Goal: Task Accomplishment & Management: Manage account settings

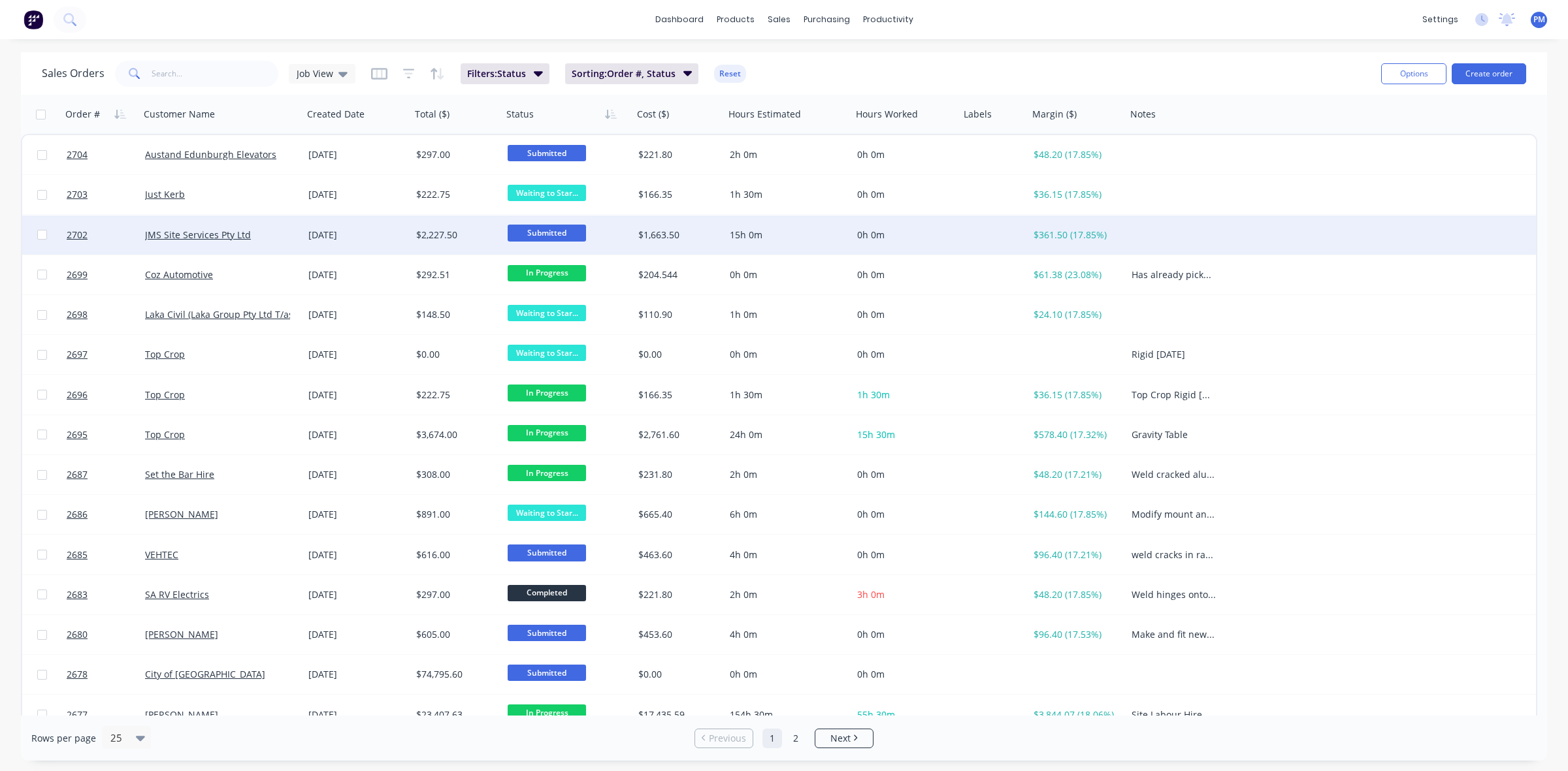
click at [271, 233] on div "JMS Site Services Pty Ltd" at bounding box center [217, 235] width 145 height 13
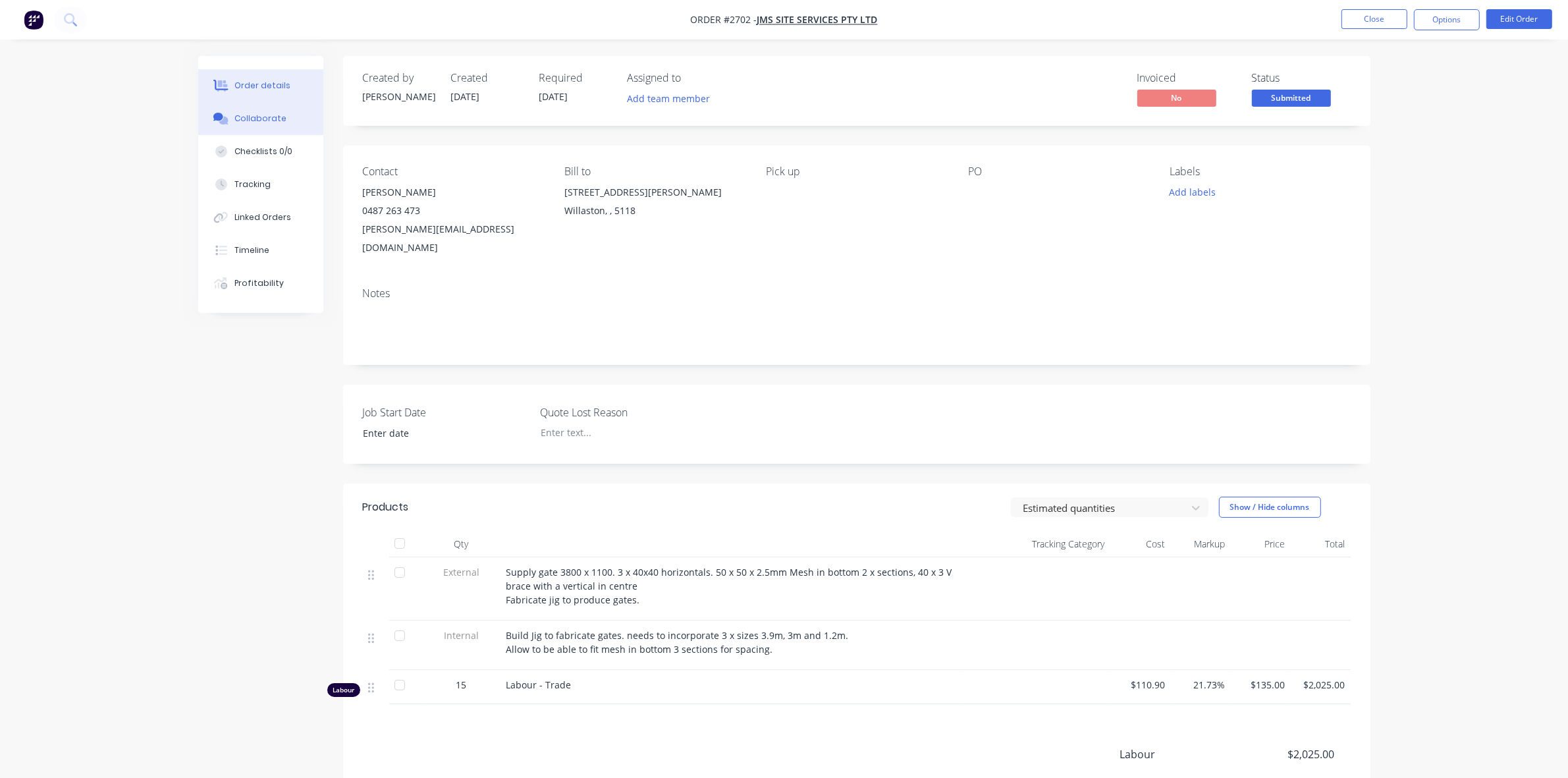
click at [249, 116] on div "Collaborate" at bounding box center [261, 118] width 52 height 12
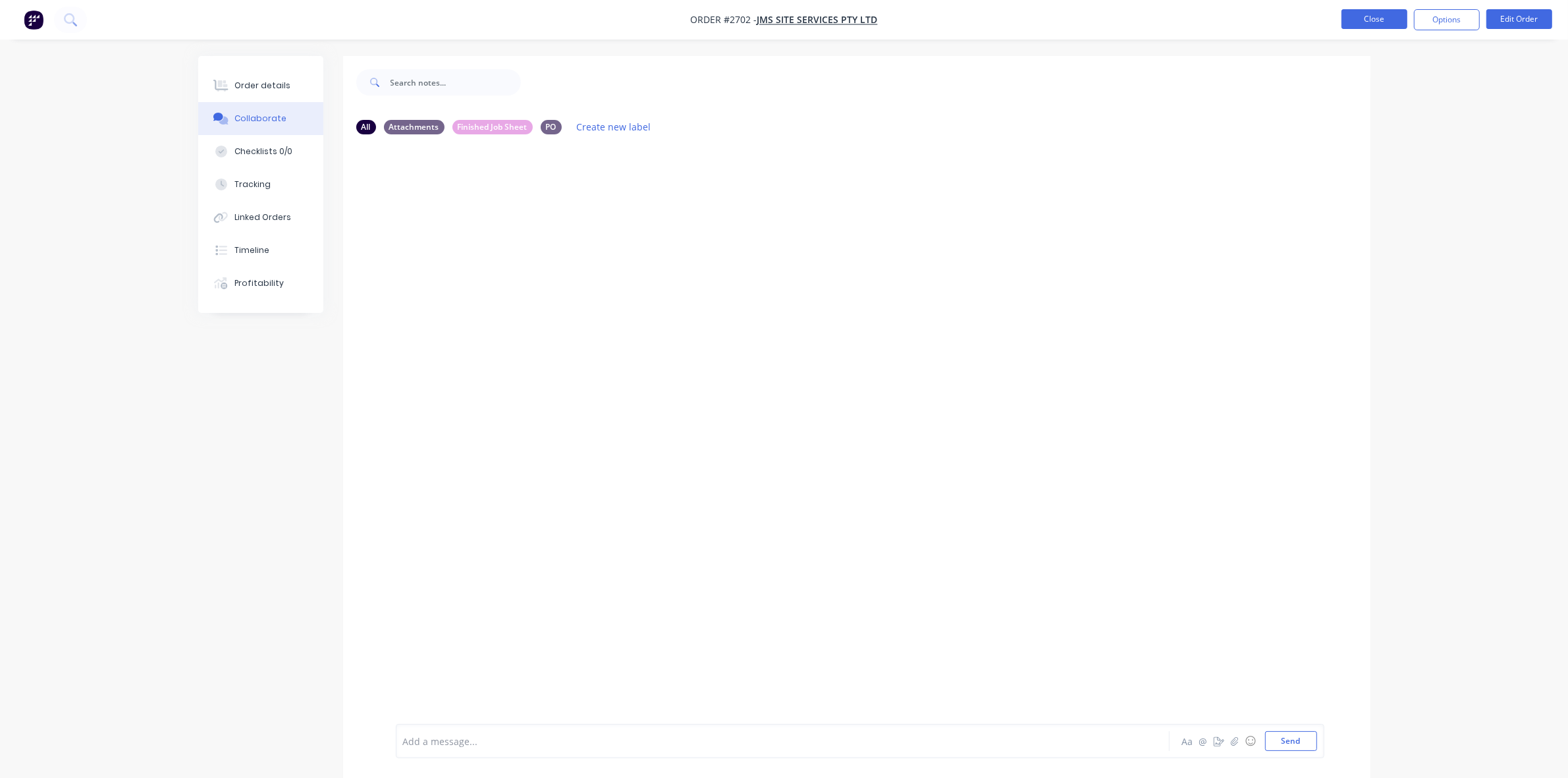
click at [1373, 17] on button "Close" at bounding box center [1374, 19] width 66 height 20
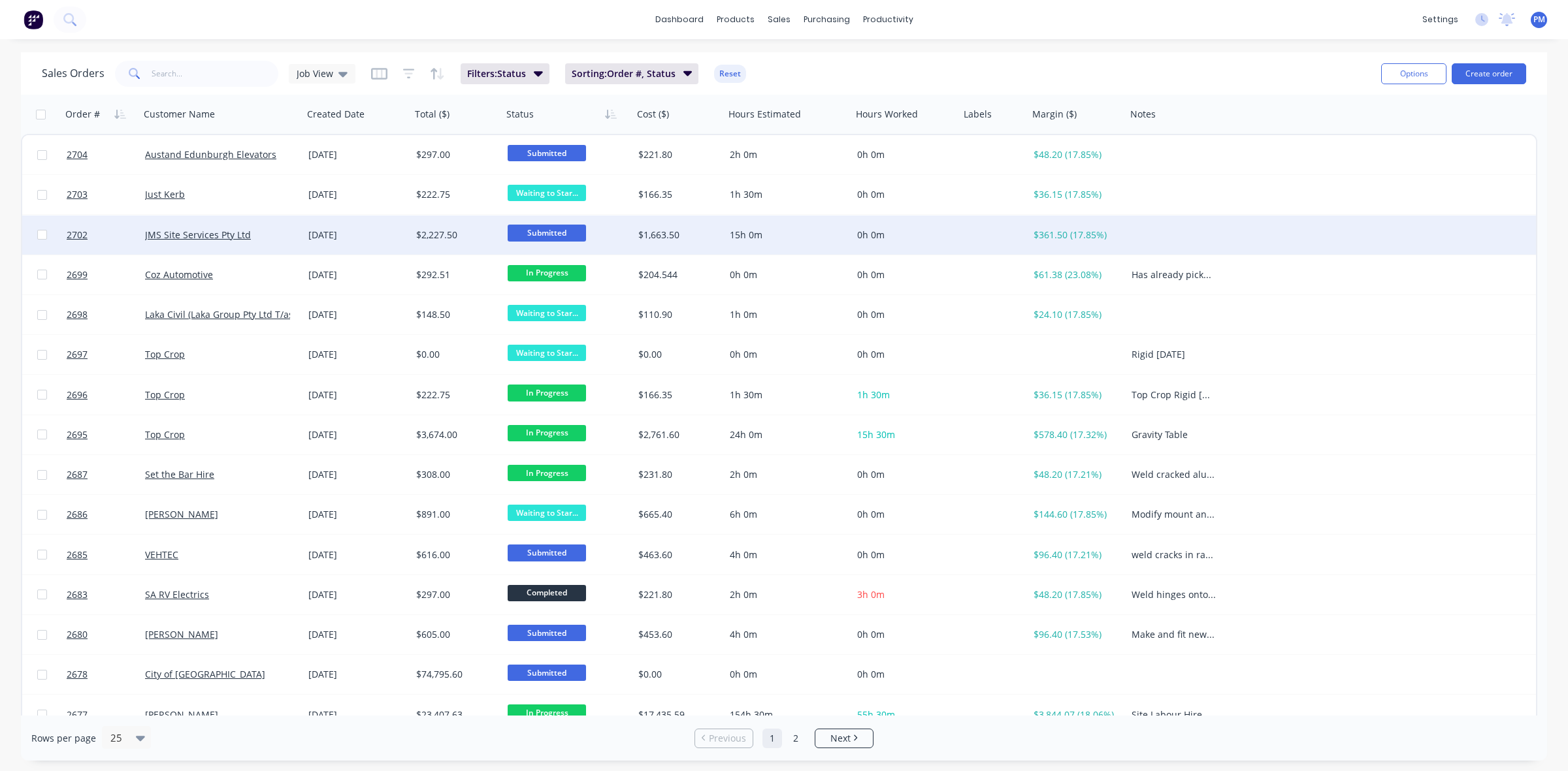
click at [543, 230] on span "Submitted" at bounding box center [546, 233] width 78 height 16
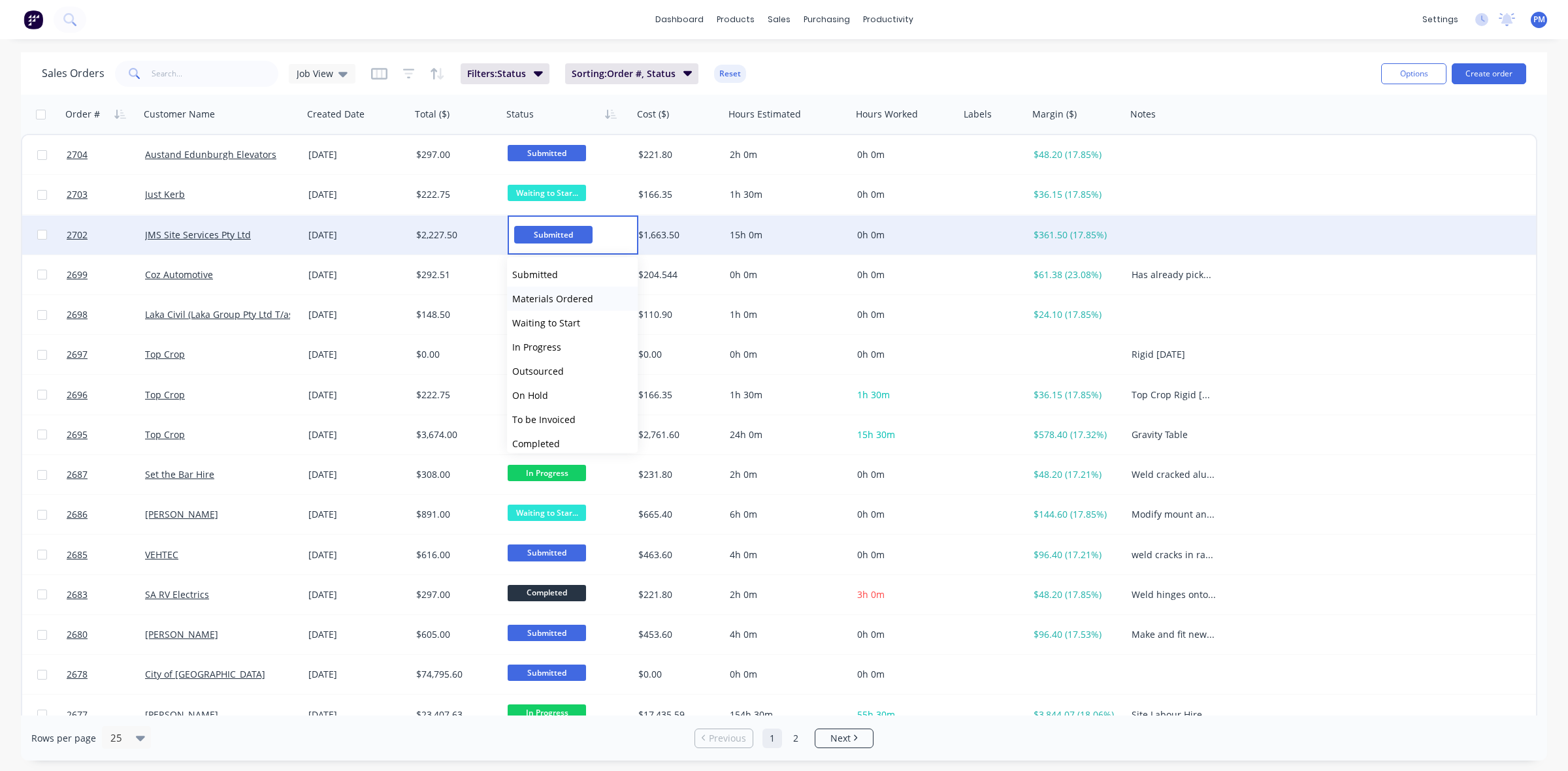
click at [543, 300] on span "Materials Ordered" at bounding box center [552, 299] width 81 height 13
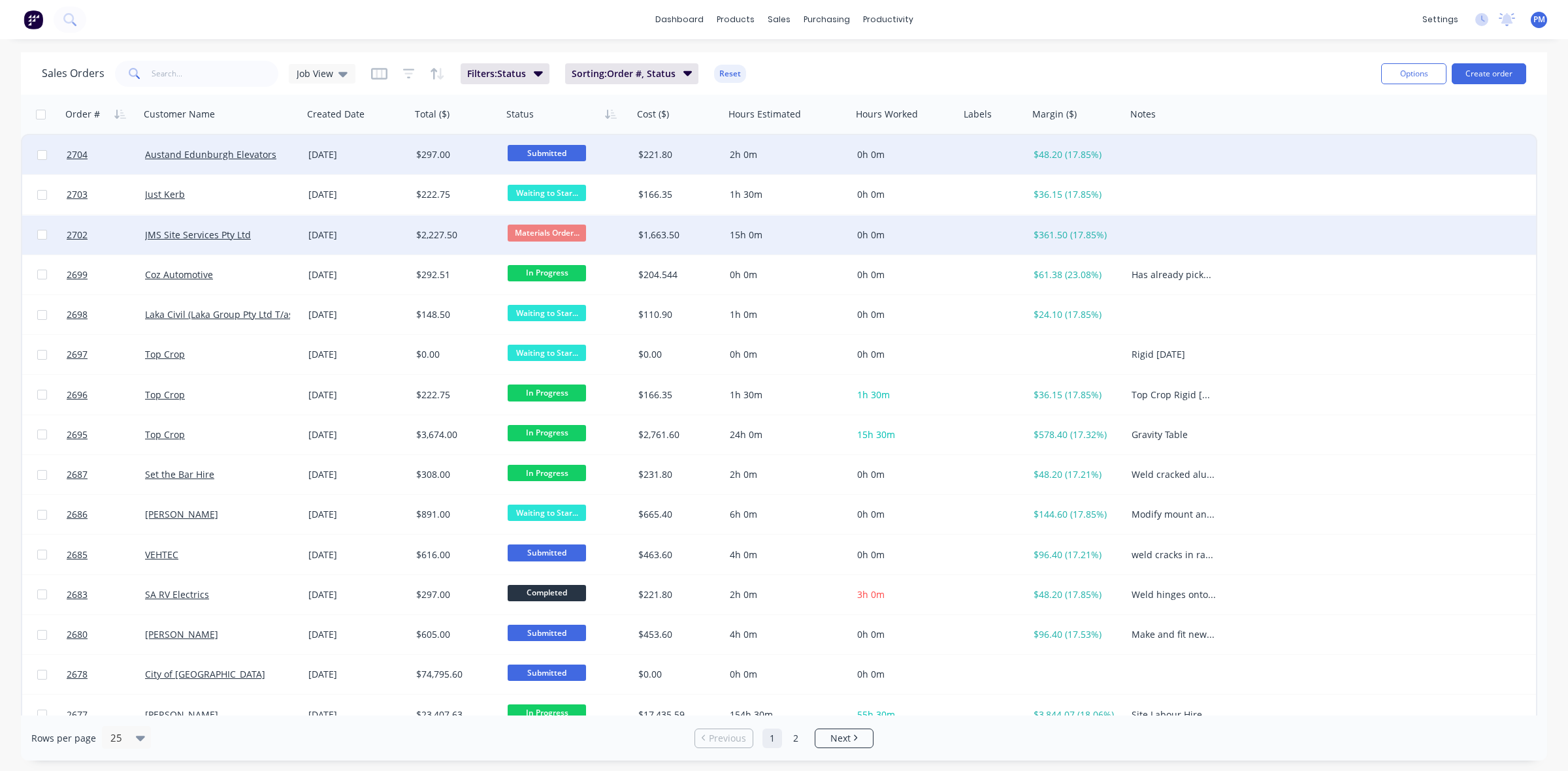
click at [530, 152] on span "Submitted" at bounding box center [546, 153] width 78 height 16
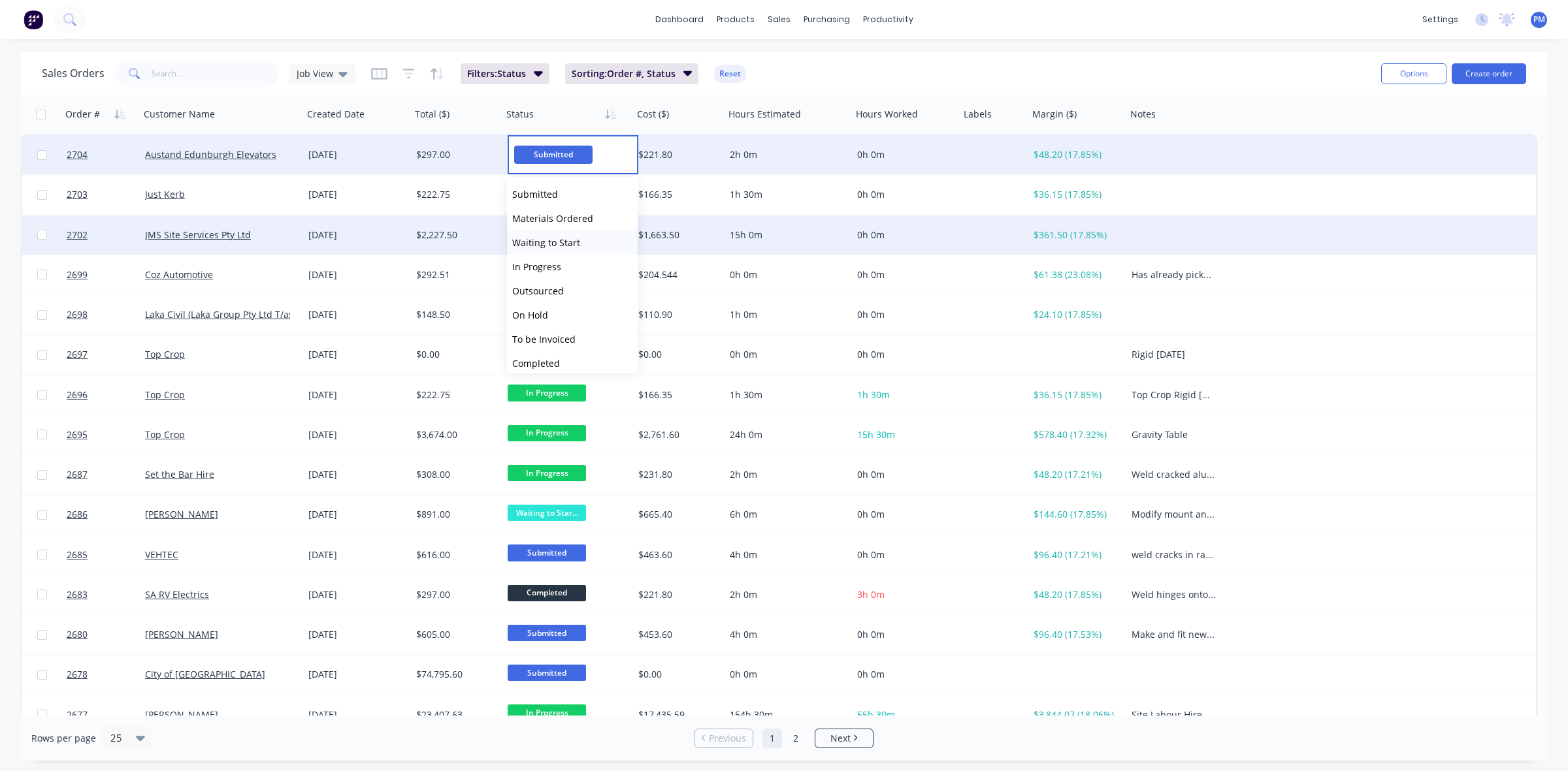
click at [550, 237] on span "Waiting to Start" at bounding box center [546, 243] width 68 height 13
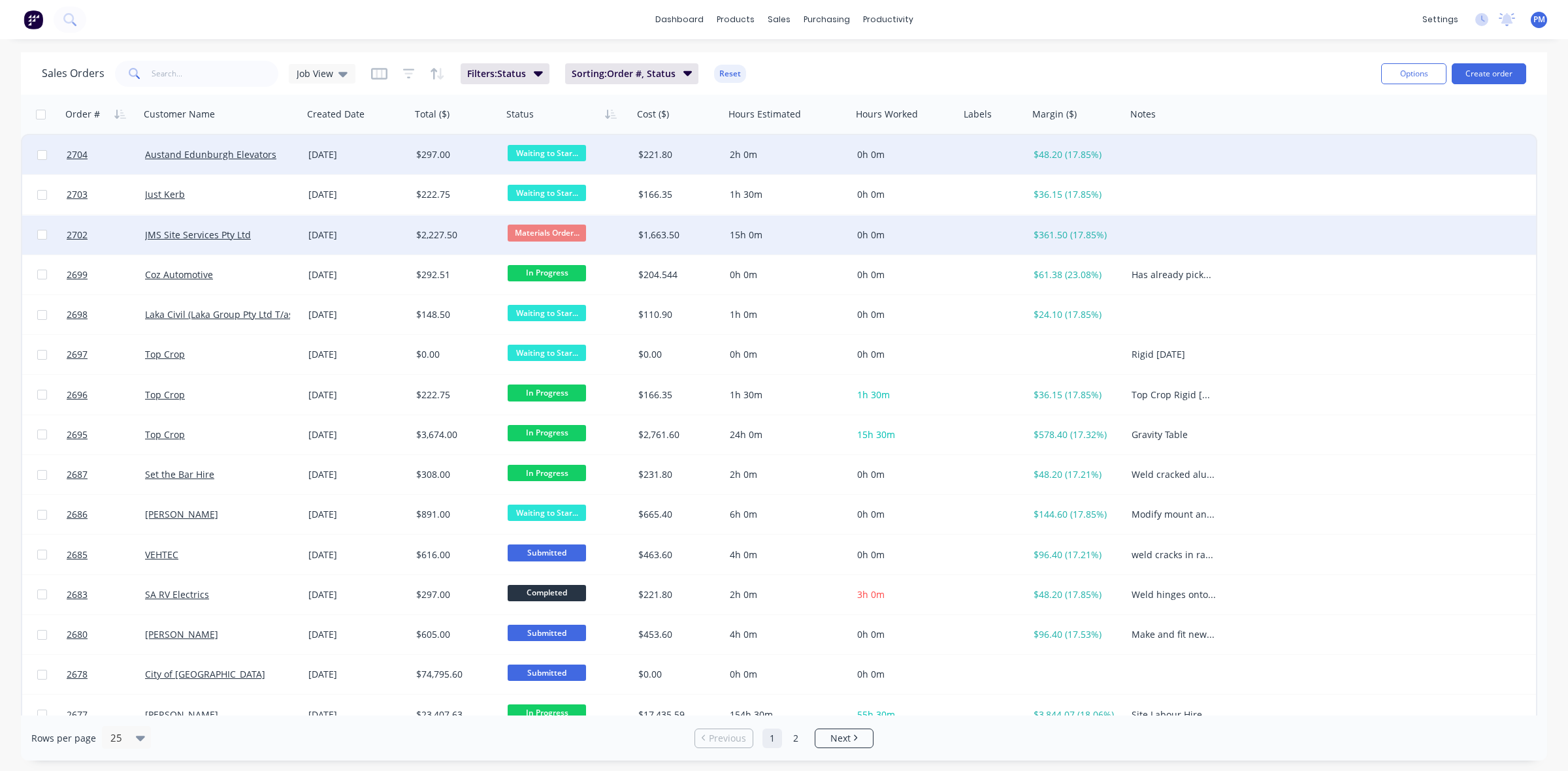
click at [380, 157] on div "[DATE]" at bounding box center [357, 154] width 97 height 13
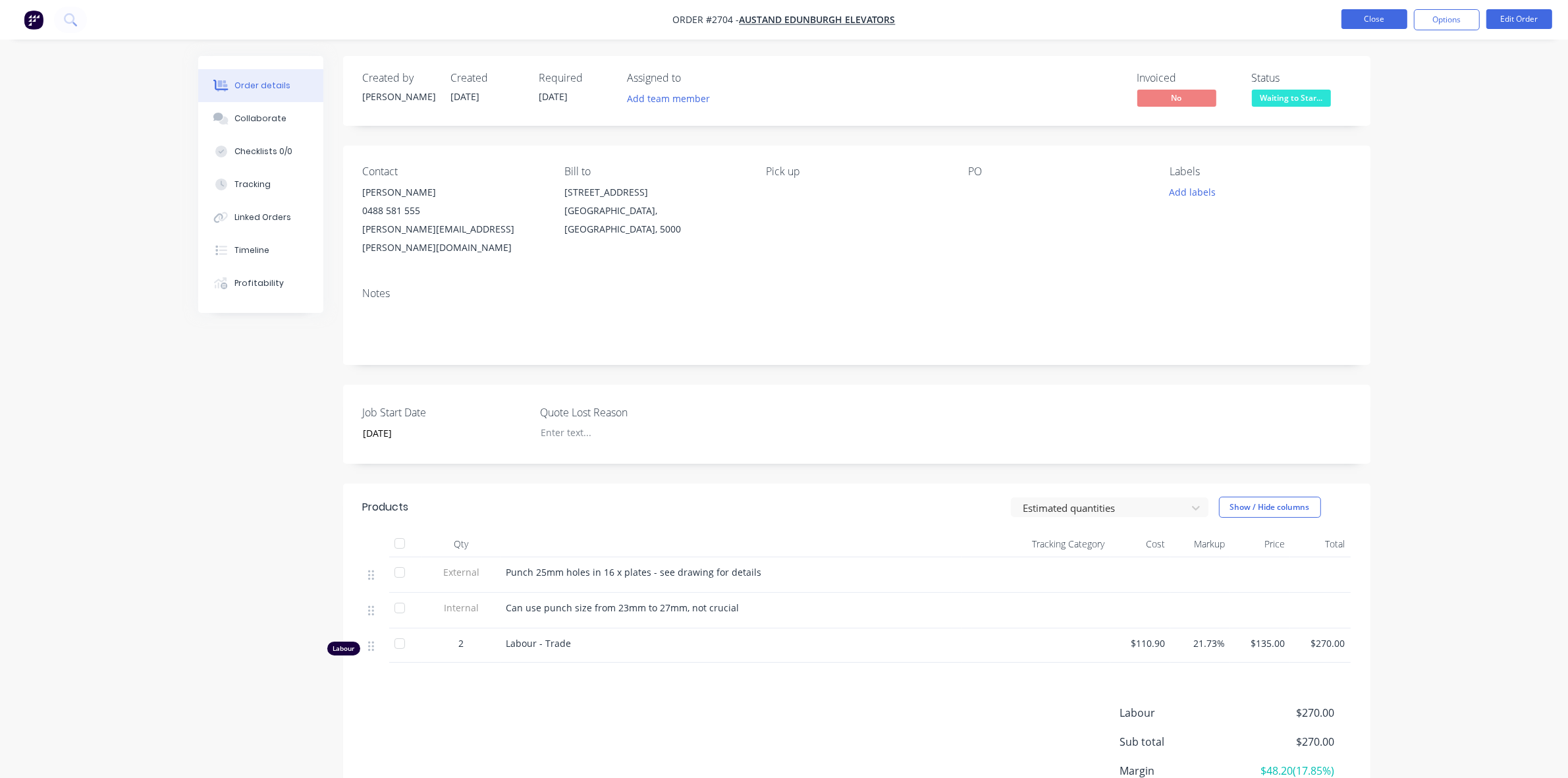
click at [1379, 18] on button "Close" at bounding box center [1374, 19] width 66 height 20
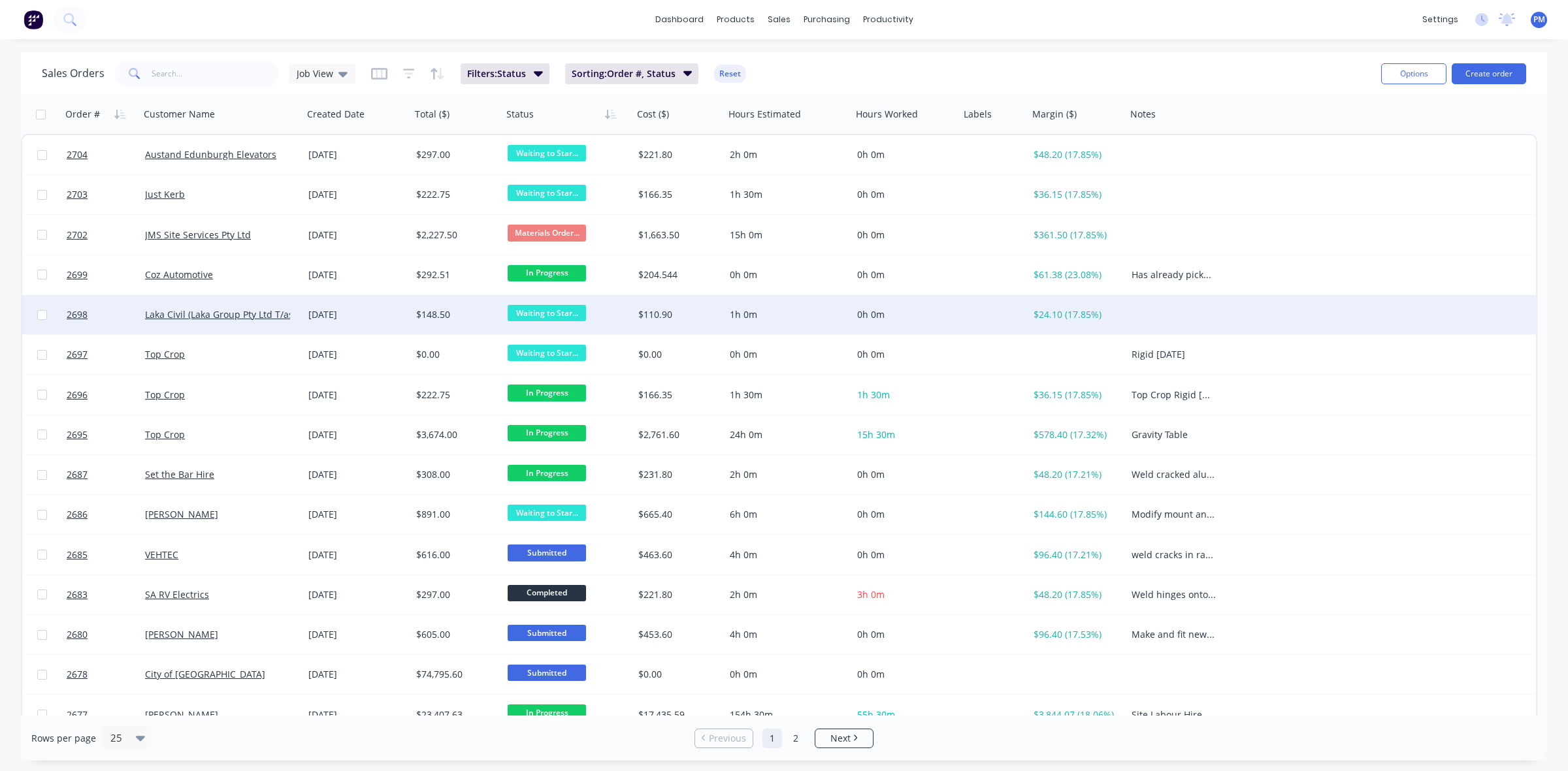
click at [476, 321] on div "$148.50" at bounding box center [456, 315] width 92 height 39
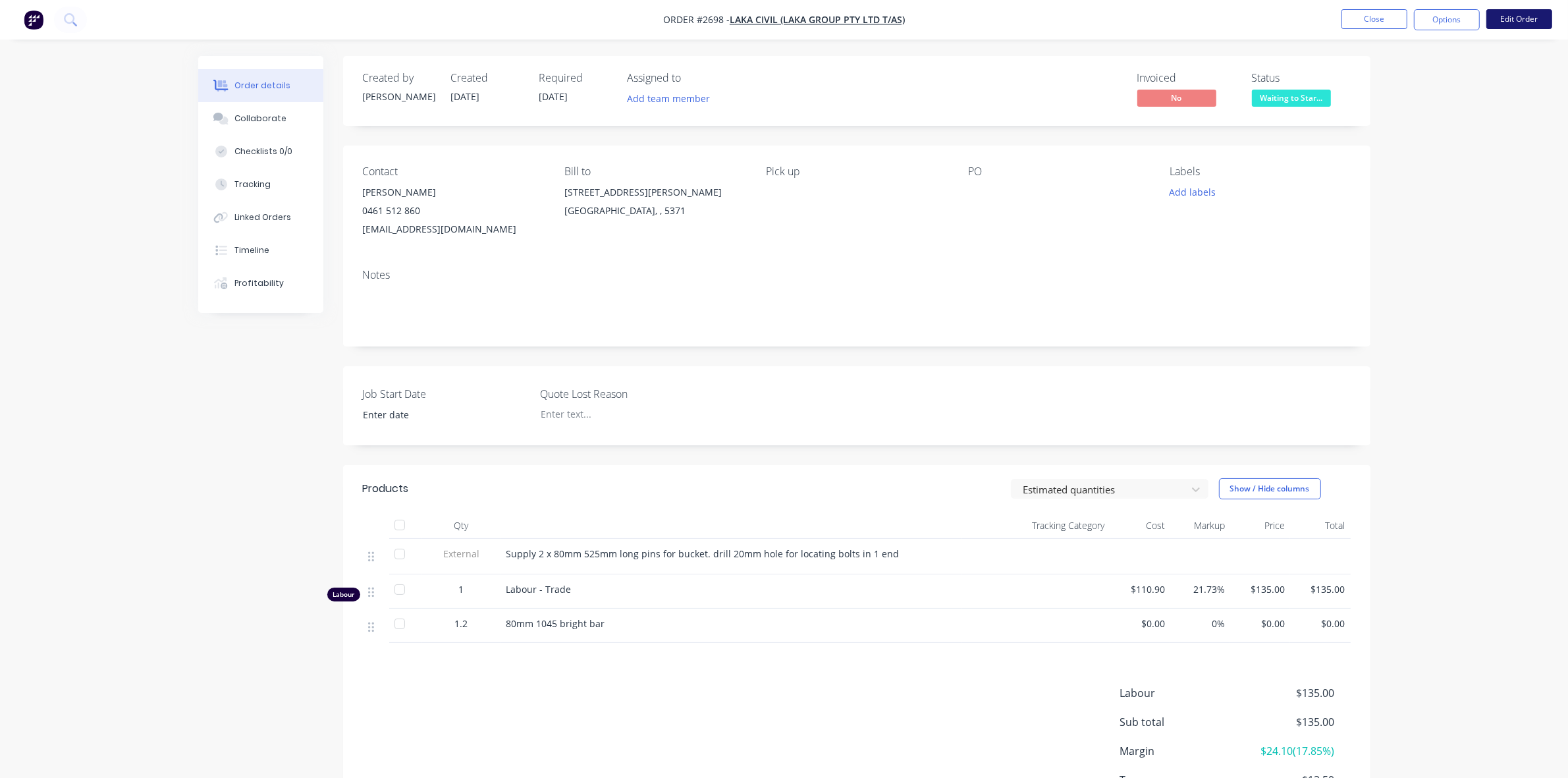
click at [1528, 17] on button "Edit Order" at bounding box center [1518, 19] width 66 height 20
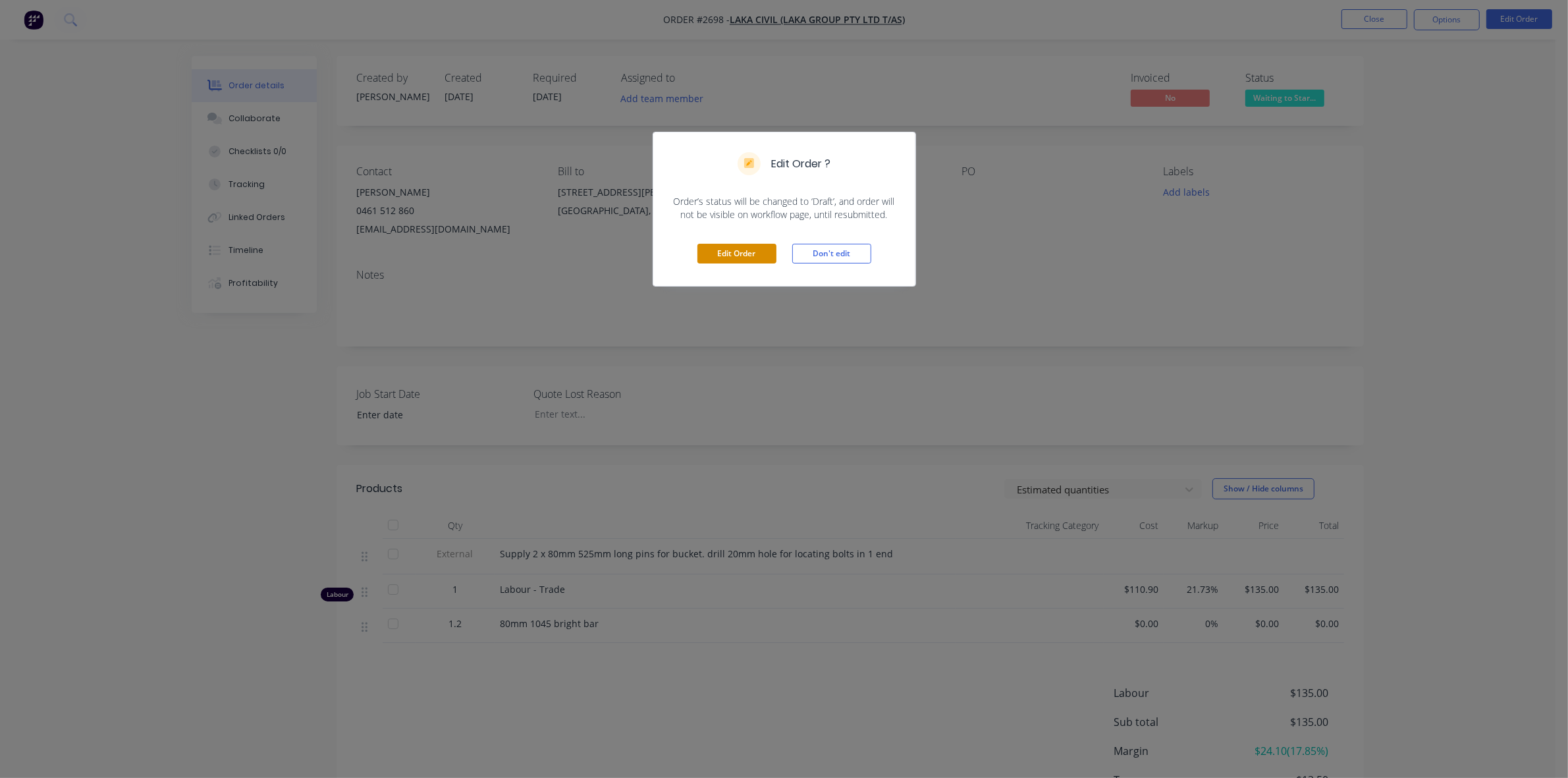
click at [735, 259] on button "Edit Order" at bounding box center [737, 253] width 79 height 20
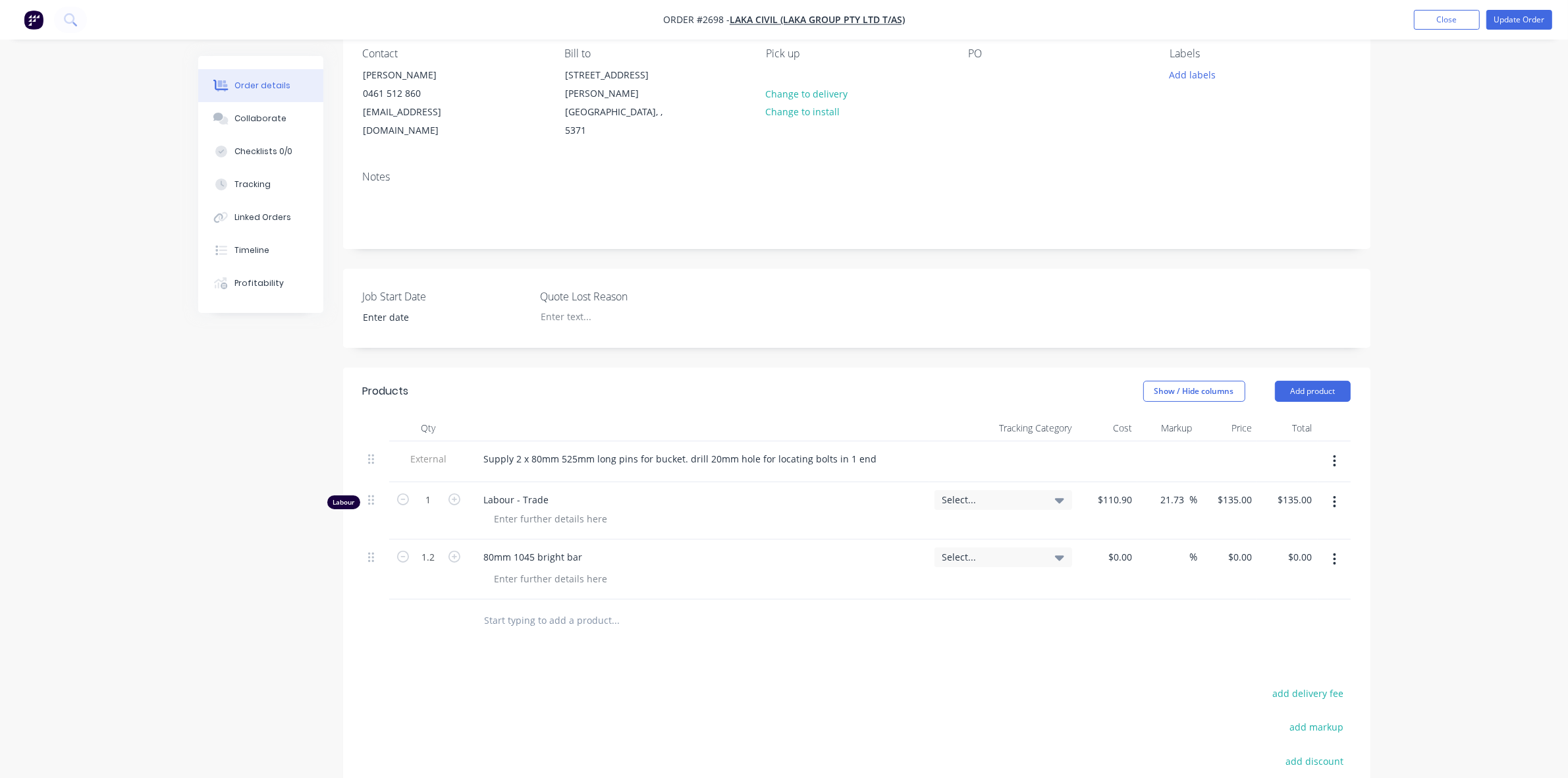
scroll to position [164, 0]
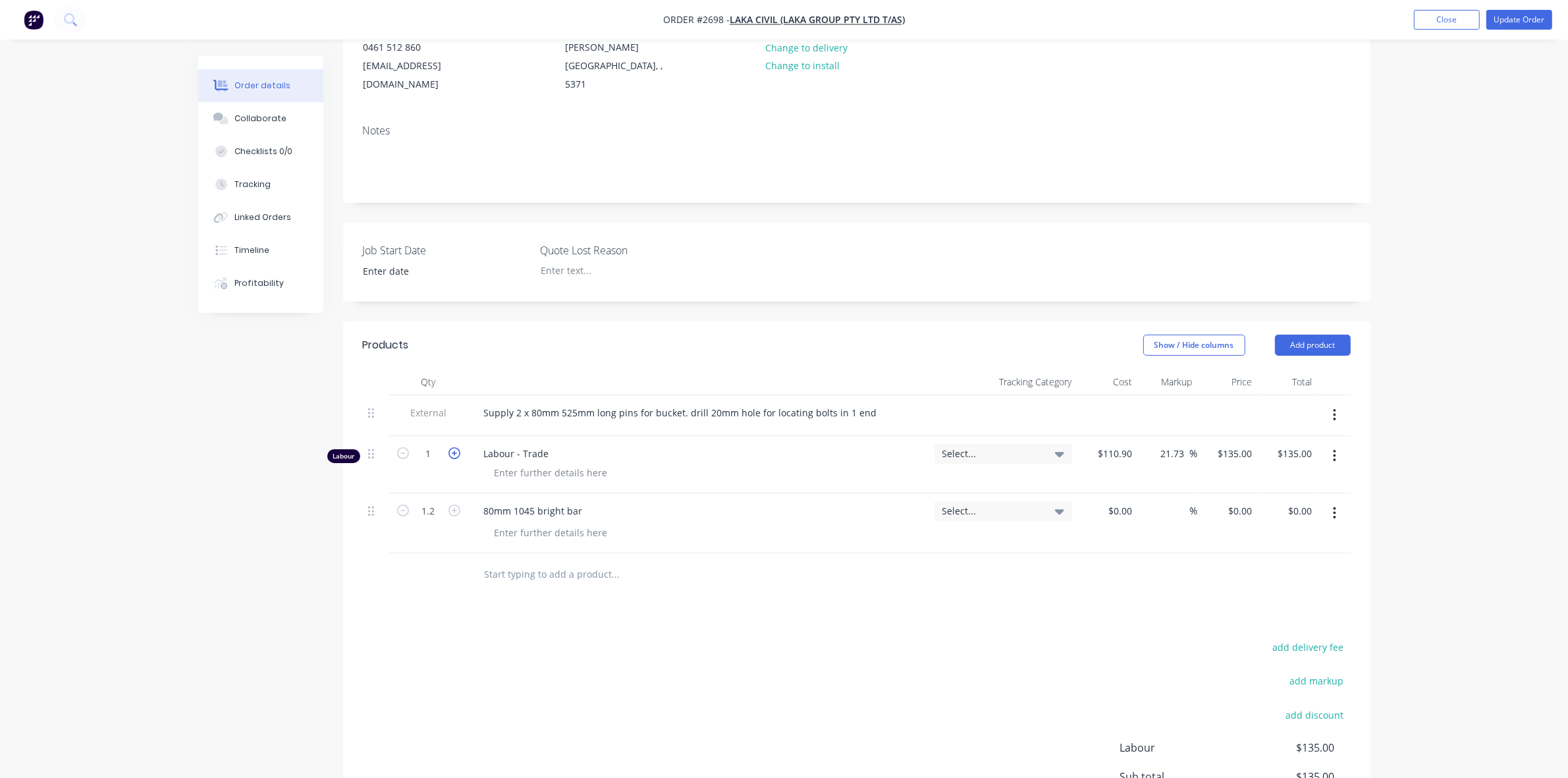
click at [452, 448] on icon "button" at bounding box center [454, 453] width 12 height 12
type input "2"
type input "$270.00"
click at [1521, 20] on button "Update Order" at bounding box center [1518, 19] width 66 height 20
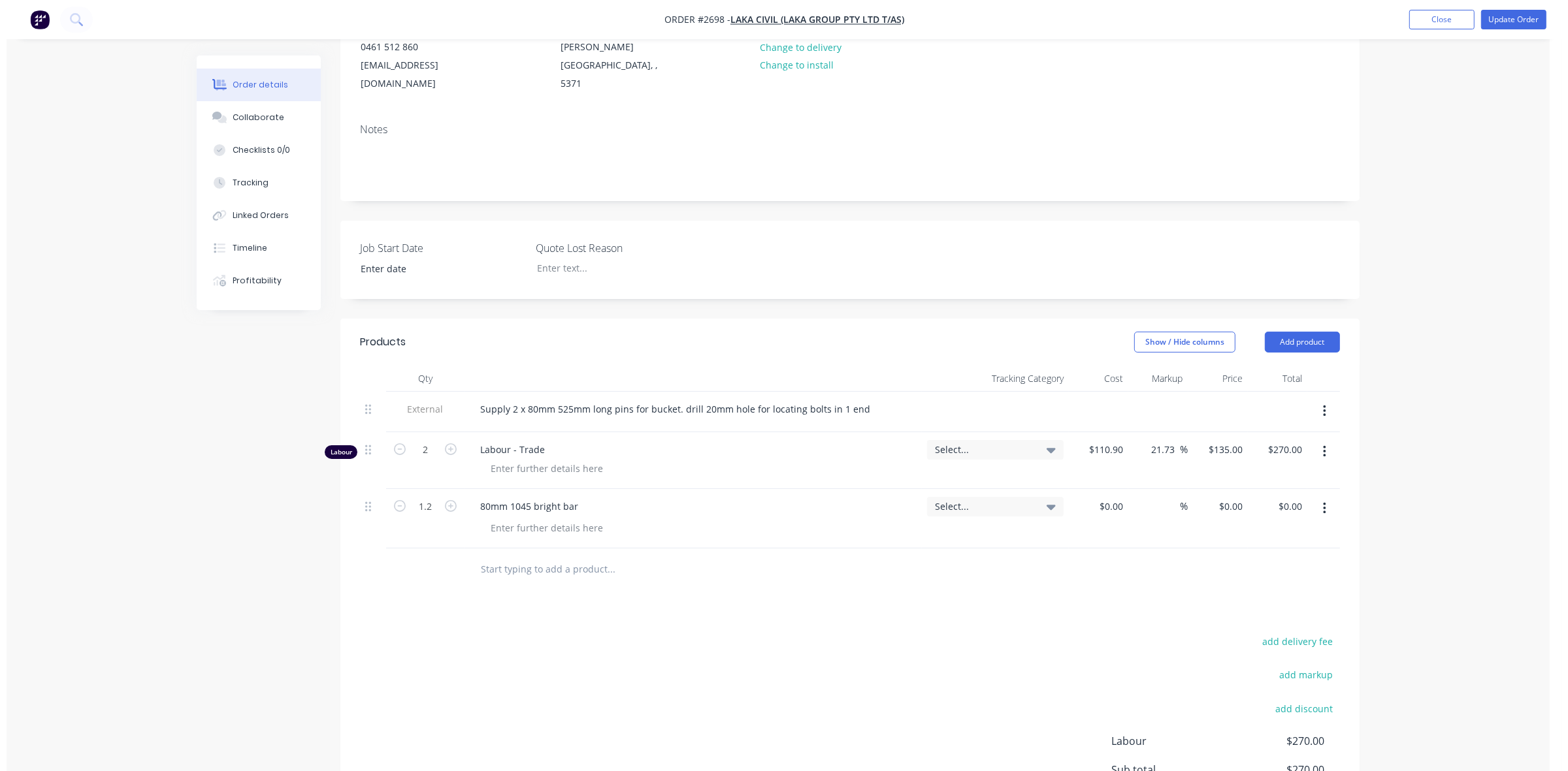
scroll to position [0, 0]
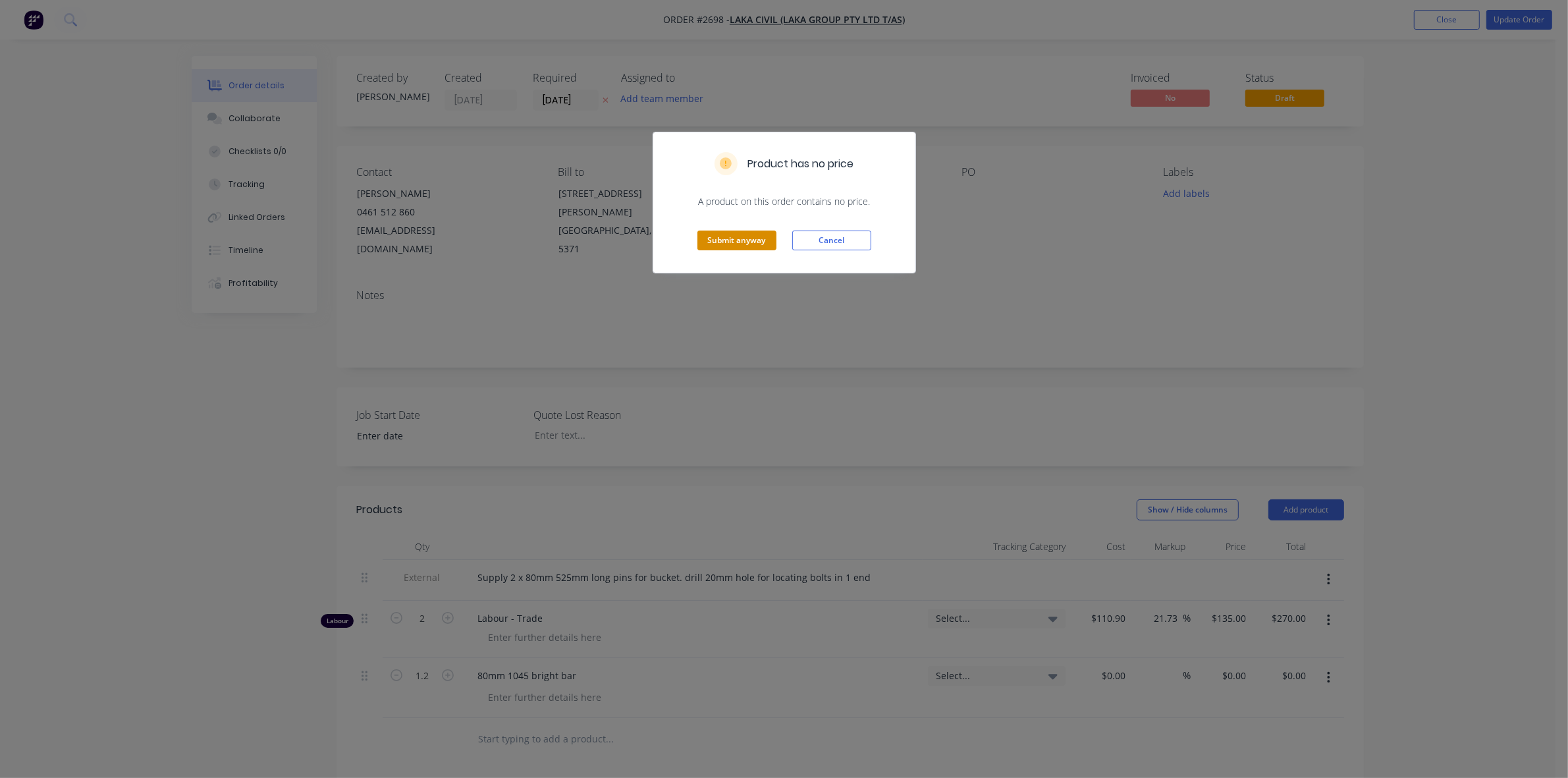
click at [724, 240] on button "Submit anyway" at bounding box center [737, 240] width 79 height 20
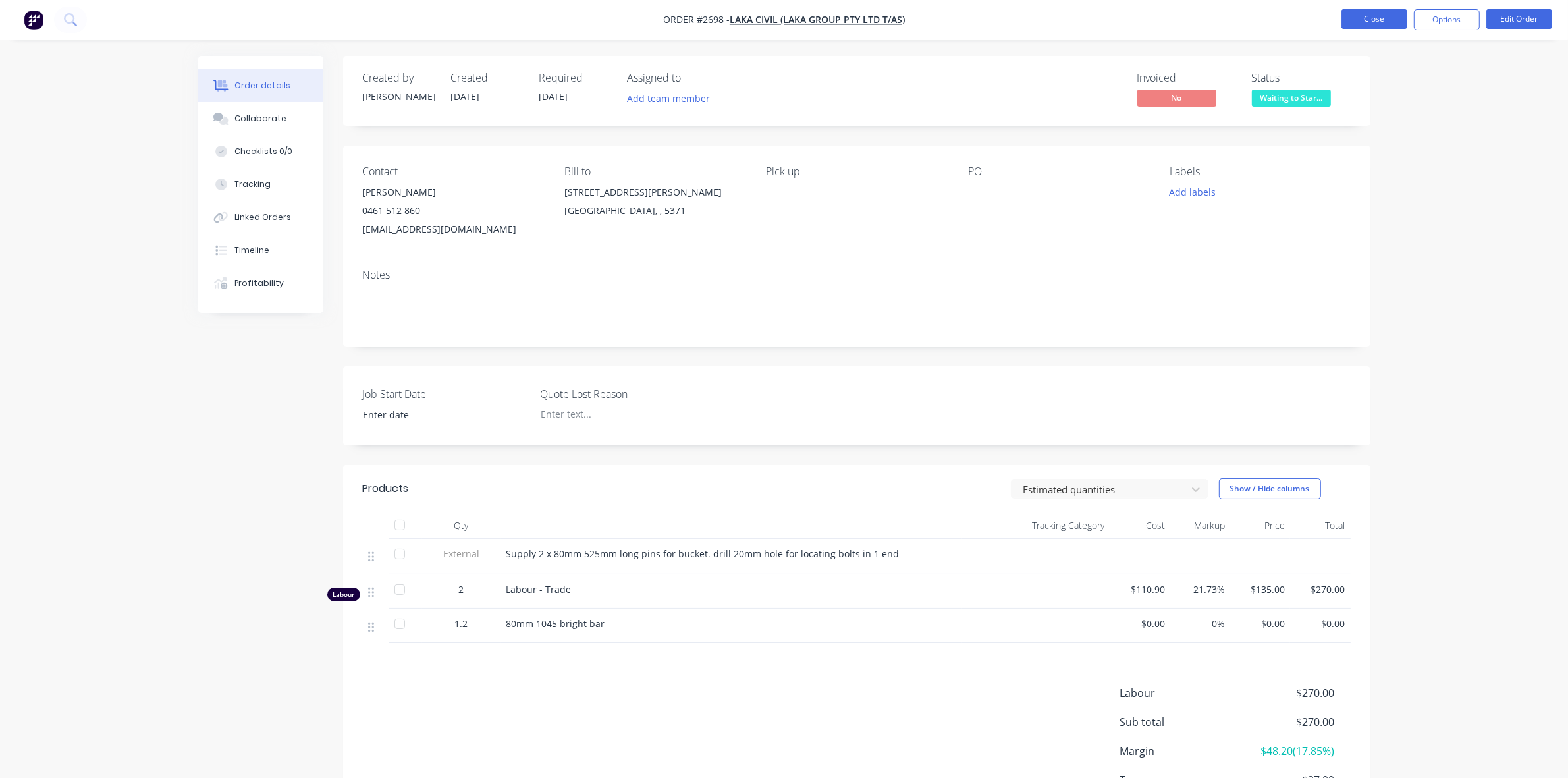
click at [1374, 17] on button "Close" at bounding box center [1374, 19] width 66 height 20
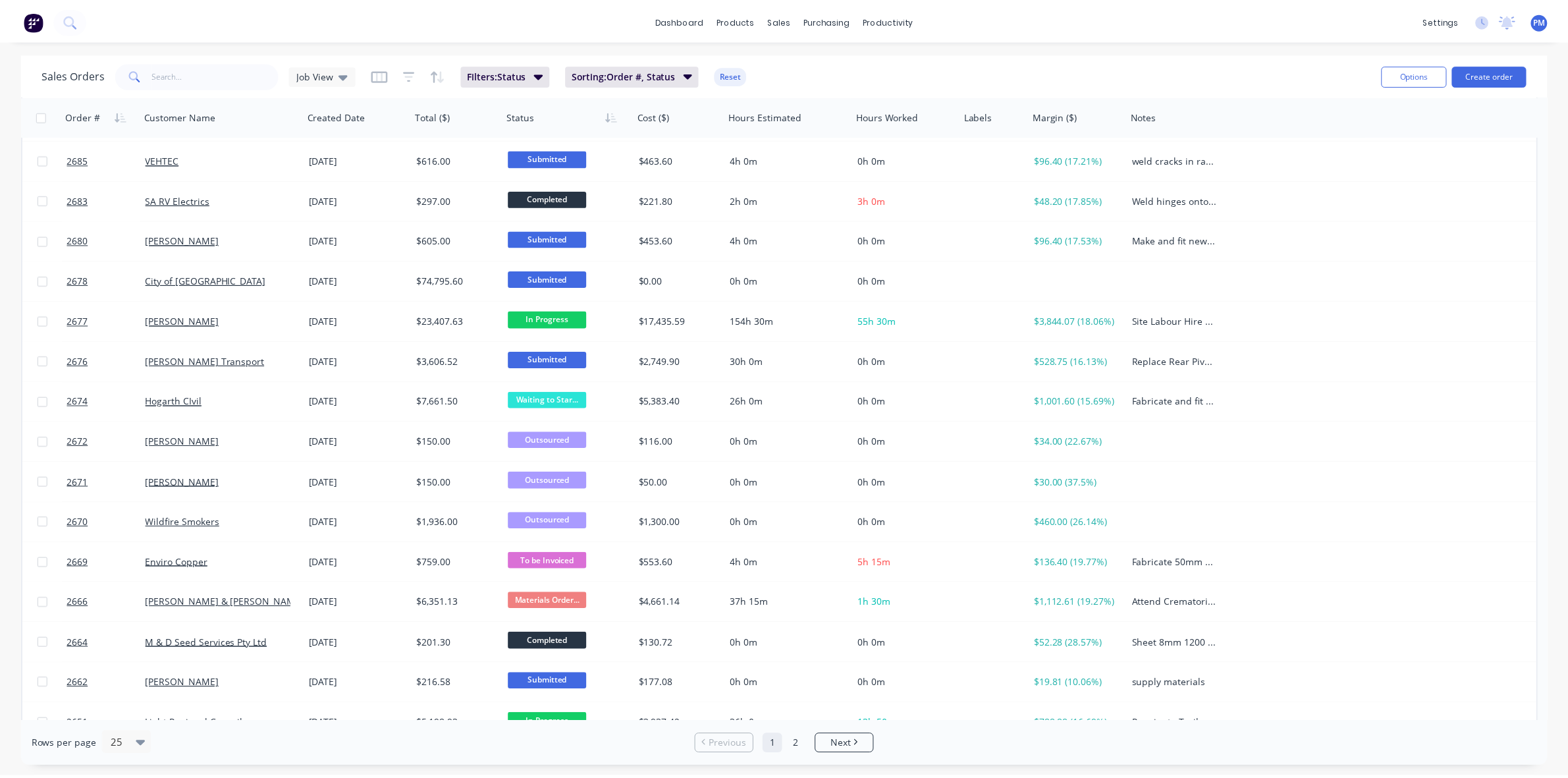
scroll to position [421, 0]
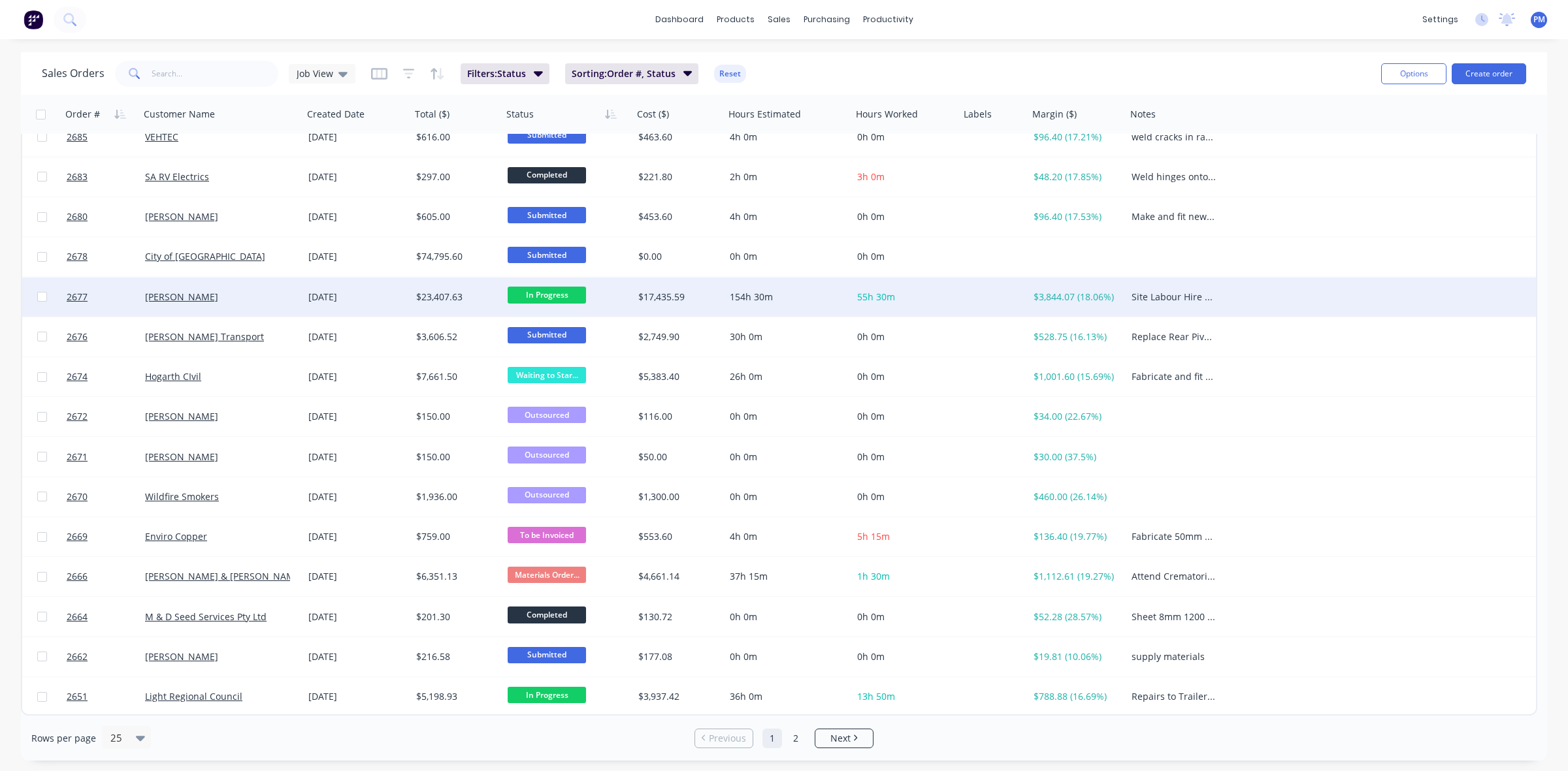
click at [241, 294] on div "[PERSON_NAME]" at bounding box center [217, 297] width 145 height 13
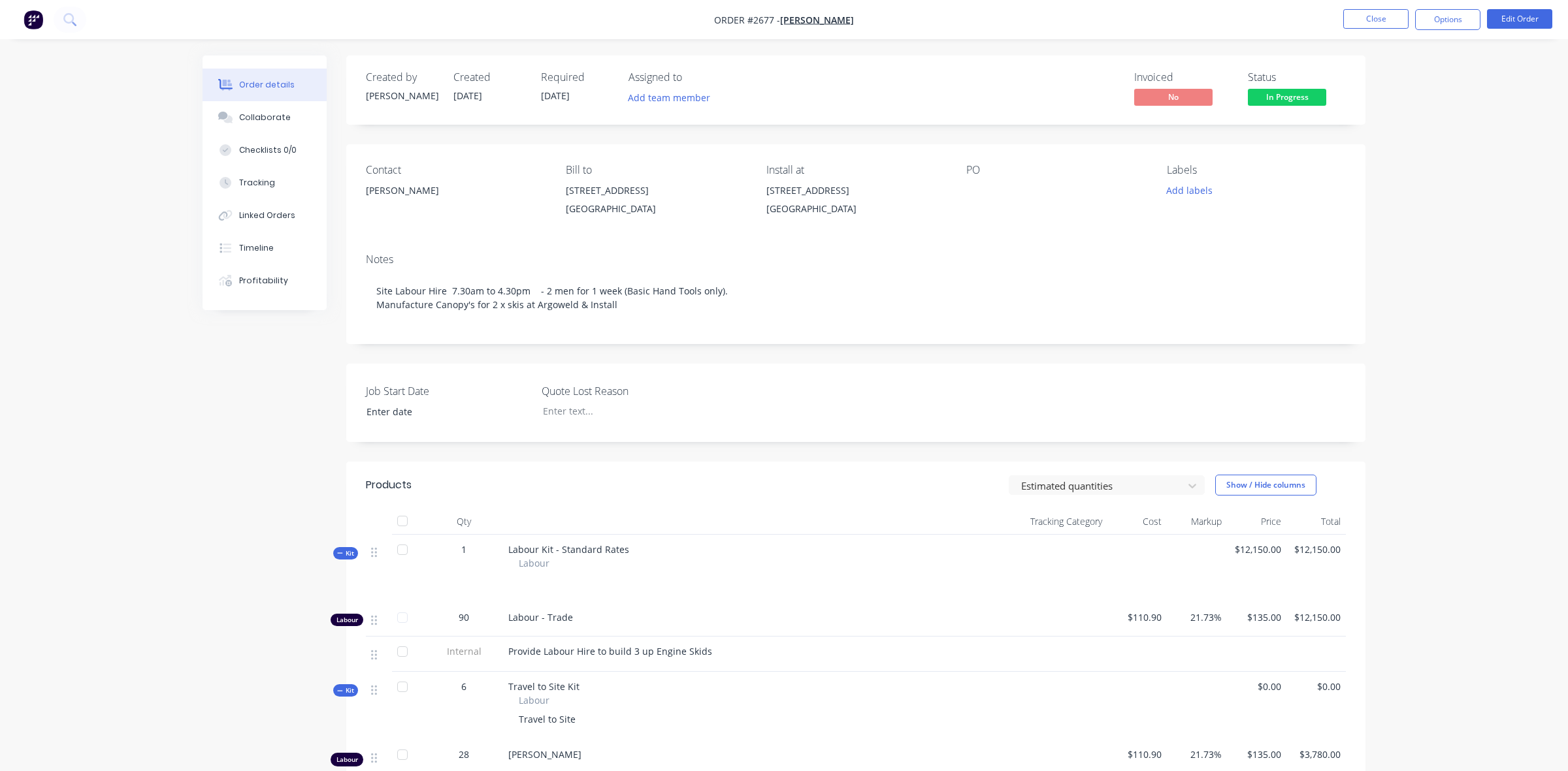
type input "29/09/2025"
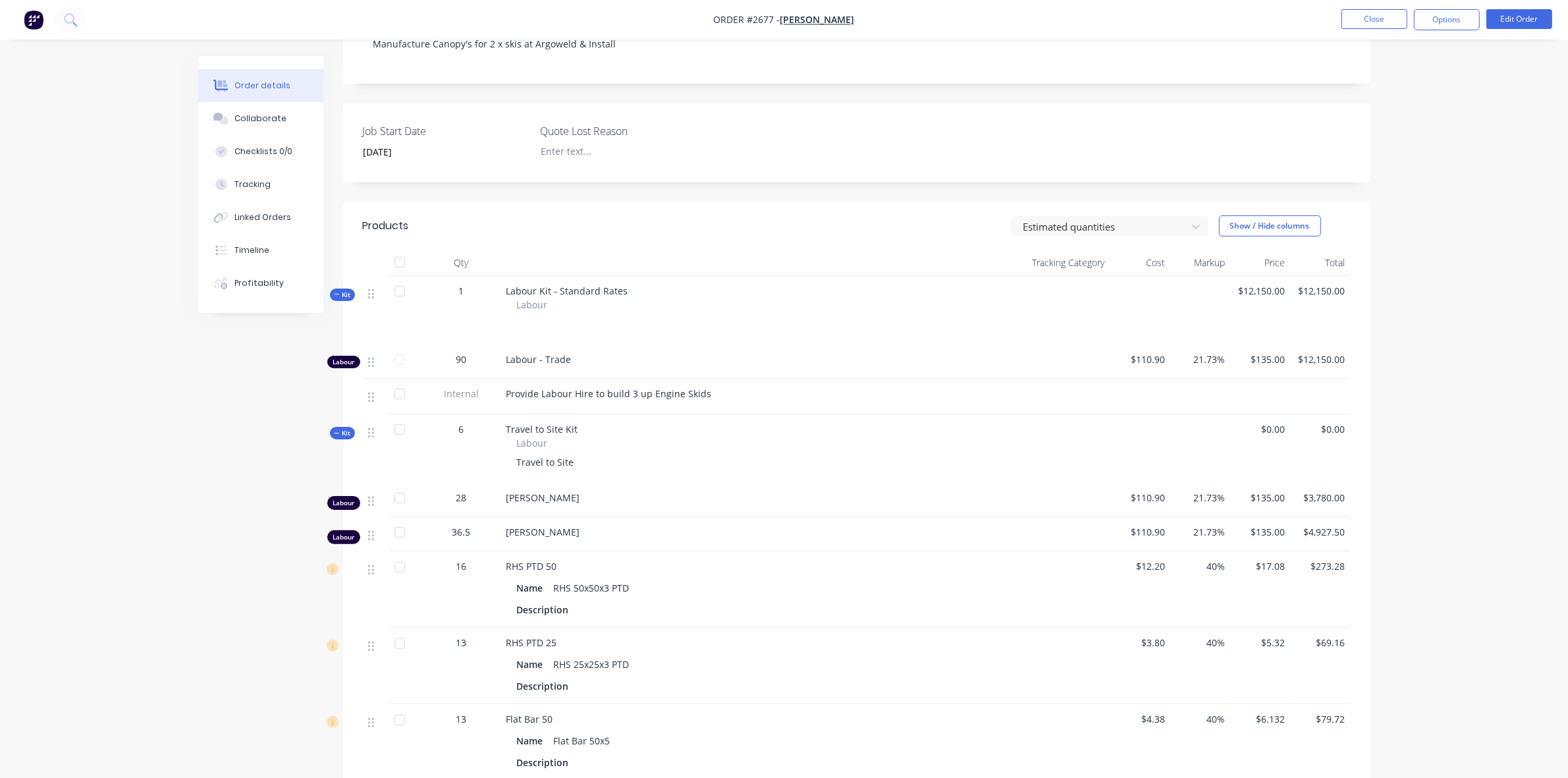
scroll to position [258, 0]
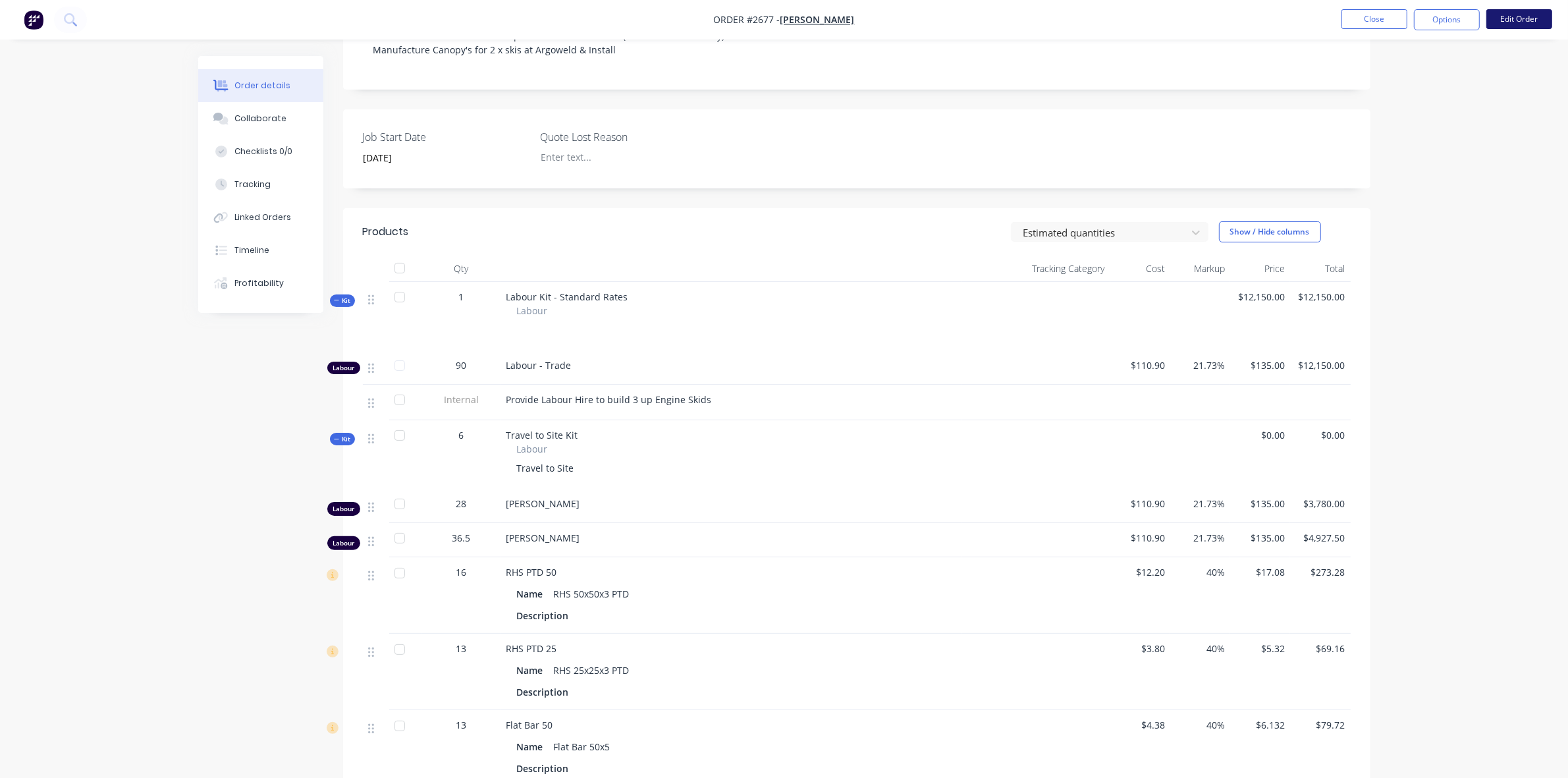
click at [1512, 25] on button "Edit Order" at bounding box center [1518, 19] width 66 height 20
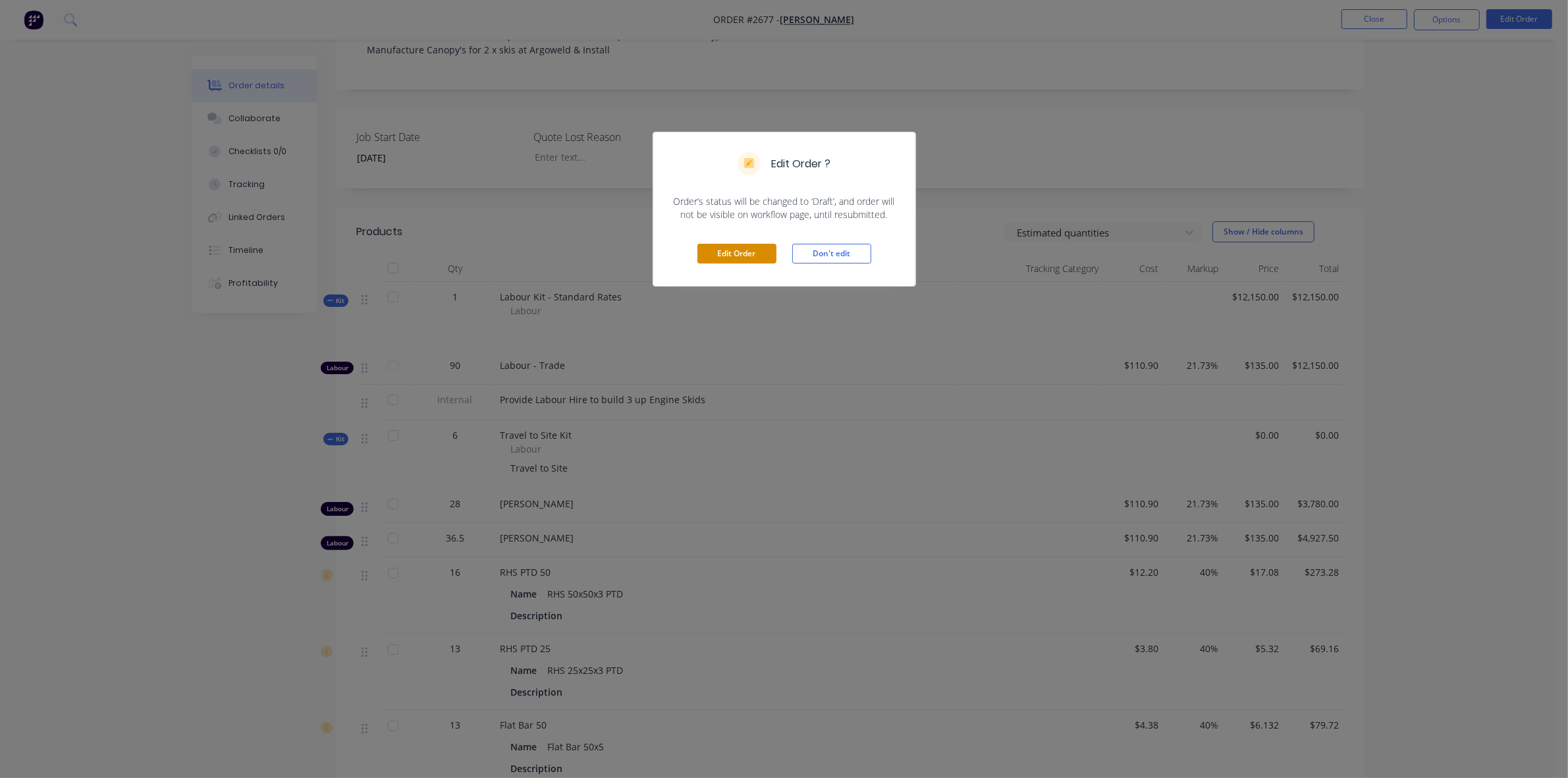
click at [741, 255] on button "Edit Order" at bounding box center [737, 253] width 79 height 20
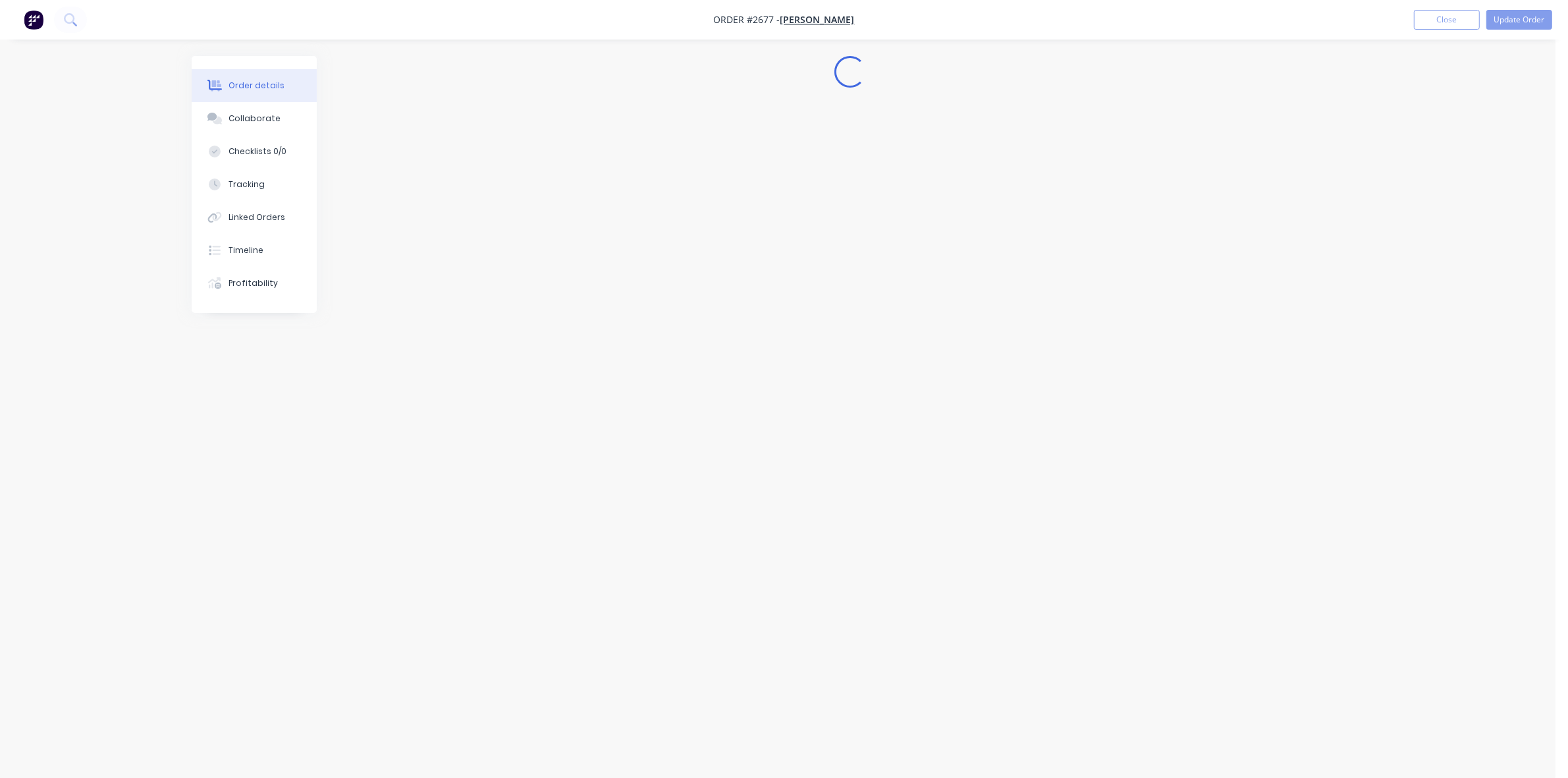
scroll to position [0, 0]
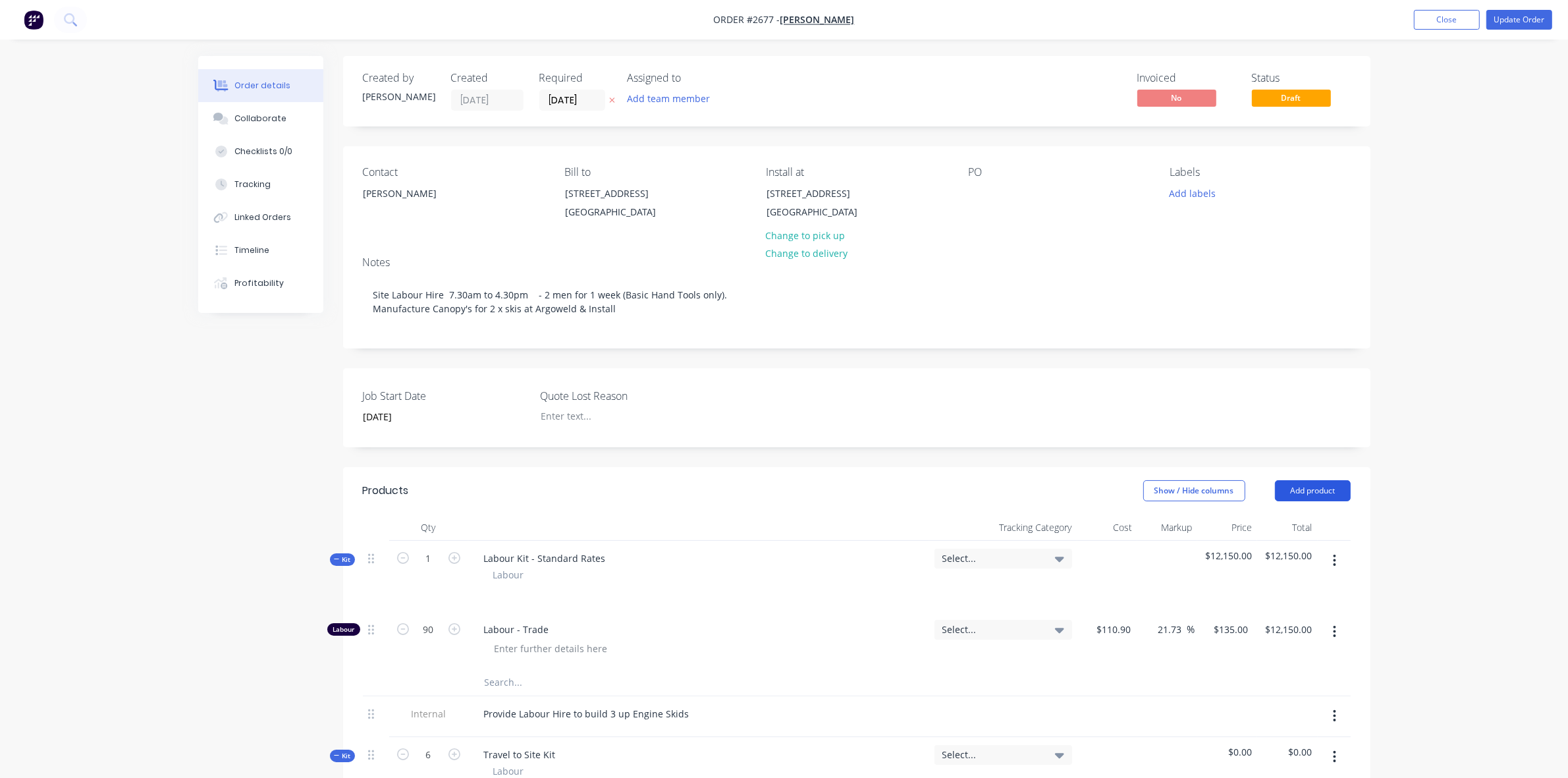
click at [1307, 501] on button "Add product" at bounding box center [1313, 490] width 76 height 21
click at [1277, 560] on div "Basic product" at bounding box center [1288, 550] width 101 height 19
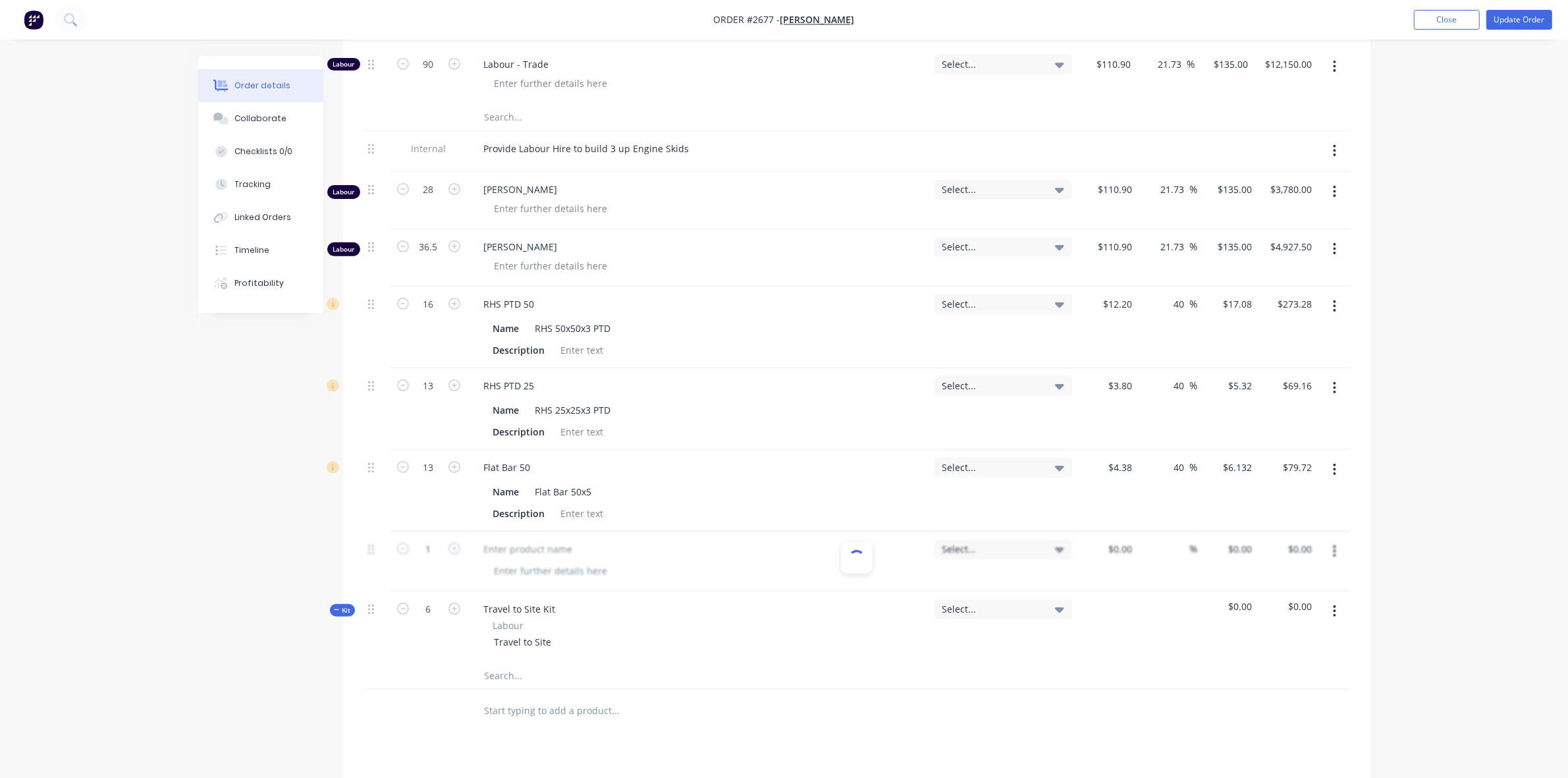
scroll to position [576, 0]
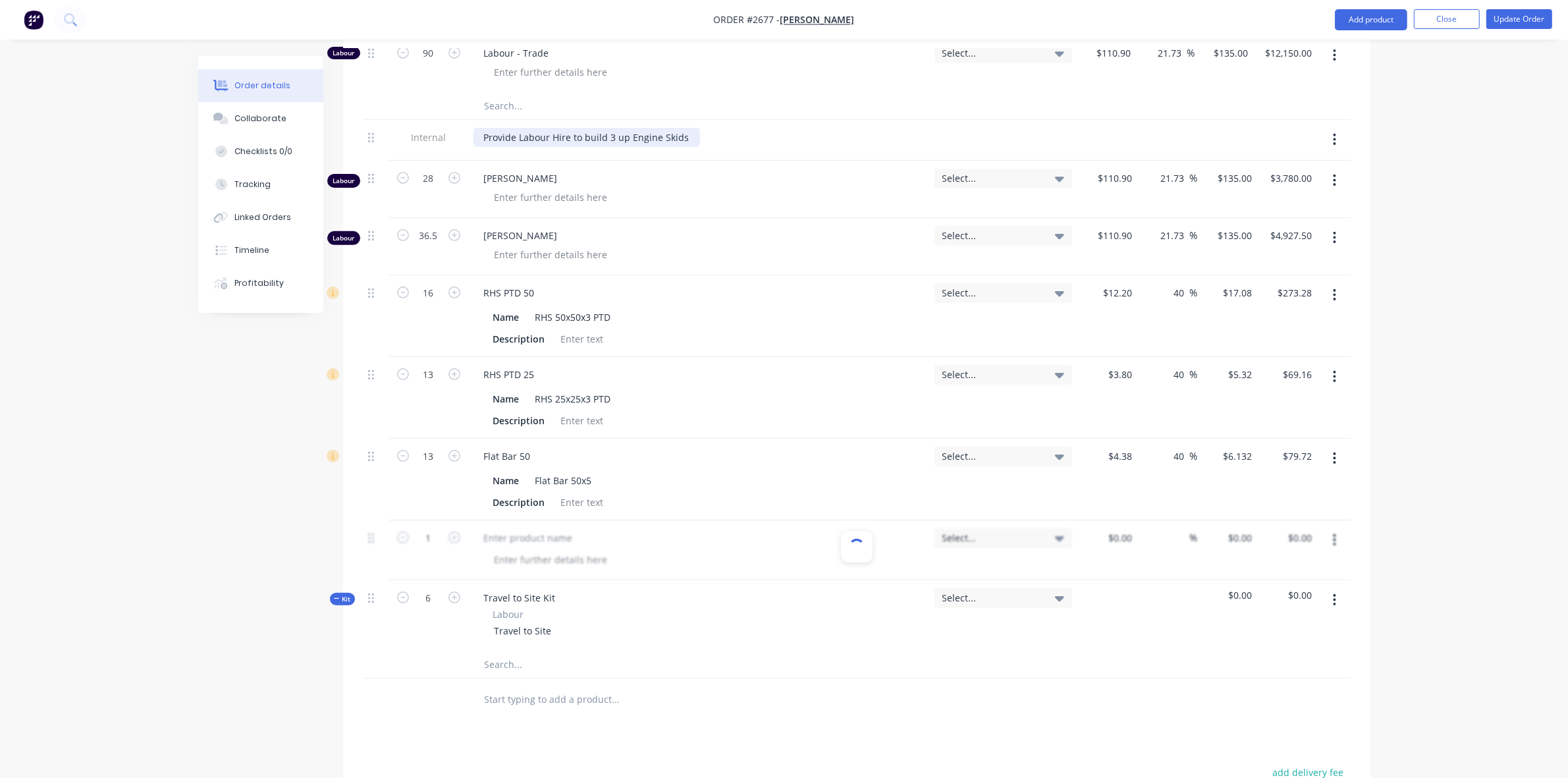
click at [612, 147] on div "Provide Labour Hire to build 3 up Engine Skids" at bounding box center [586, 138] width 227 height 19
click at [607, 147] on div "Provide Labour Hire to build 3 up Engine Skids" at bounding box center [586, 138] width 227 height 19
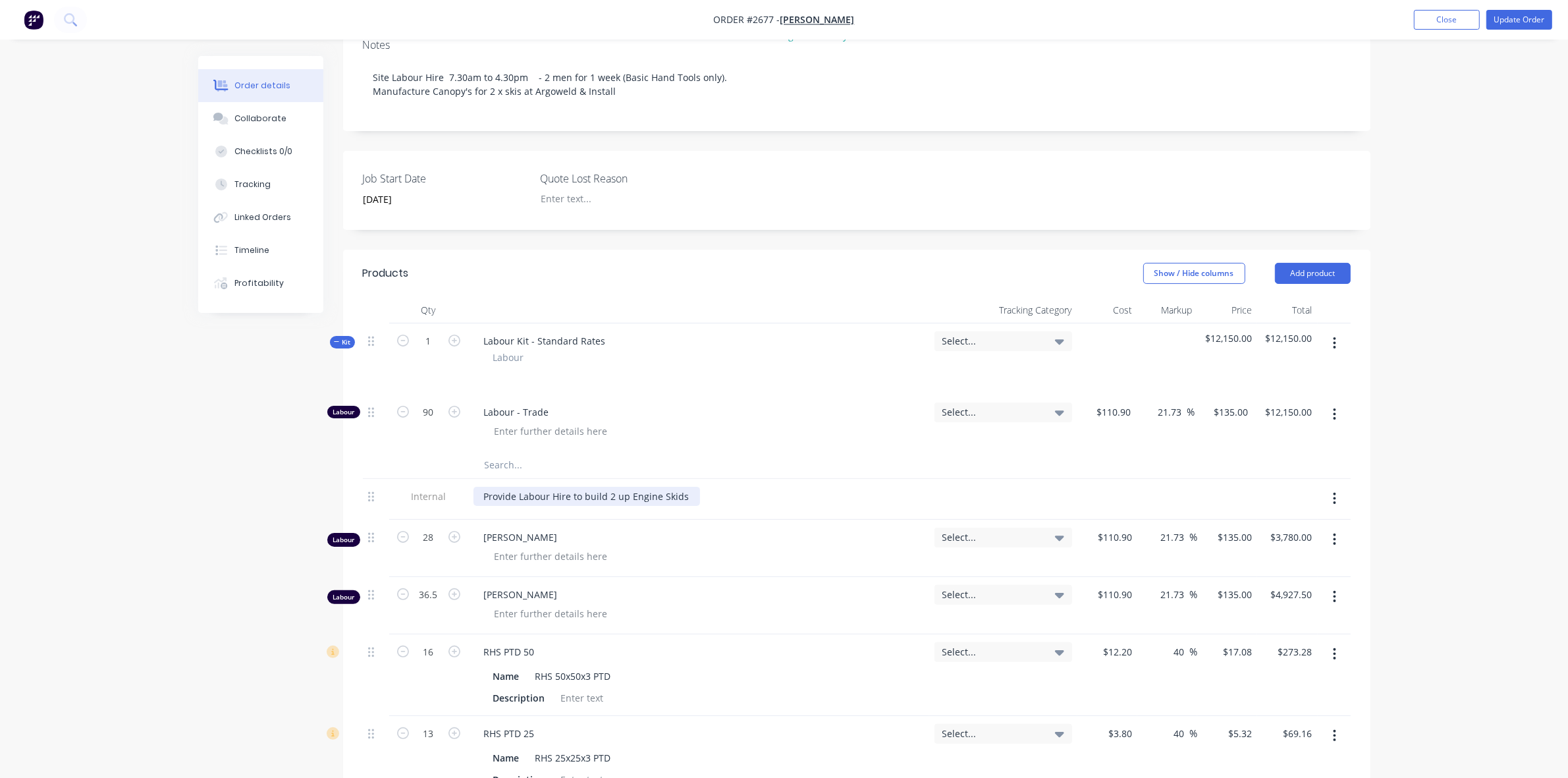
scroll to position [82, 0]
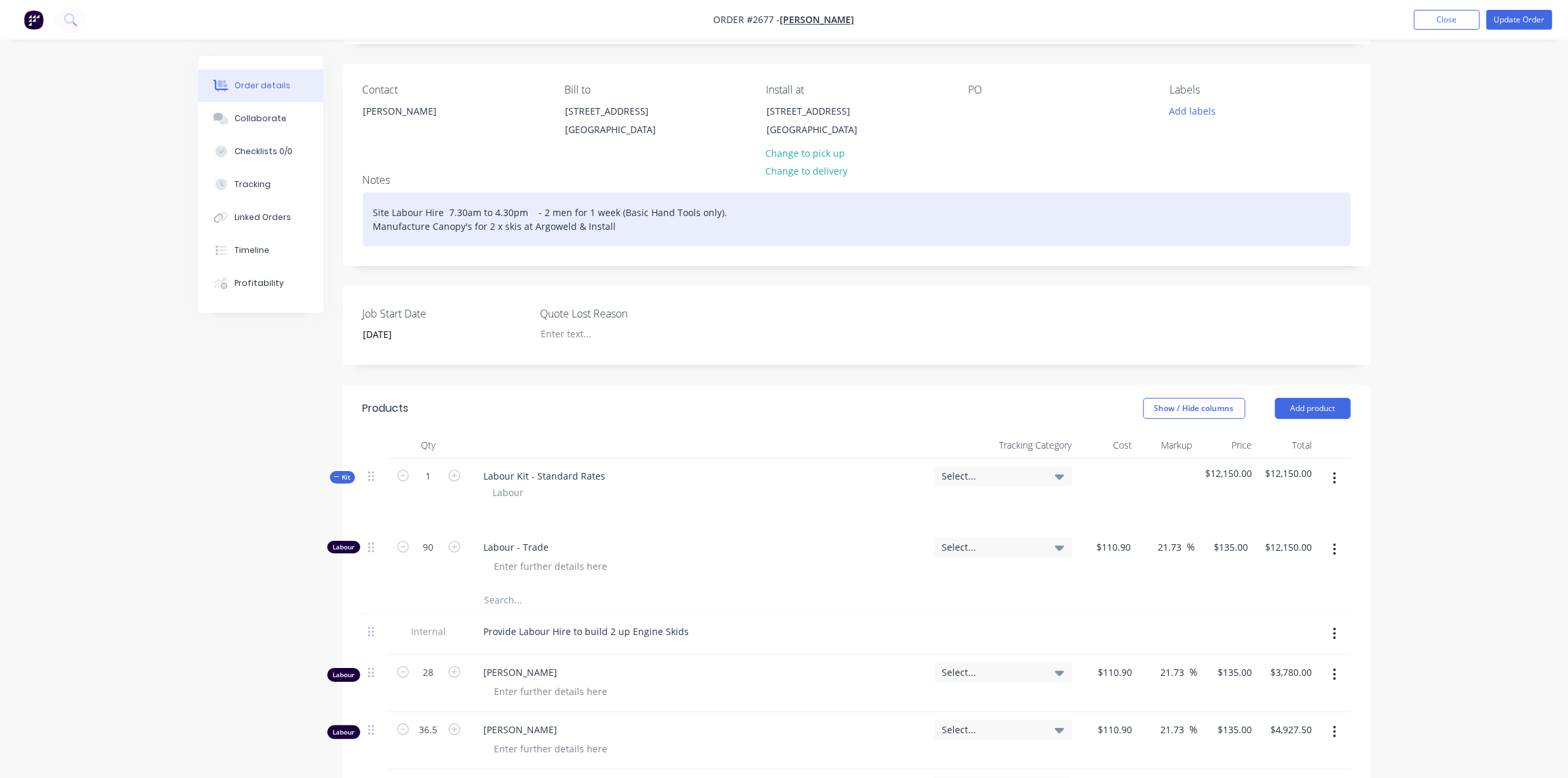
click at [511, 239] on div "Site Labour Hire 7.30am to 4.30pm - 2 men for 1 week (Basic Hand Tools only). M…" at bounding box center [857, 219] width 988 height 54
click at [523, 226] on div "Site Labour Hire 7.30am to 4.30pm - 2 men for 1 week (Basic Hand Tools only). M…" at bounding box center [857, 219] width 988 height 54
drag, startPoint x: 614, startPoint y: 241, endPoint x: 662, endPoint y: 240, distance: 48.0
click at [662, 240] on div "Site Labour Hire 7.30am to 4.30pm - 2 men for 1 week (Basic Hand Tools only). M…" at bounding box center [857, 219] width 988 height 54
click at [537, 226] on div "Site Labour Hire 7.30am to 4.30pm - 2 men for 1 week (Basic Hand Tools only). M…" at bounding box center [857, 219] width 988 height 54
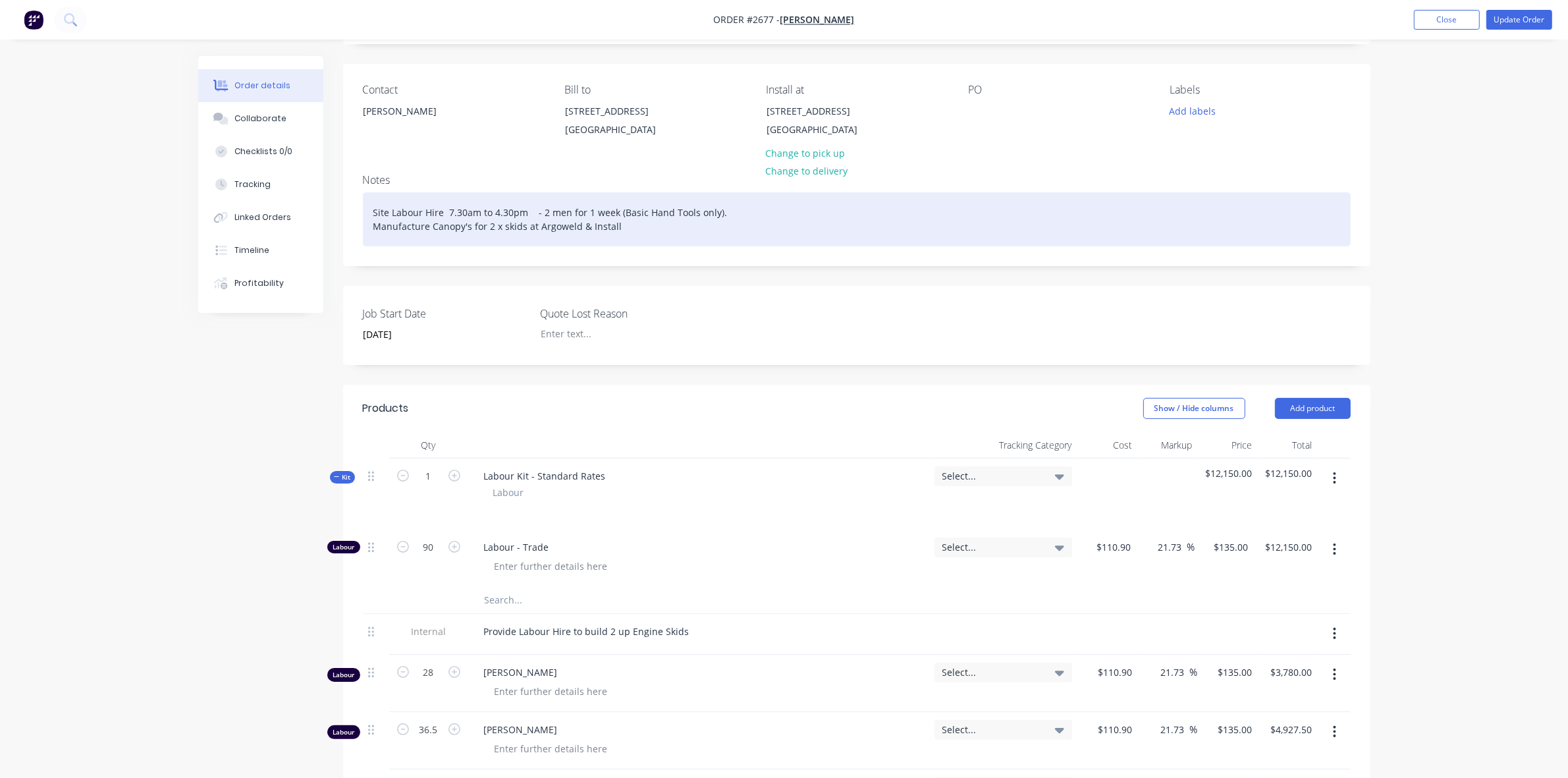
click at [527, 225] on div "Site Labour Hire 7.30am to 4.30pm - 2 men for 1 week (Basic Hand Tools only). M…" at bounding box center [857, 219] width 988 height 54
click at [533, 227] on div "Site Labour Hire 7.30am to 4.30pm - 2 men for 1 week (Basic Hand Tools only). M…" at bounding box center [857, 219] width 988 height 54
click at [531, 225] on div "Site Labour Hire 7.30am to 4.30pm - 2 men for 1 week (Basic Hand Tools only). M…" at bounding box center [857, 219] width 988 height 54
click at [710, 226] on div "Site Labour Hire 7.30am to 4.30pm - 2 men for 1 week (Basic Hand Tools only). M…" at bounding box center [857, 219] width 988 height 54
click at [722, 224] on div "Site Labour Hire 7.30am to 4.30pm - 2 men for 1 week (Basic Hand Tools only). M…" at bounding box center [857, 219] width 988 height 54
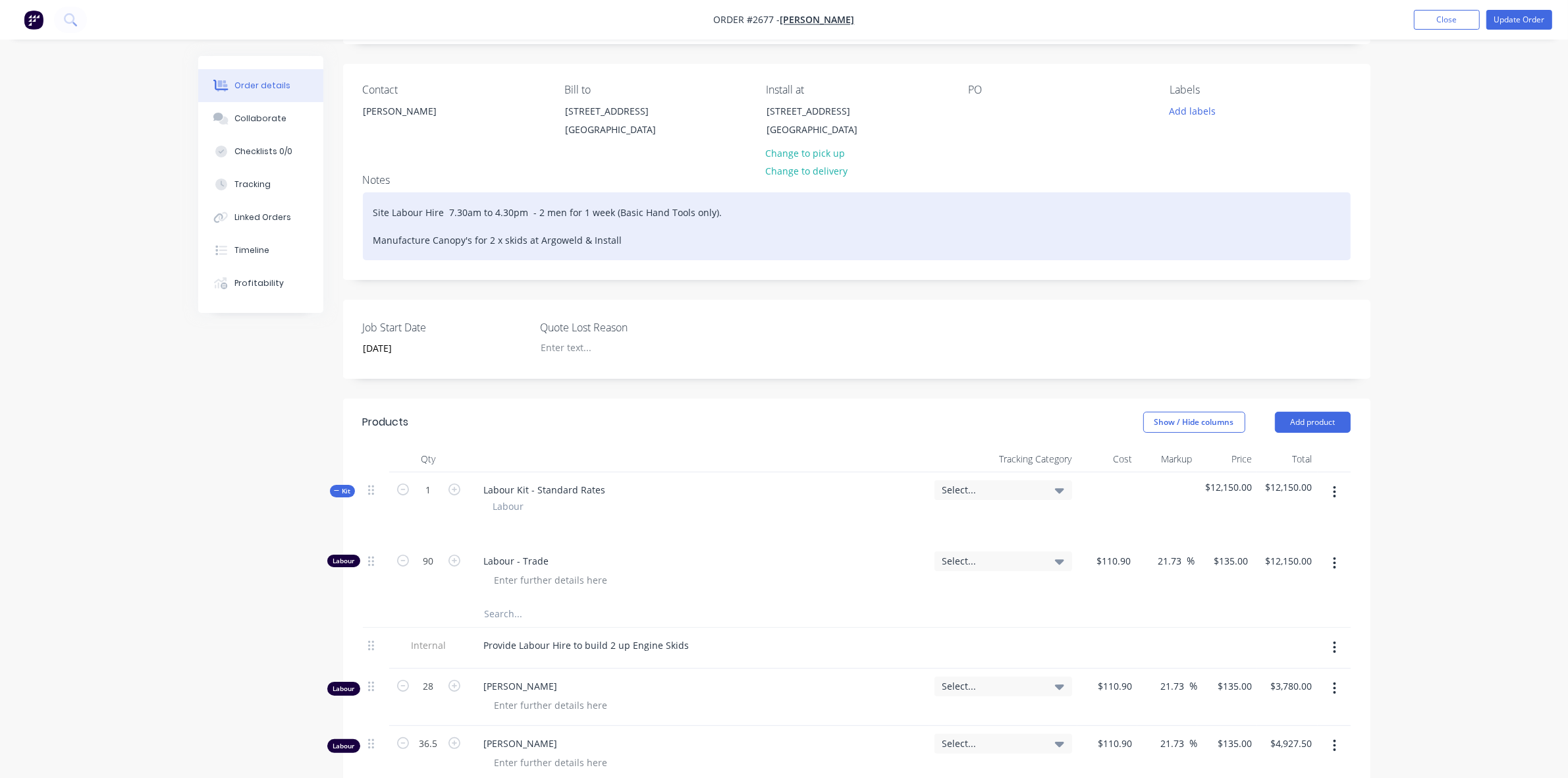
click at [384, 239] on div "Site Labour Hire 7.30am to 4.30pm - 2 men for 1 week (Basic Hand Tools only). M…" at bounding box center [857, 226] width 988 height 68
click at [377, 241] on div "Site Labour Hire 7.30am to 4.30pm - 2 men for 1 week (Basic Hand Tools only). P…" at bounding box center [857, 226] width 988 height 68
drag, startPoint x: 377, startPoint y: 241, endPoint x: 364, endPoint y: 241, distance: 13.0
click at [364, 241] on div "Site Labour Hire 7.30am to 4.30pm - 2 men for 1 week (Basic Hand Tools only). P…" at bounding box center [857, 226] width 988 height 68
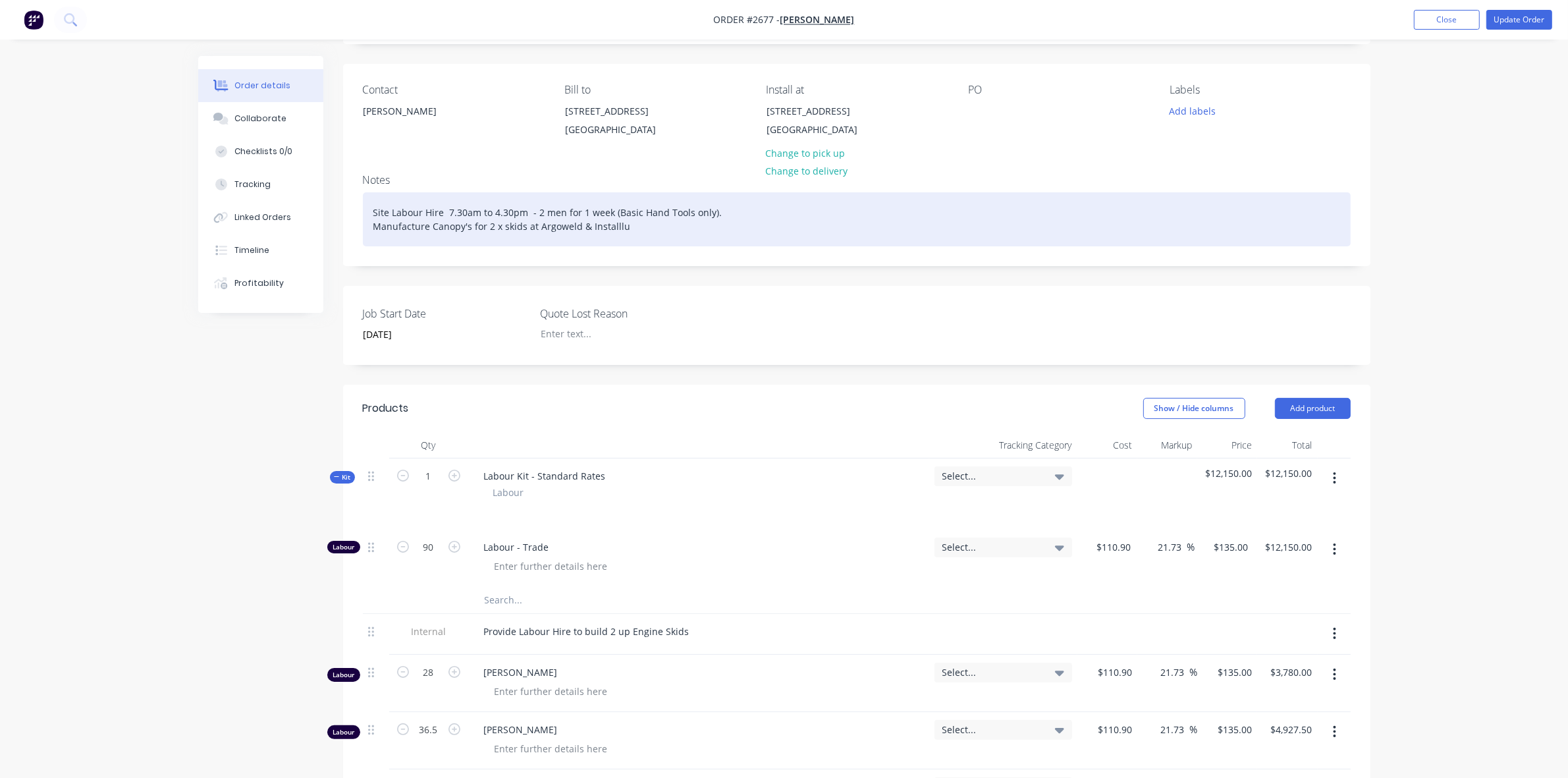
click at [616, 242] on div "Site Labour Hire 7.30am to 4.30pm - 2 men for 1 week (Basic Hand Tools only). M…" at bounding box center [857, 219] width 988 height 54
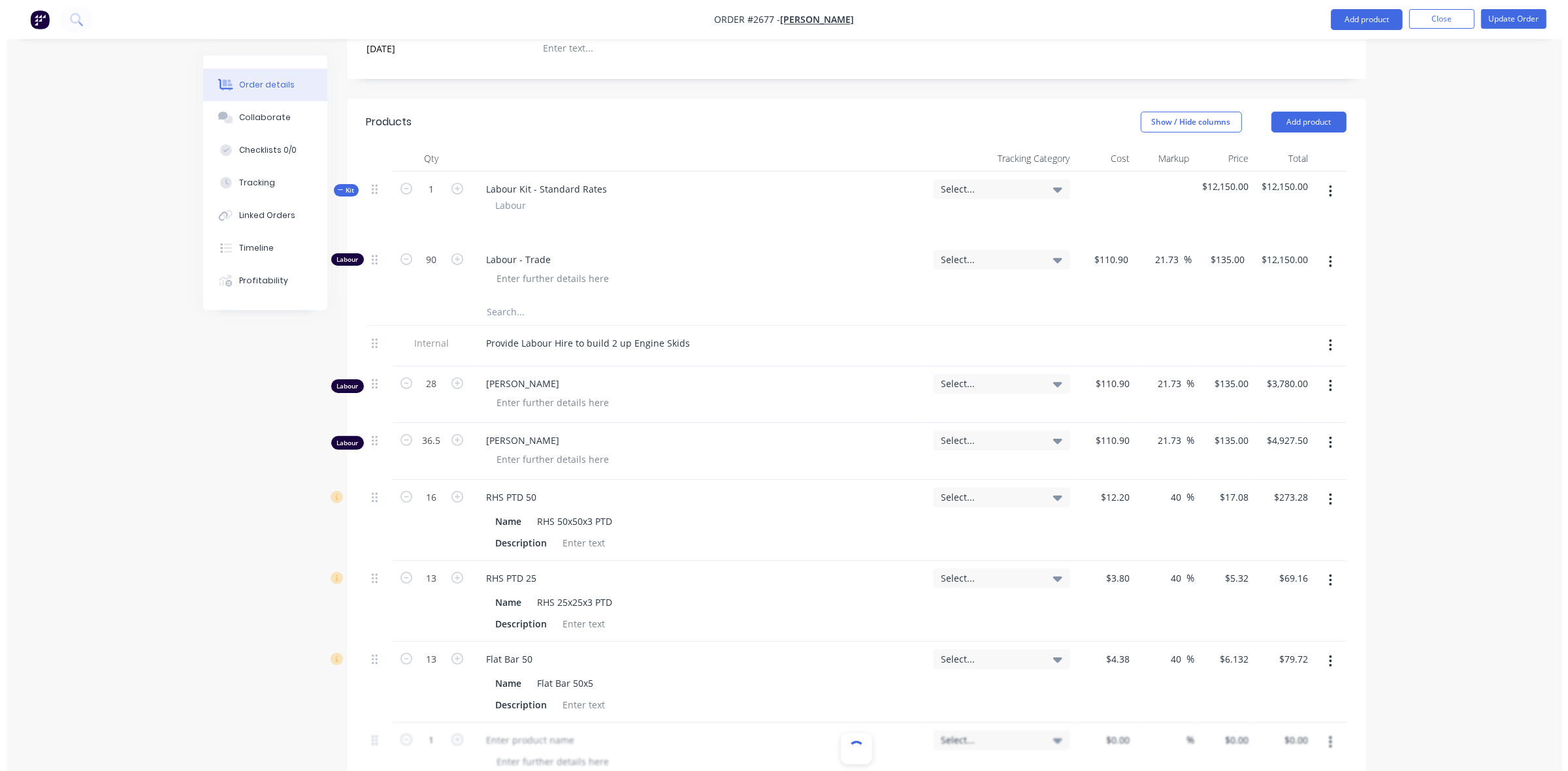
scroll to position [327, 0]
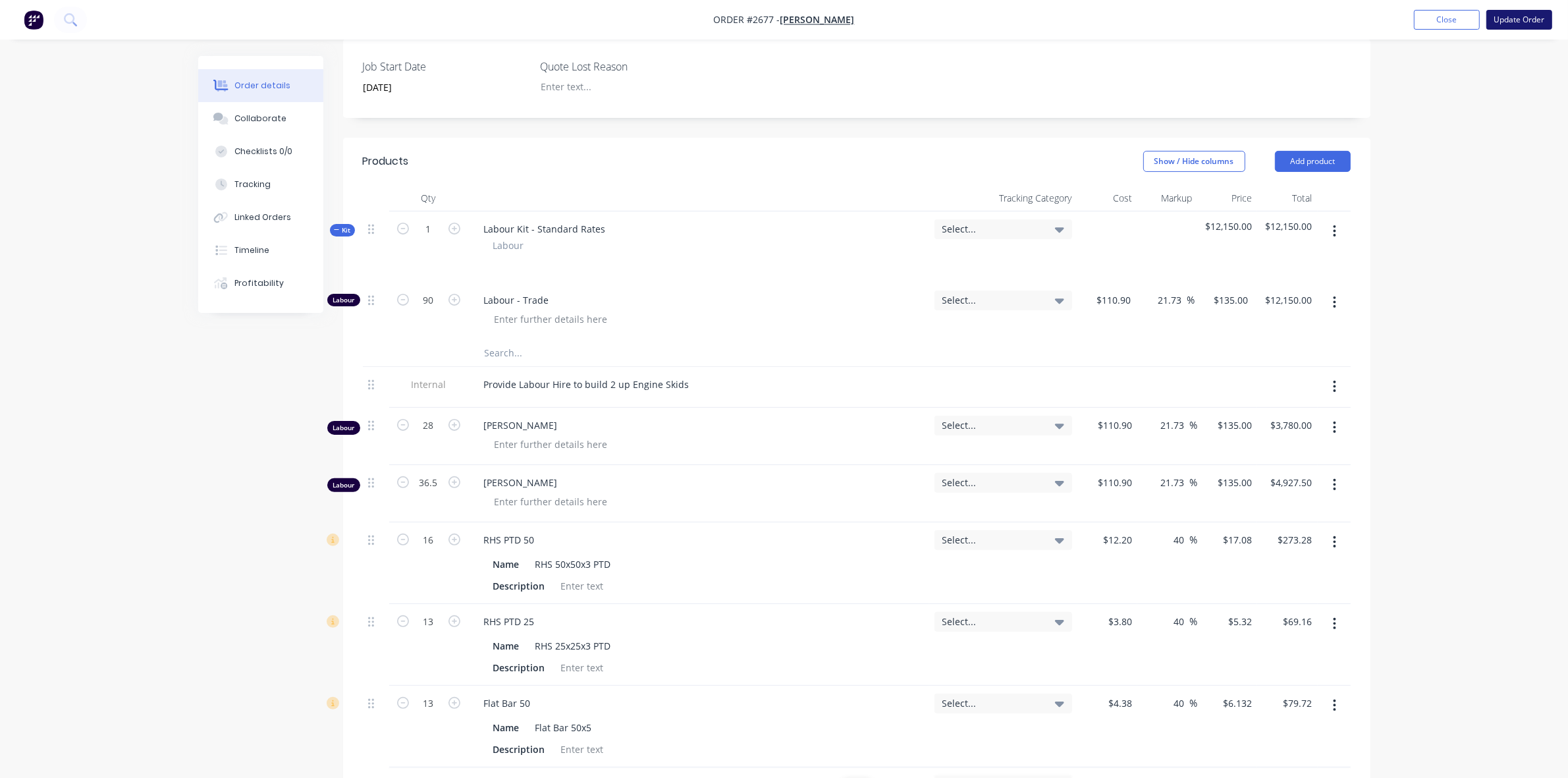
click at [1528, 21] on button "Update Order" at bounding box center [1518, 19] width 66 height 20
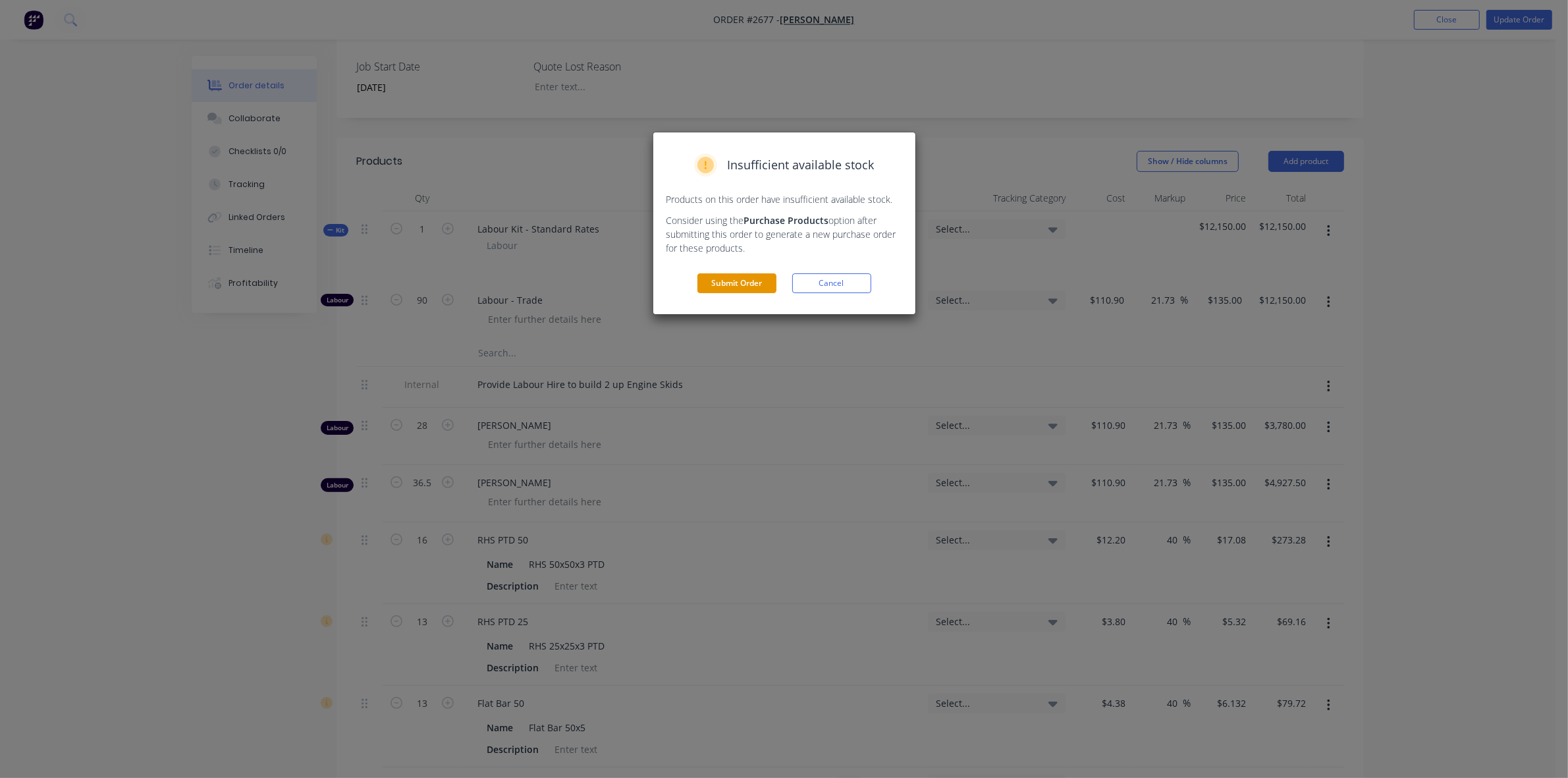
click at [729, 283] on button "Submit Order" at bounding box center [737, 283] width 79 height 20
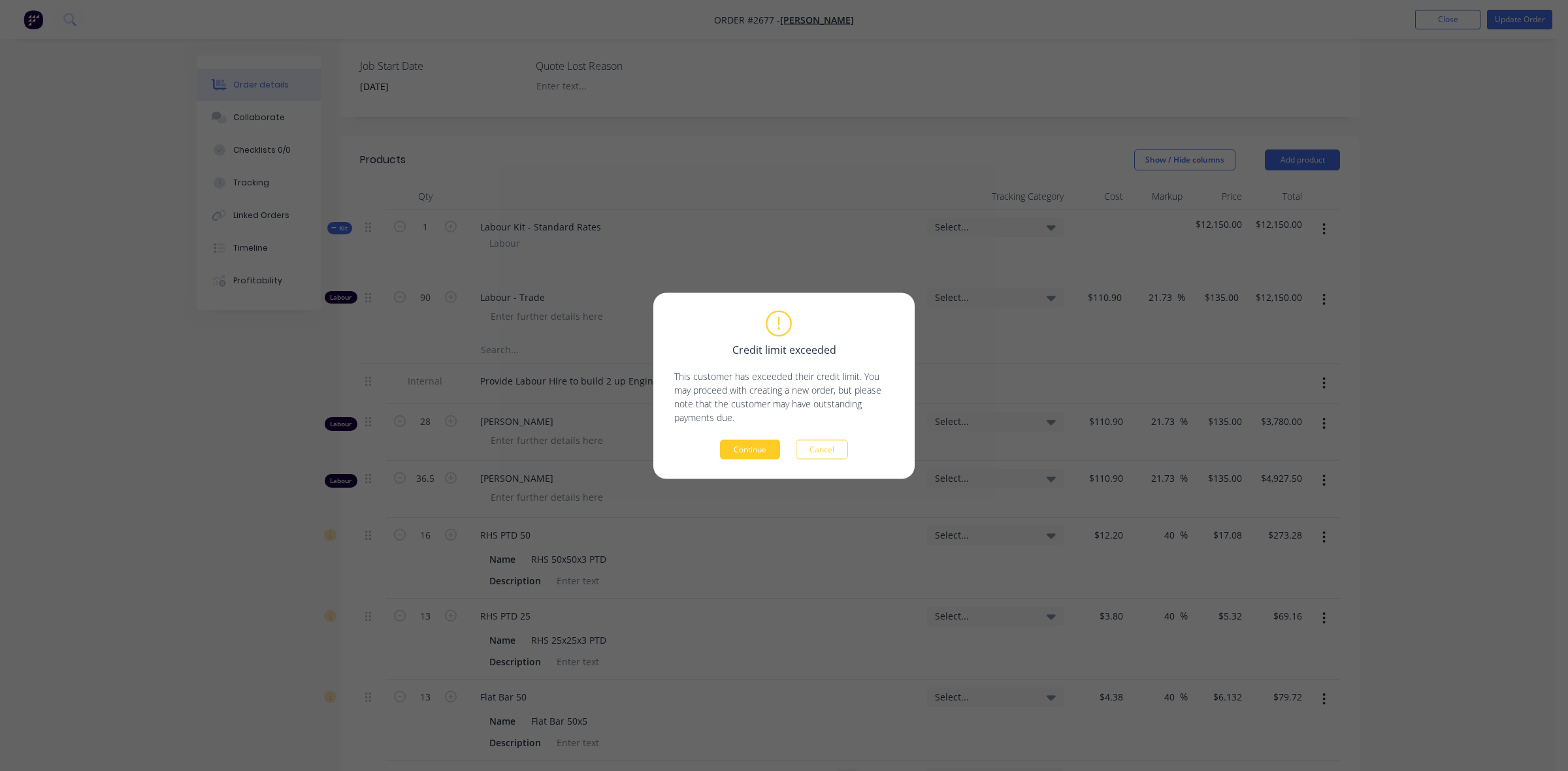
click at [753, 447] on button "Continue" at bounding box center [750, 449] width 60 height 20
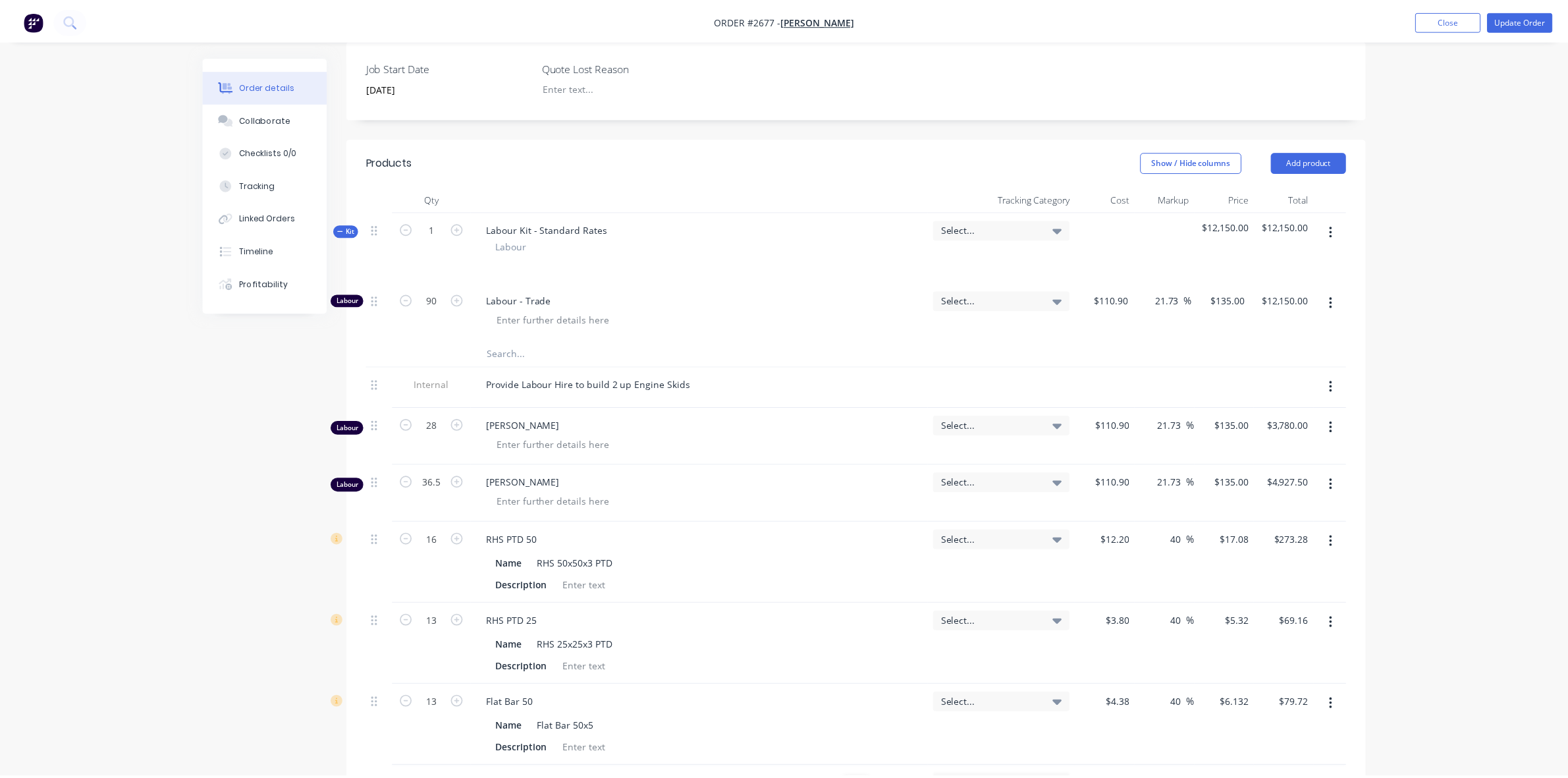
scroll to position [0, 0]
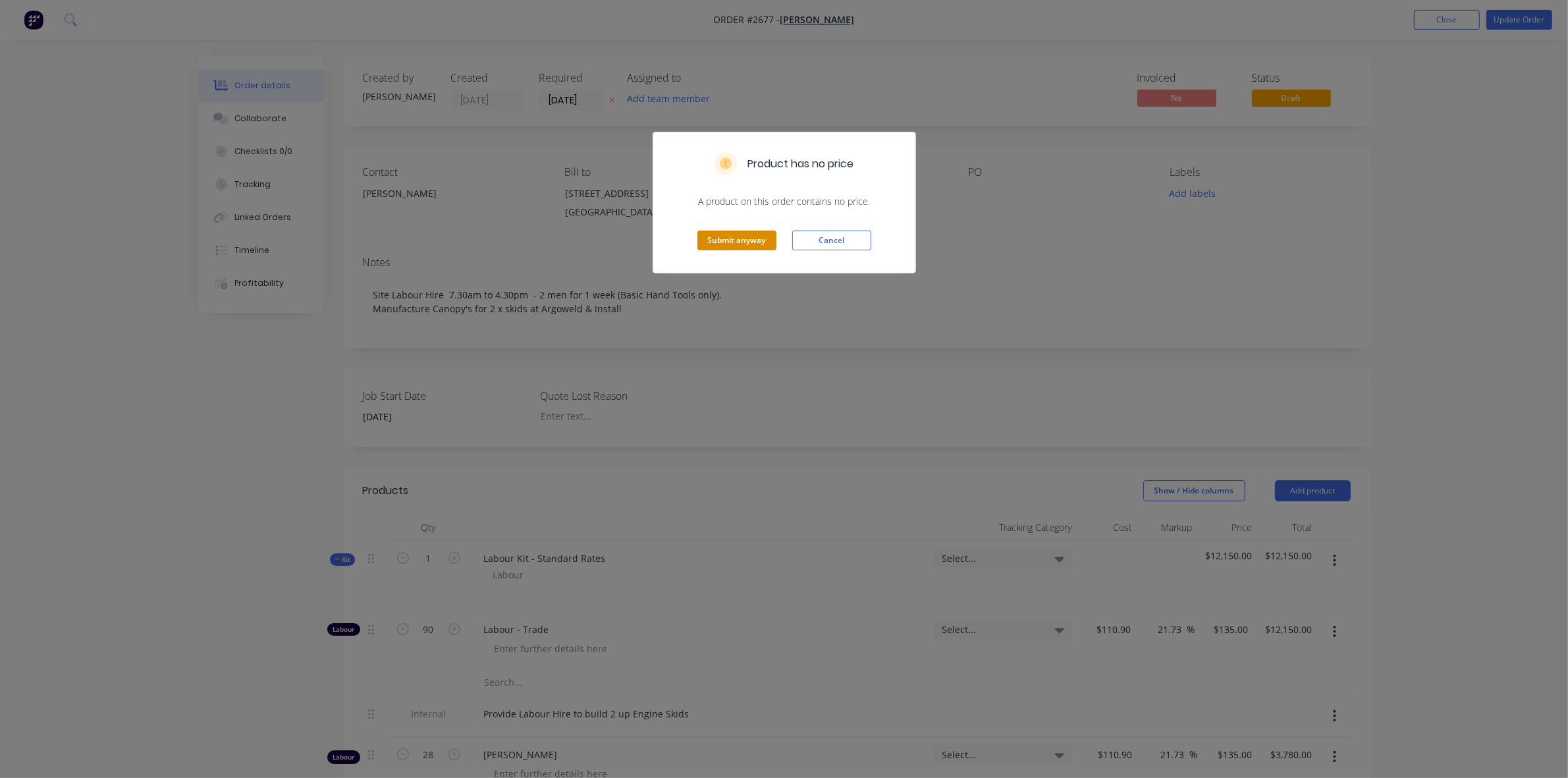
click at [748, 242] on button "Submit anyway" at bounding box center [737, 240] width 79 height 20
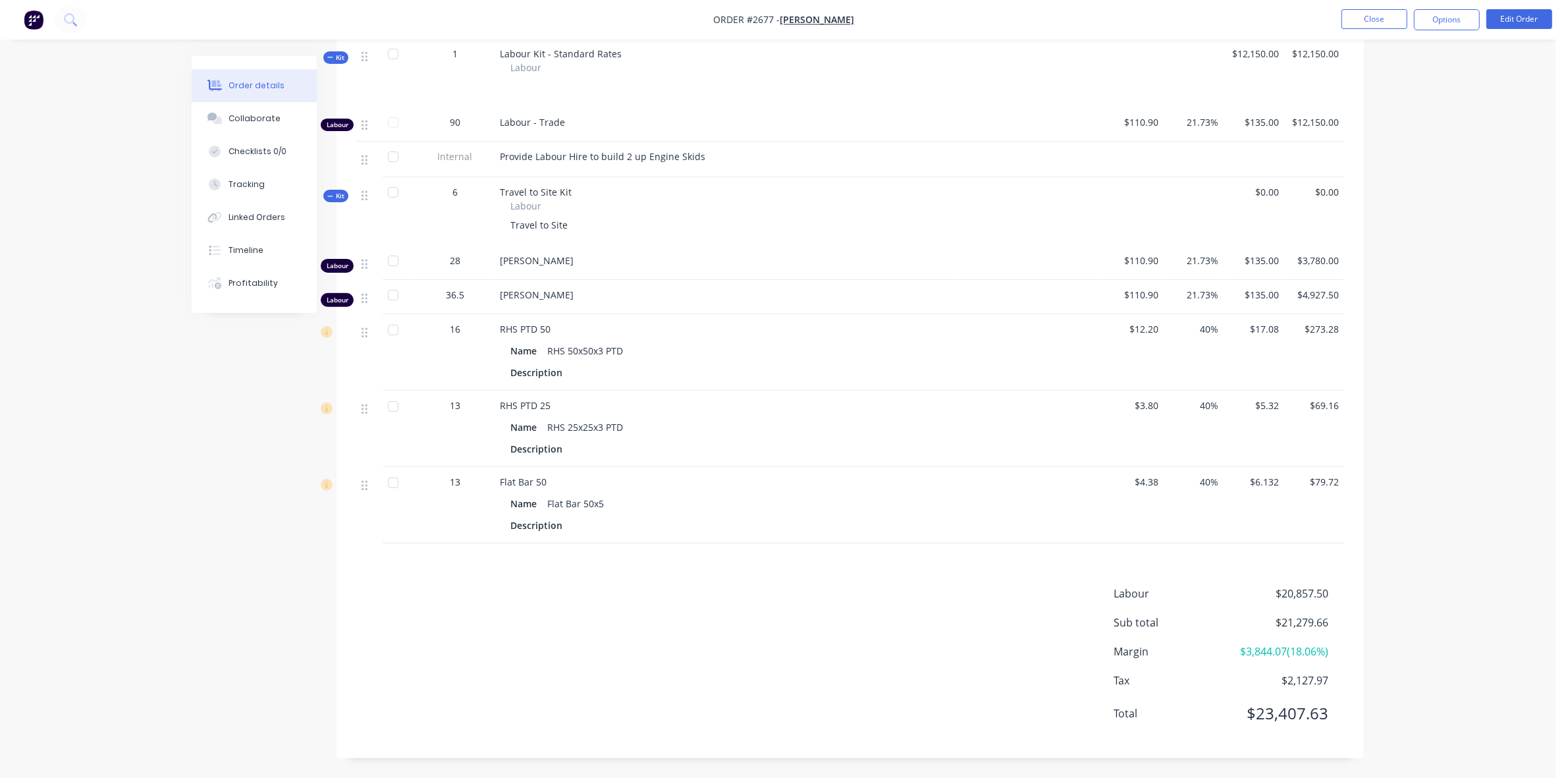
scroll to position [422, 0]
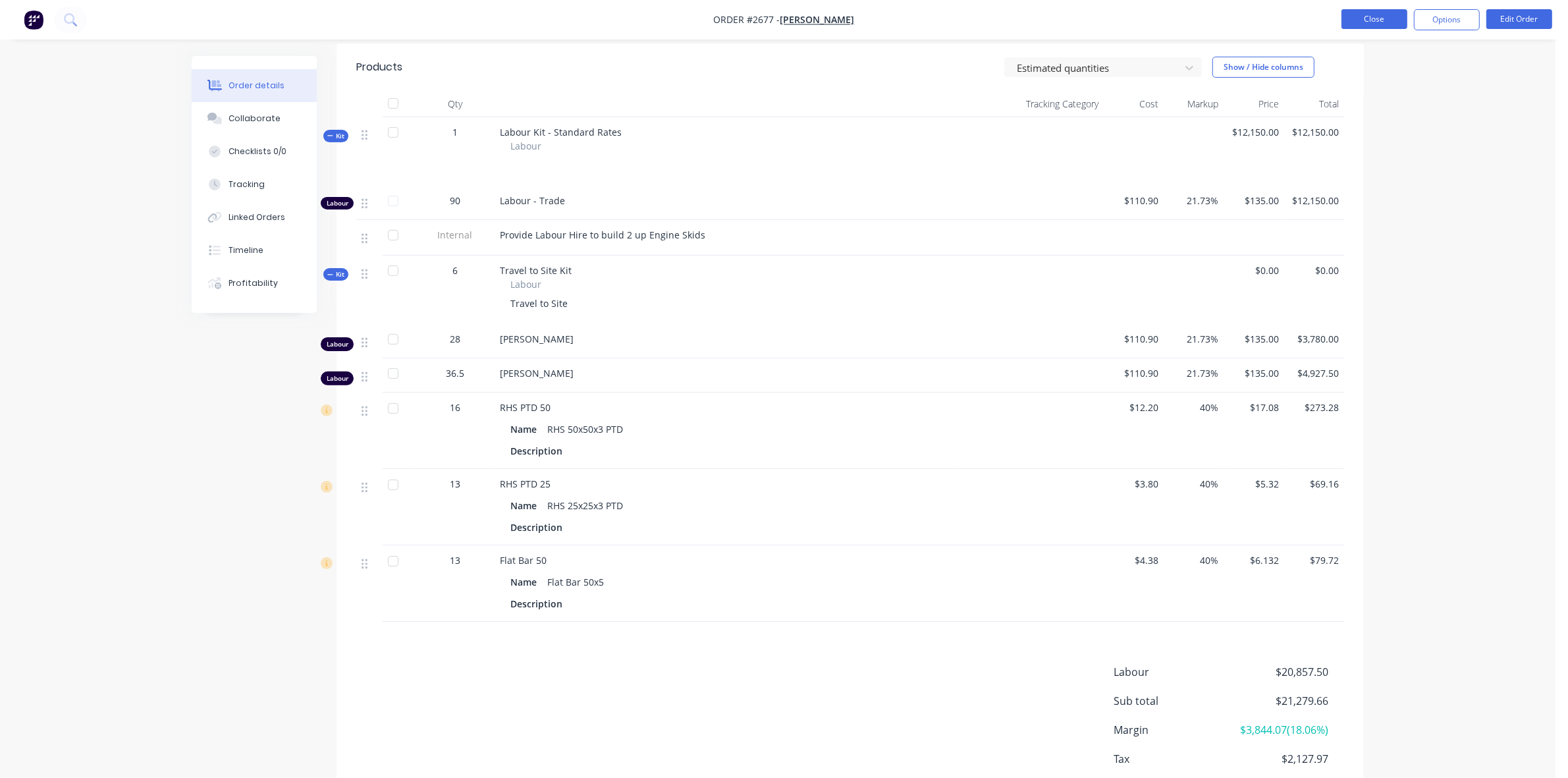
click at [1376, 17] on button "Close" at bounding box center [1374, 19] width 66 height 20
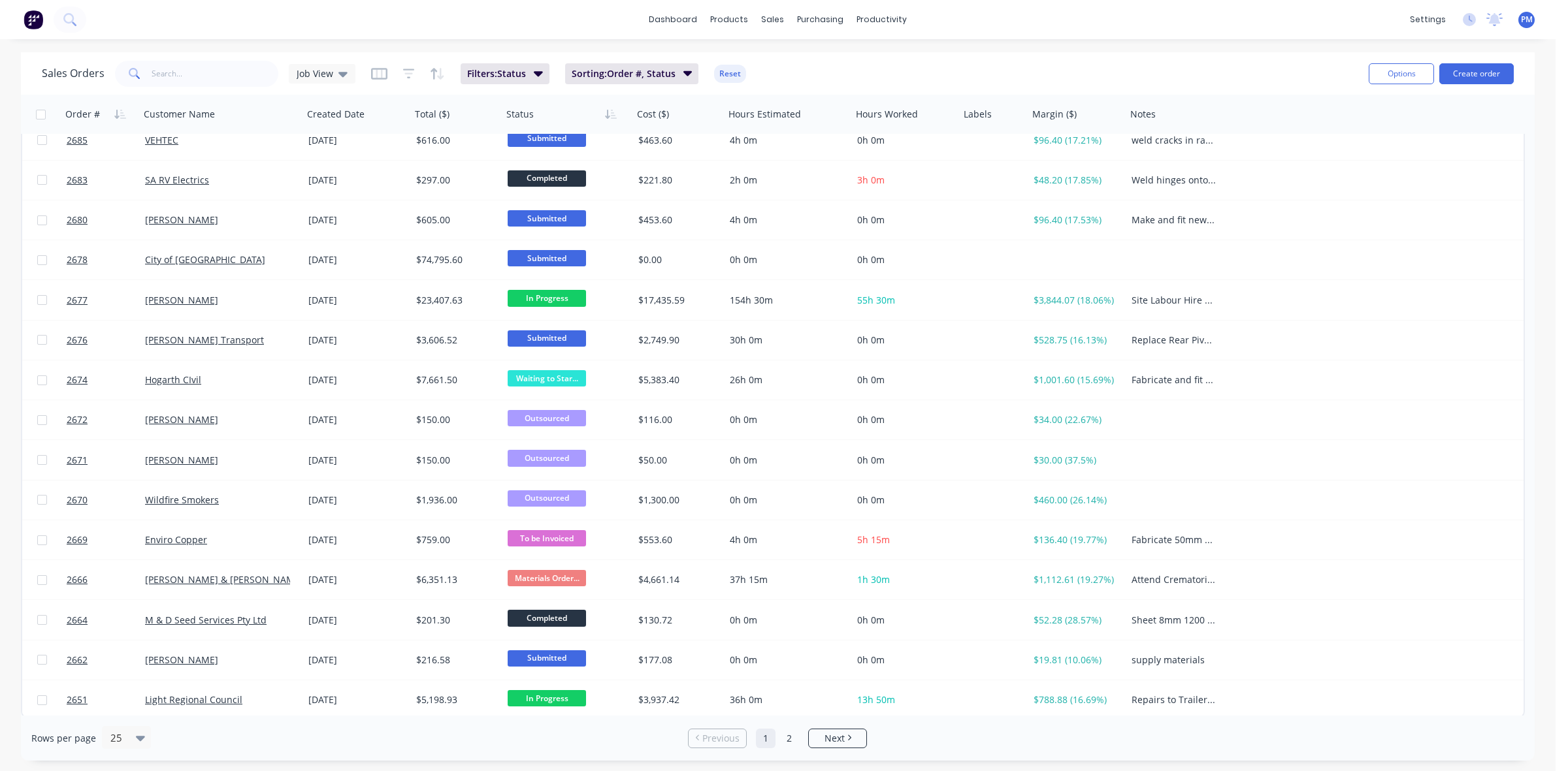
scroll to position [418, 0]
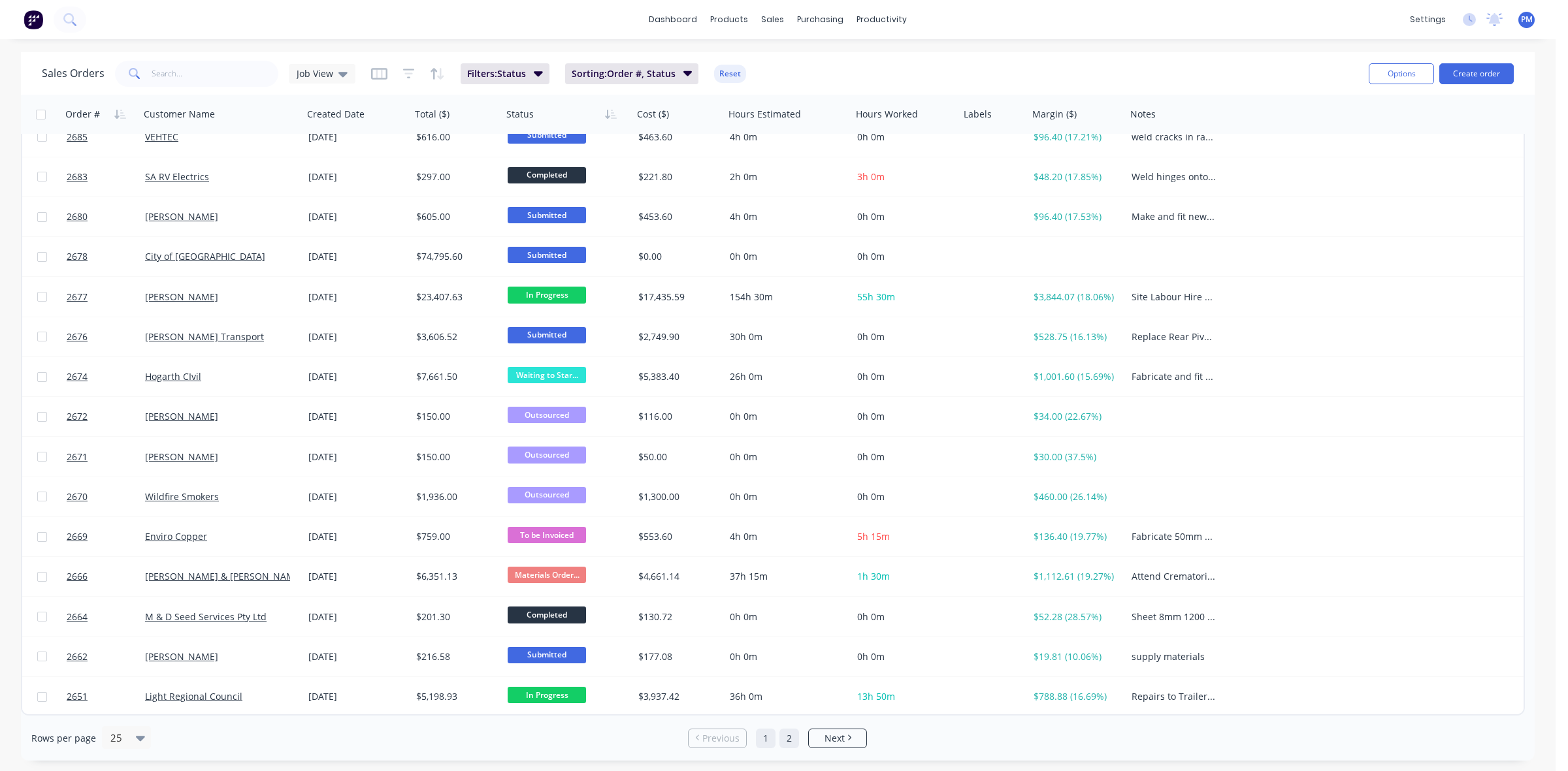
click at [784, 739] on link "2" at bounding box center [789, 738] width 20 height 20
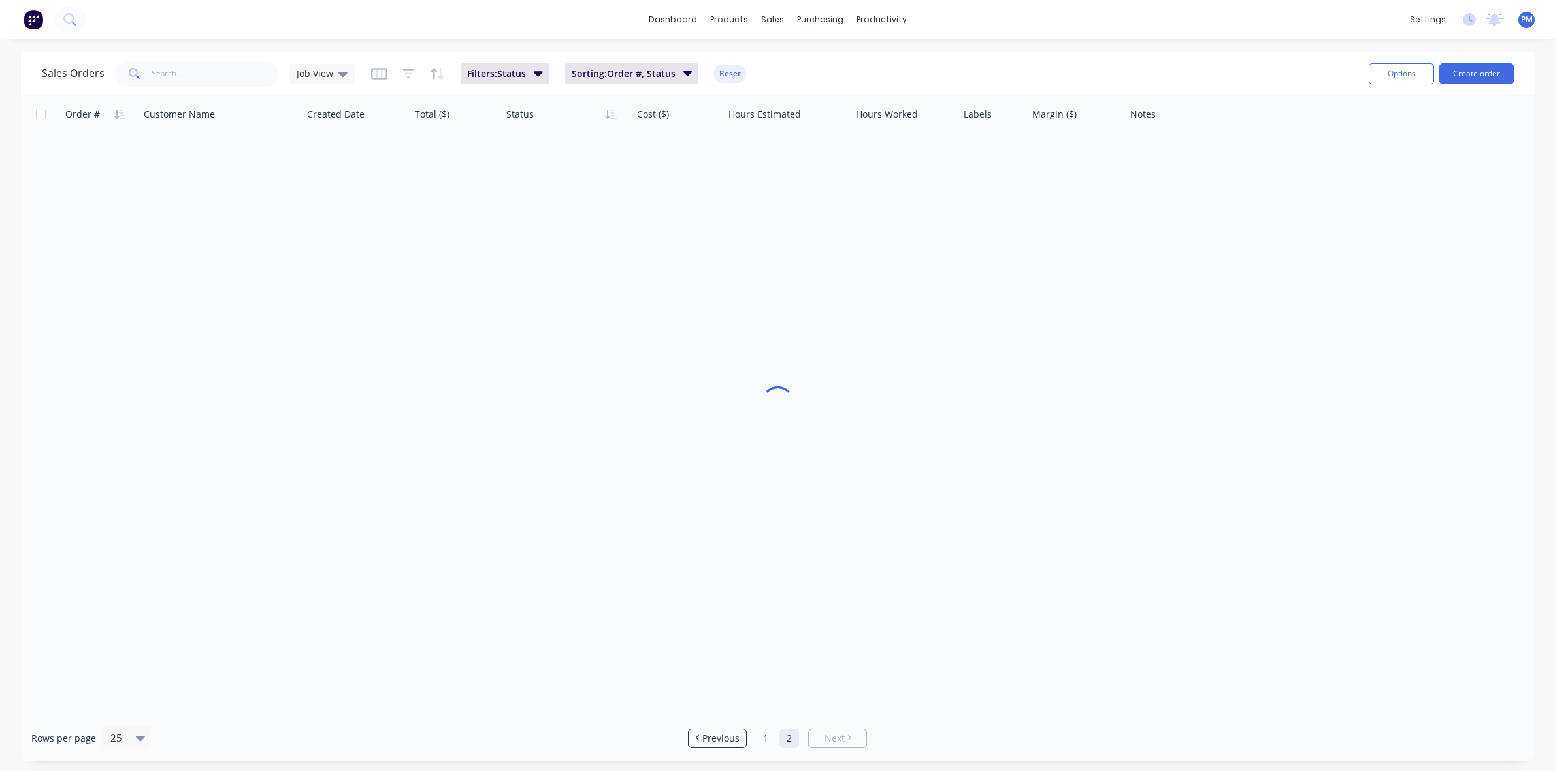
scroll to position [0, 0]
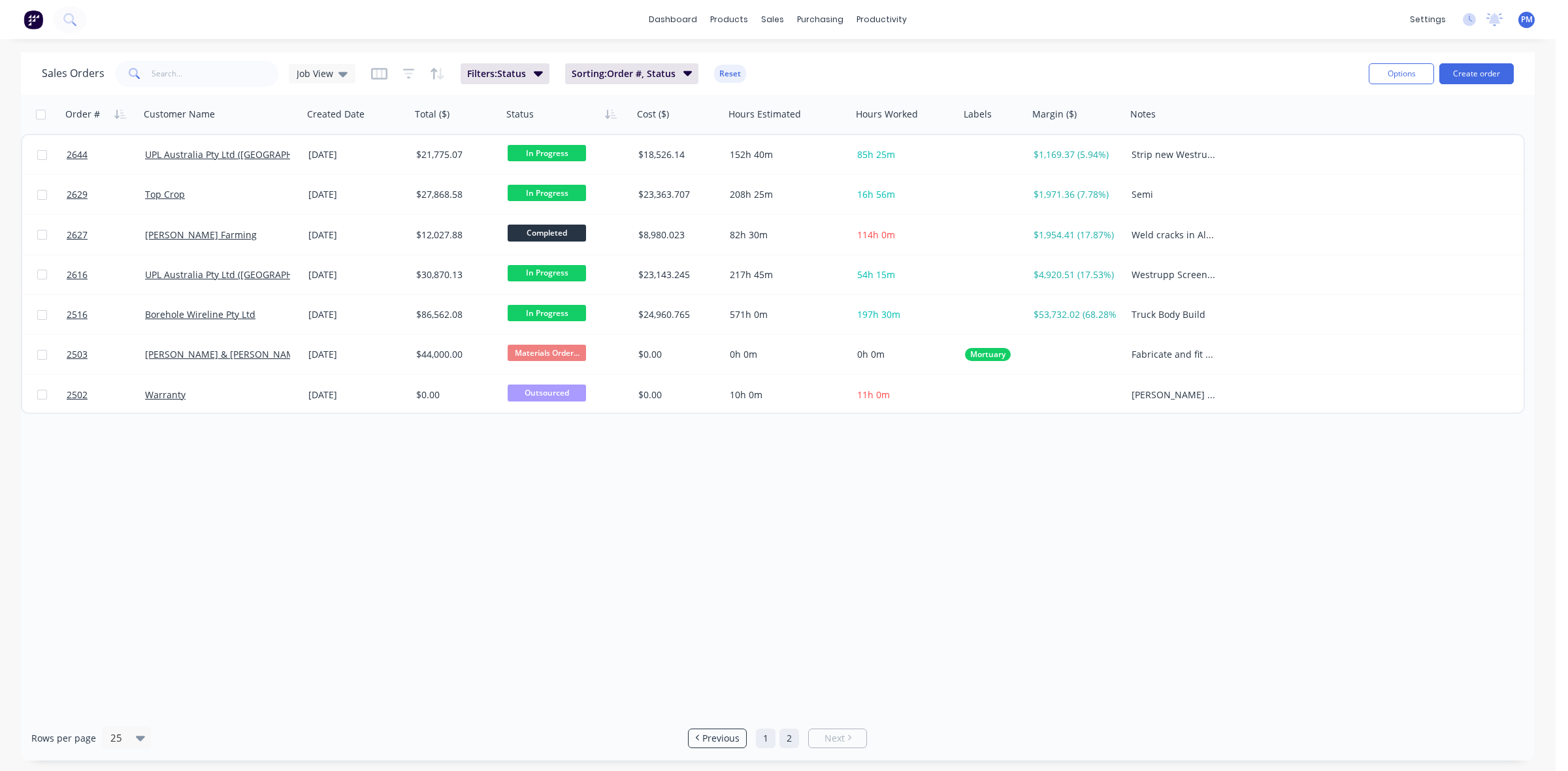
click at [765, 737] on link "1" at bounding box center [765, 738] width 20 height 20
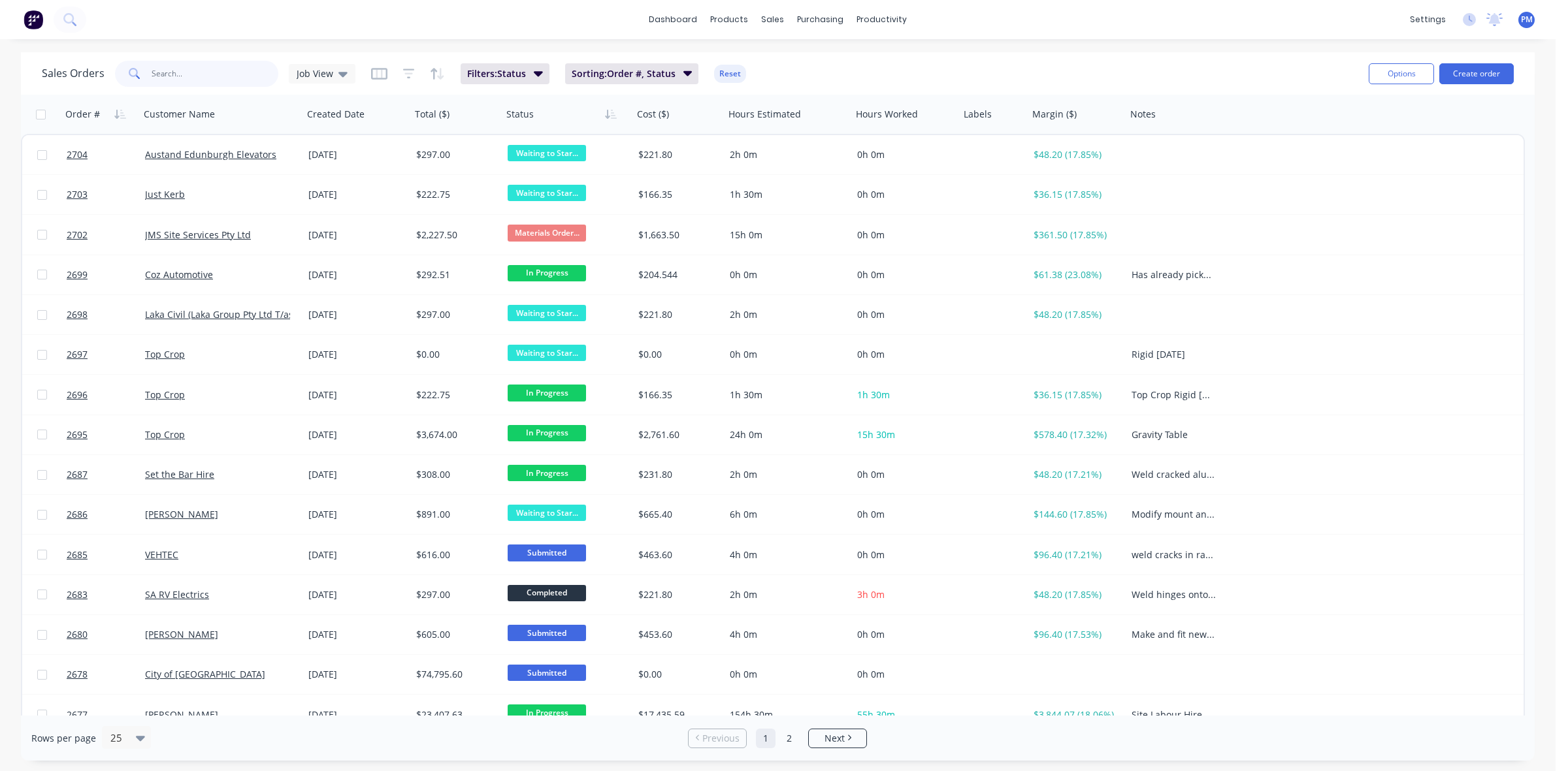
click at [176, 75] on input "text" at bounding box center [215, 73] width 127 height 26
type input "2690"
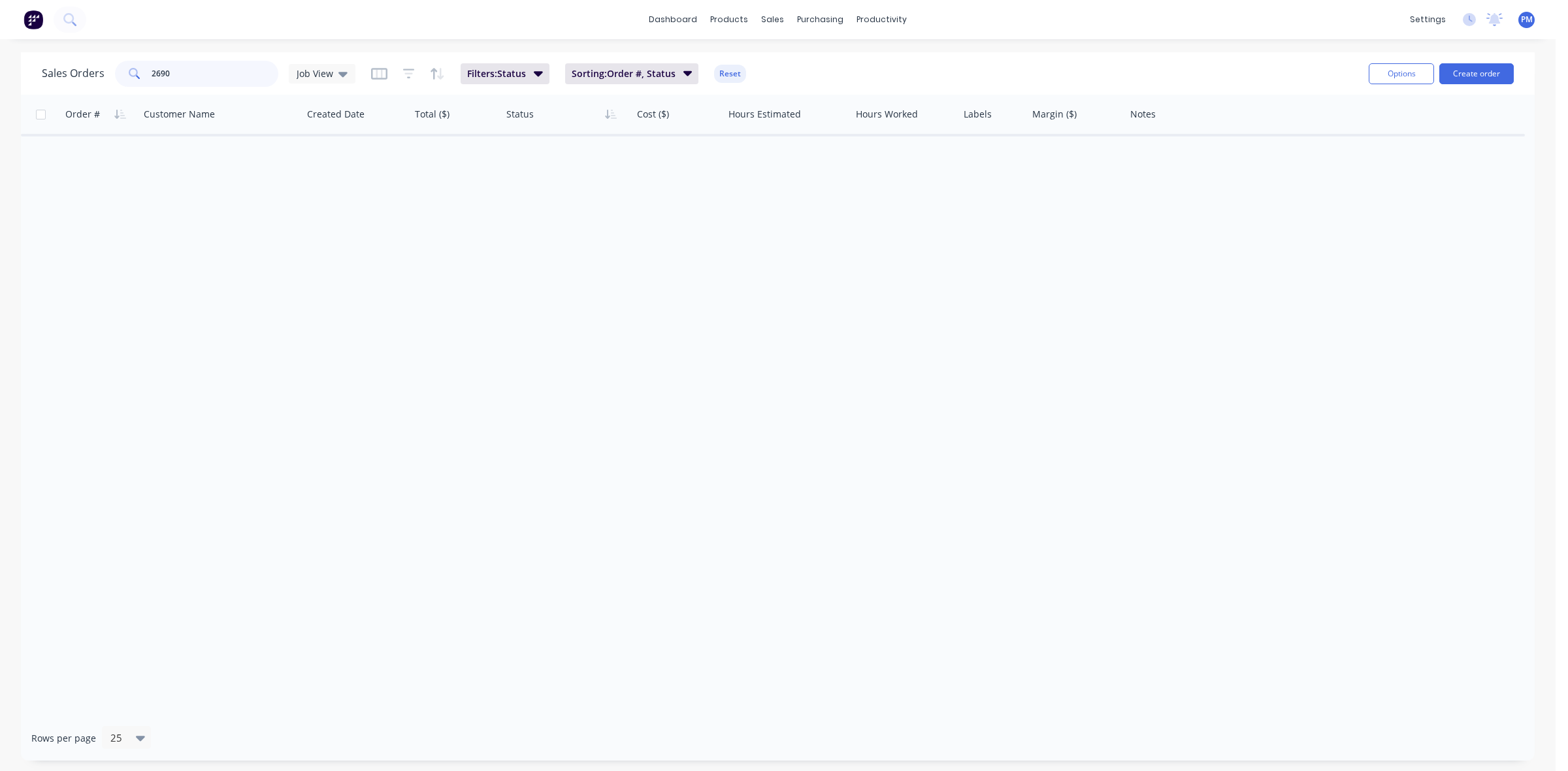
drag, startPoint x: 183, startPoint y: 67, endPoint x: 149, endPoint y: 69, distance: 34.1
click at [149, 69] on div "2690" at bounding box center [197, 73] width 163 height 26
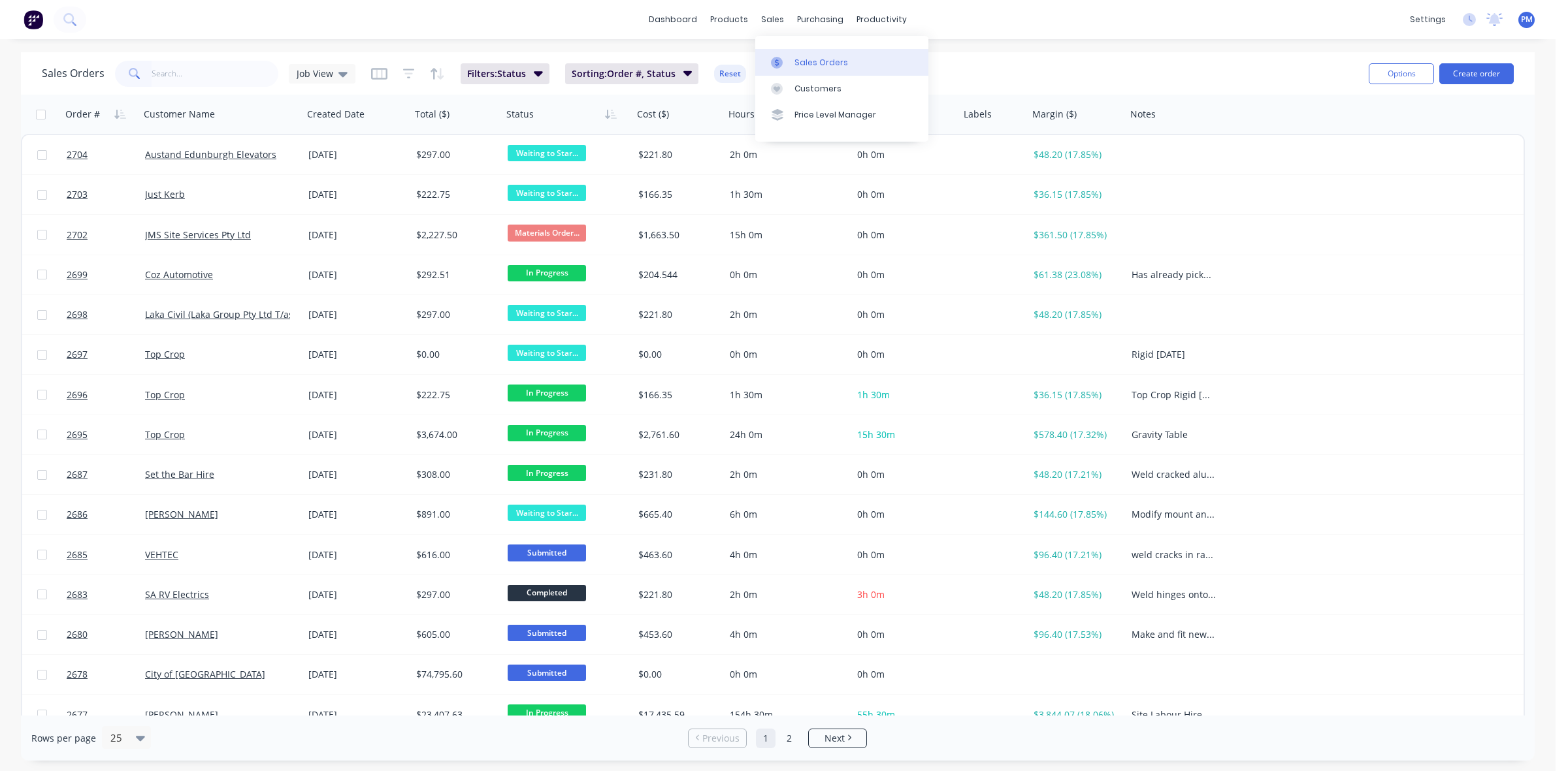
click at [804, 59] on div "Sales Orders" at bounding box center [821, 62] width 53 height 12
click at [808, 57] on div "Sales Orders" at bounding box center [821, 62] width 53 height 12
click at [208, 72] on input "text" at bounding box center [215, 73] width 127 height 26
click at [671, 74] on span "Sorting: Order #, Status" at bounding box center [623, 74] width 103 height 13
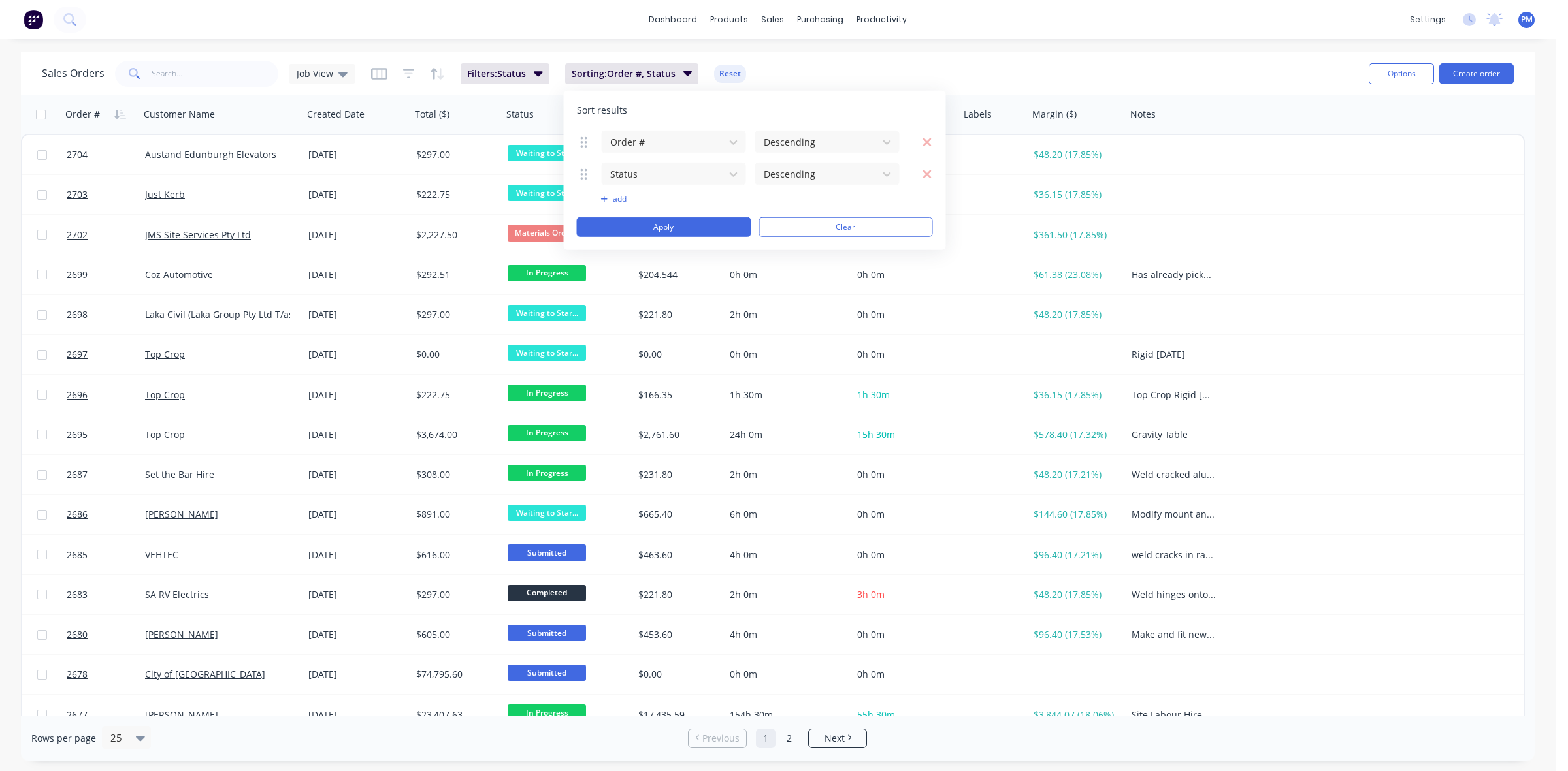
click at [656, 103] on div "Sort results" at bounding box center [755, 110] width 356 height 13
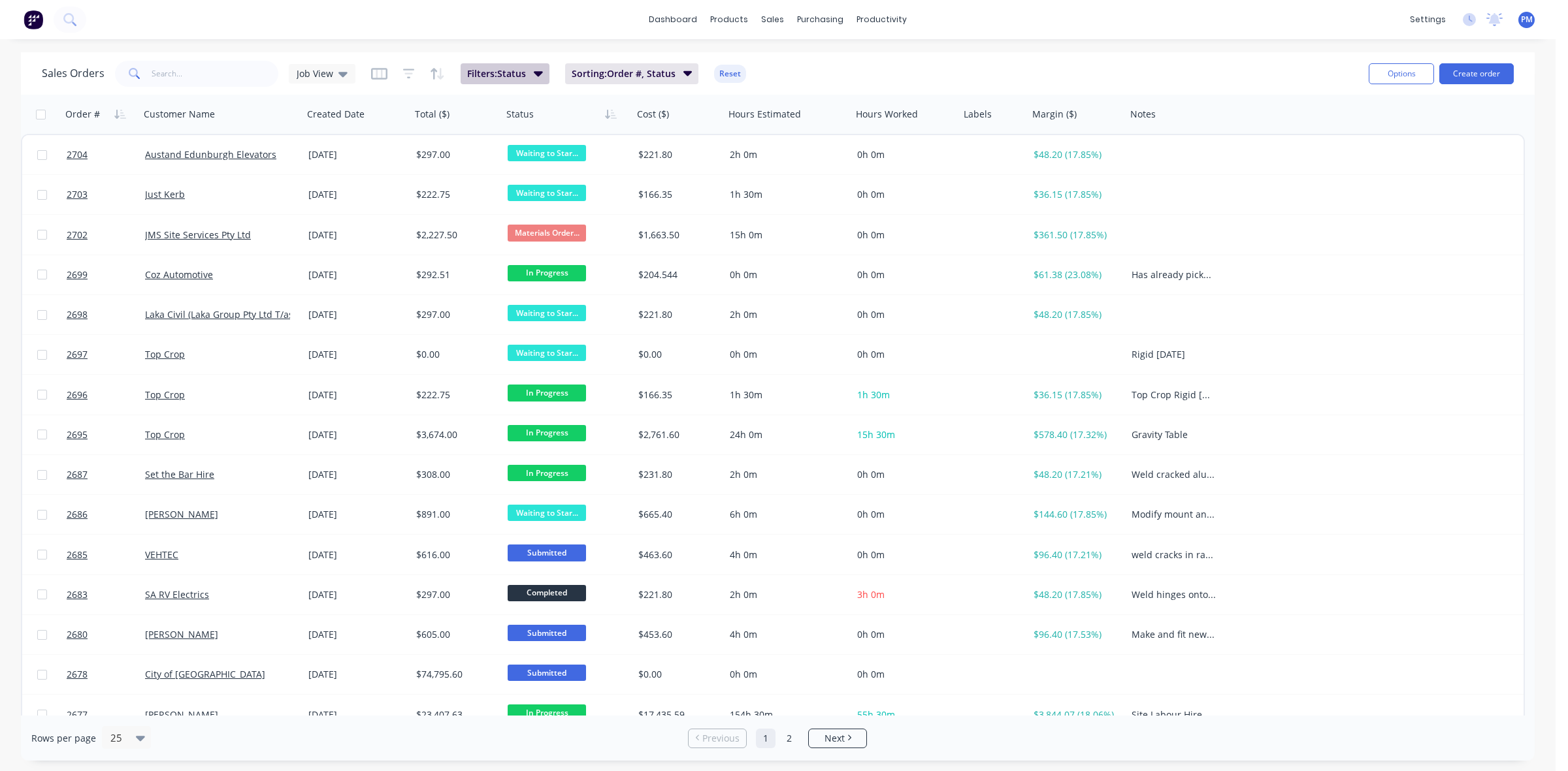
click at [539, 76] on icon "button" at bounding box center [539, 73] width 9 height 14
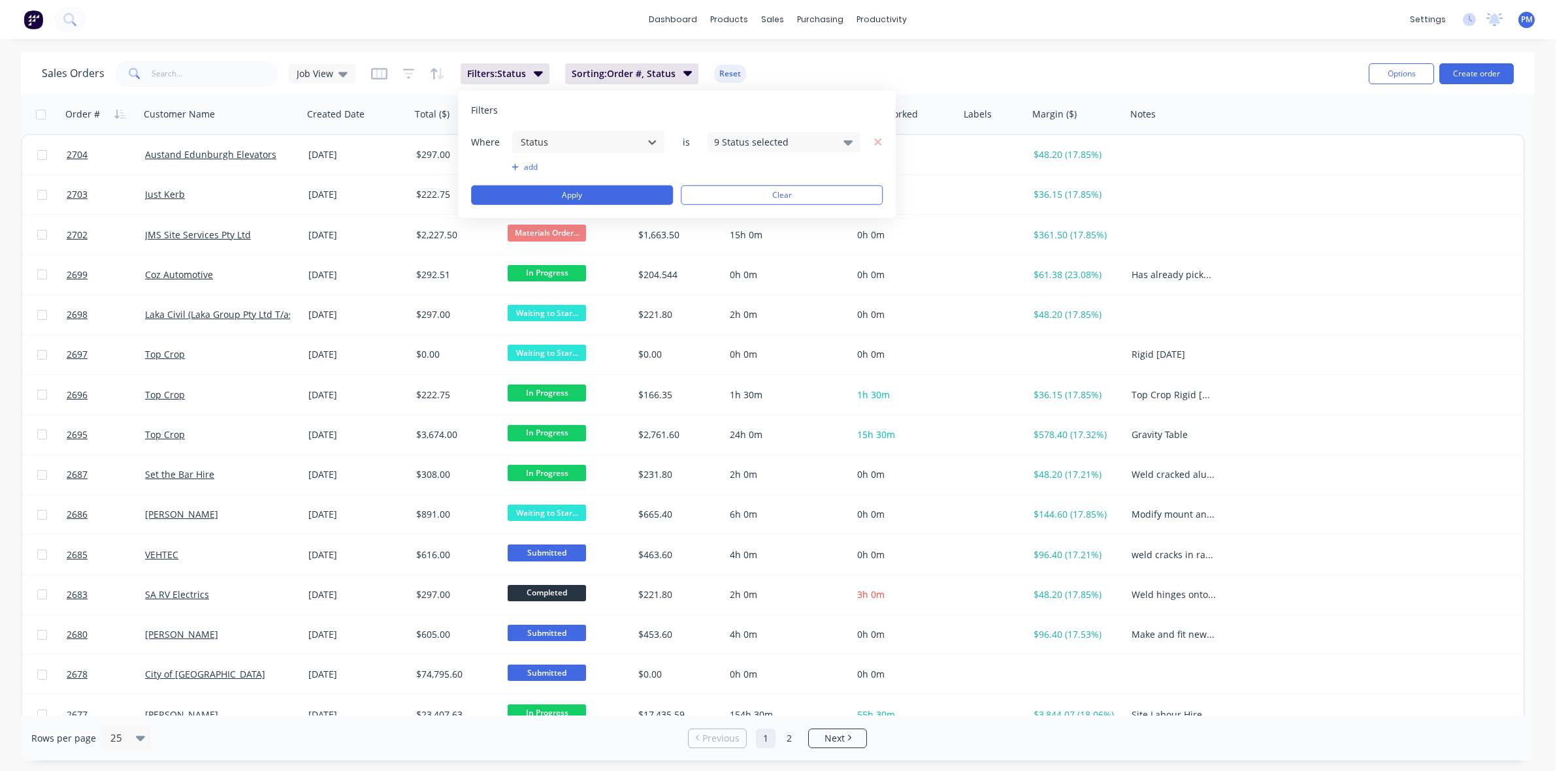
click at [818, 143] on div "9 Status selected" at bounding box center [773, 141] width 118 height 13
click at [727, 278] on div at bounding box center [728, 279] width 26 height 26
click at [804, 46] on div "dashboard products sales purchasing productivity dashboard products Product Cat…" at bounding box center [778, 386] width 1555 height 771
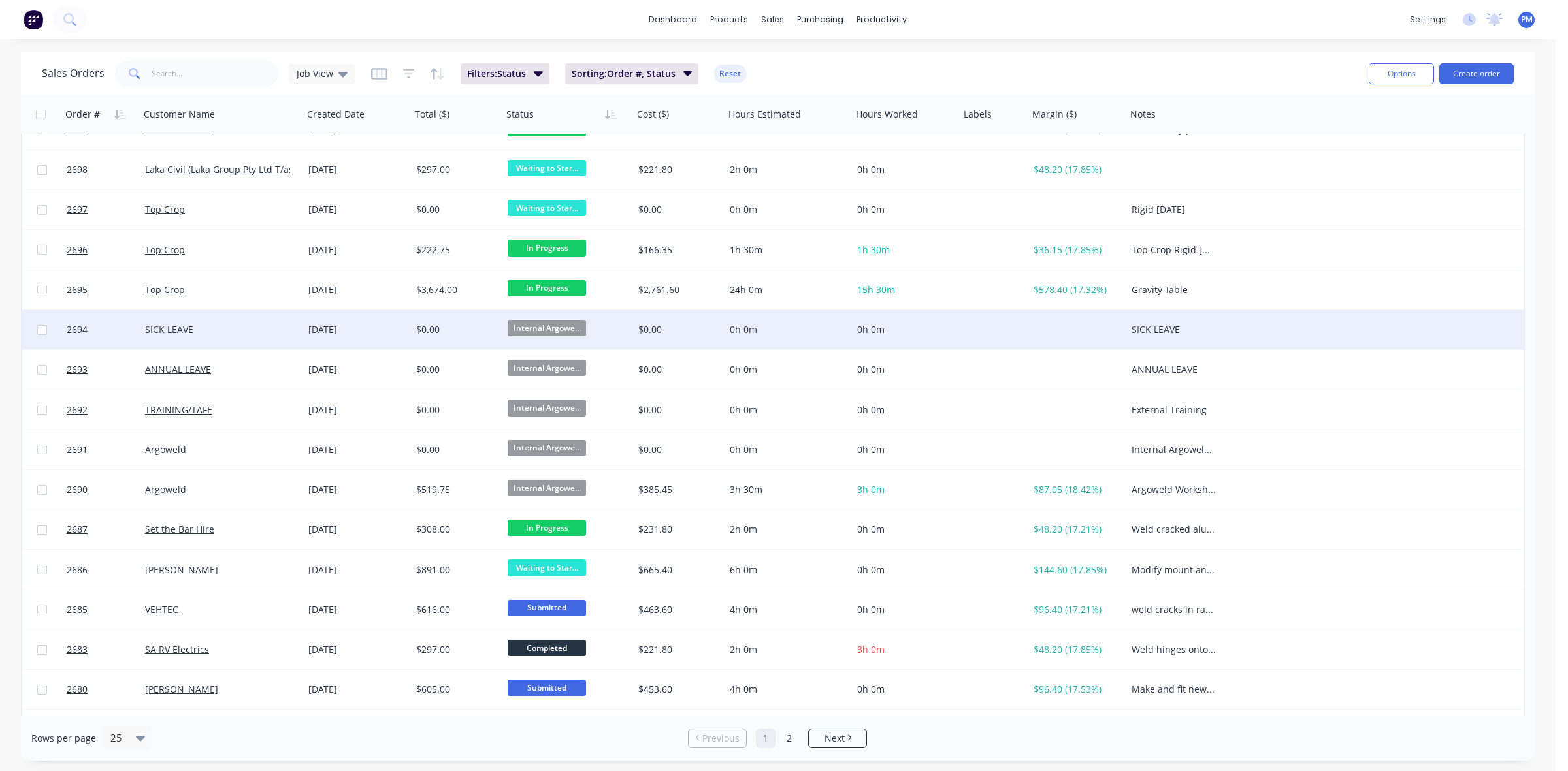
scroll to position [163, 0]
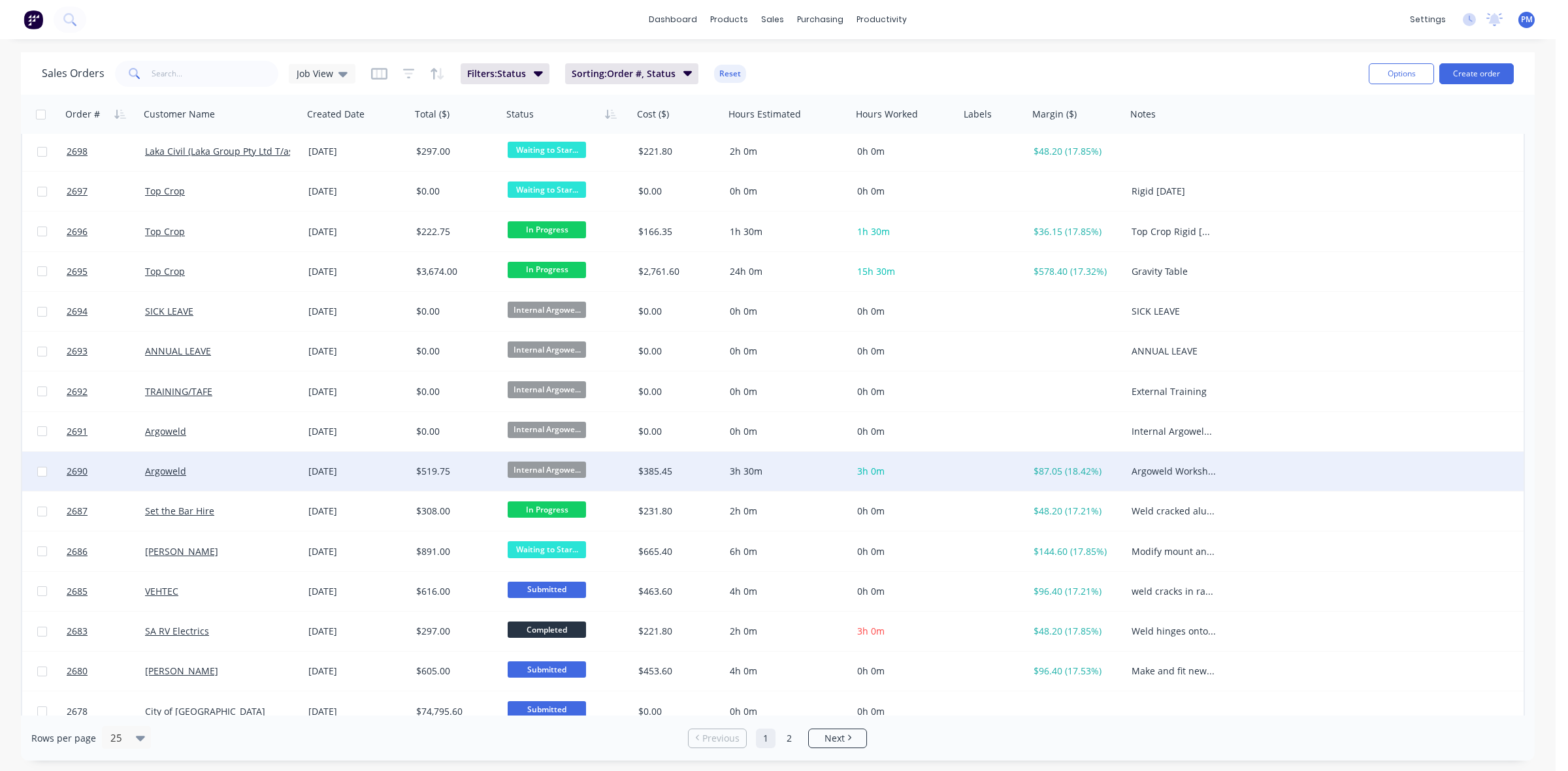
click at [245, 464] on div "Argoweld" at bounding box center [221, 472] width 163 height 39
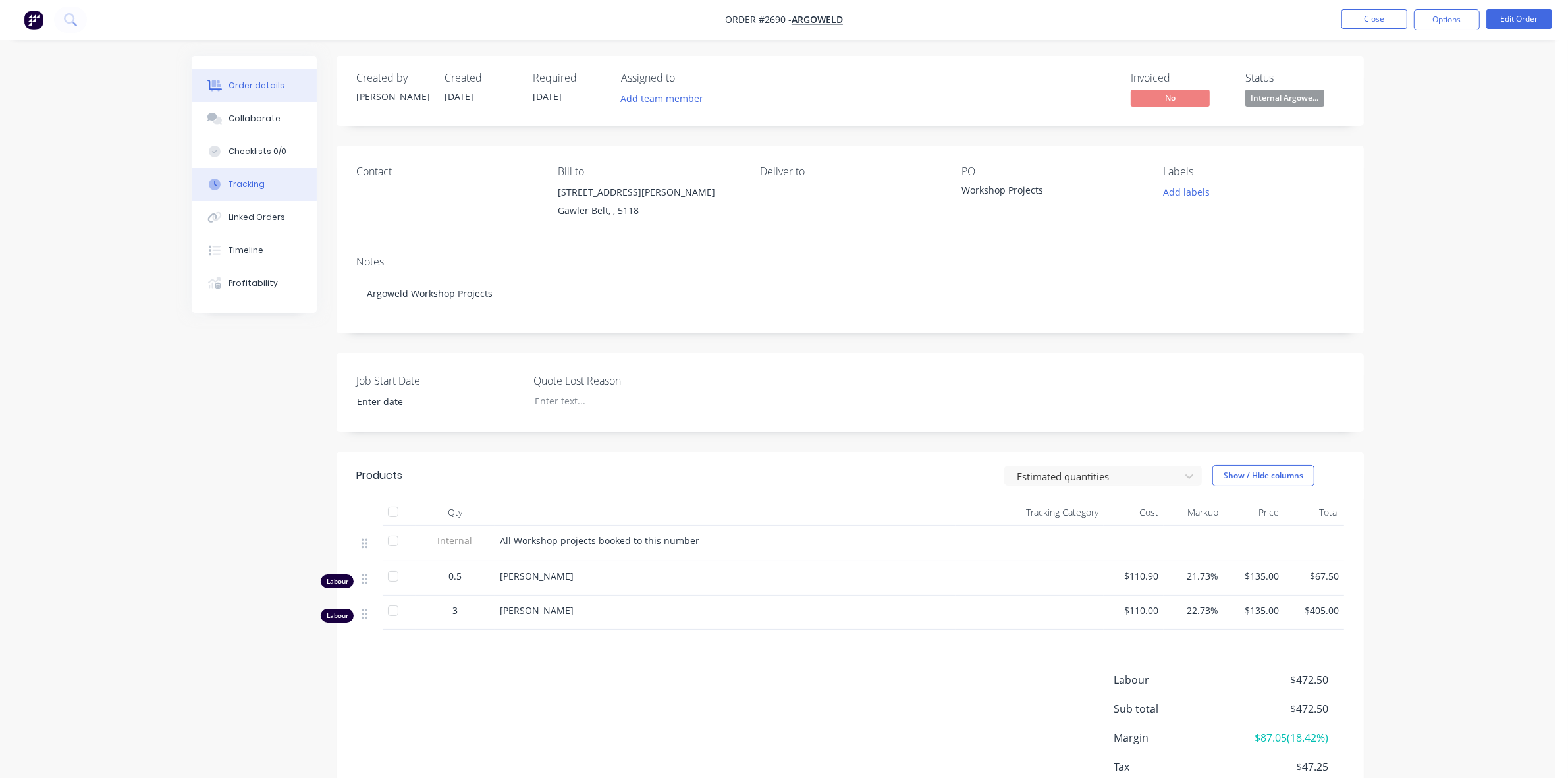
click at [245, 179] on div "Tracking" at bounding box center [247, 184] width 36 height 12
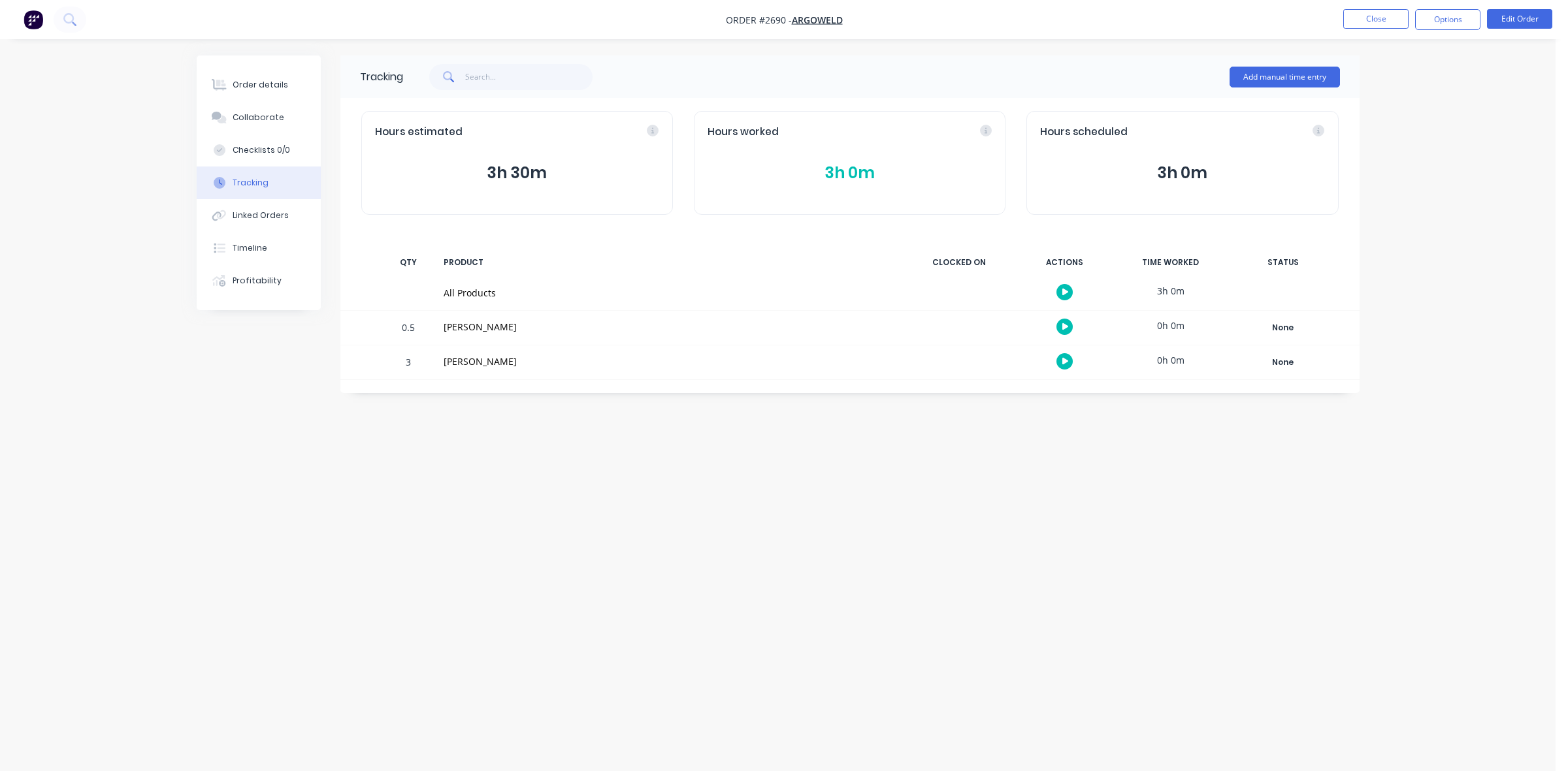
click at [853, 165] on button "3h 0m" at bounding box center [849, 173] width 284 height 25
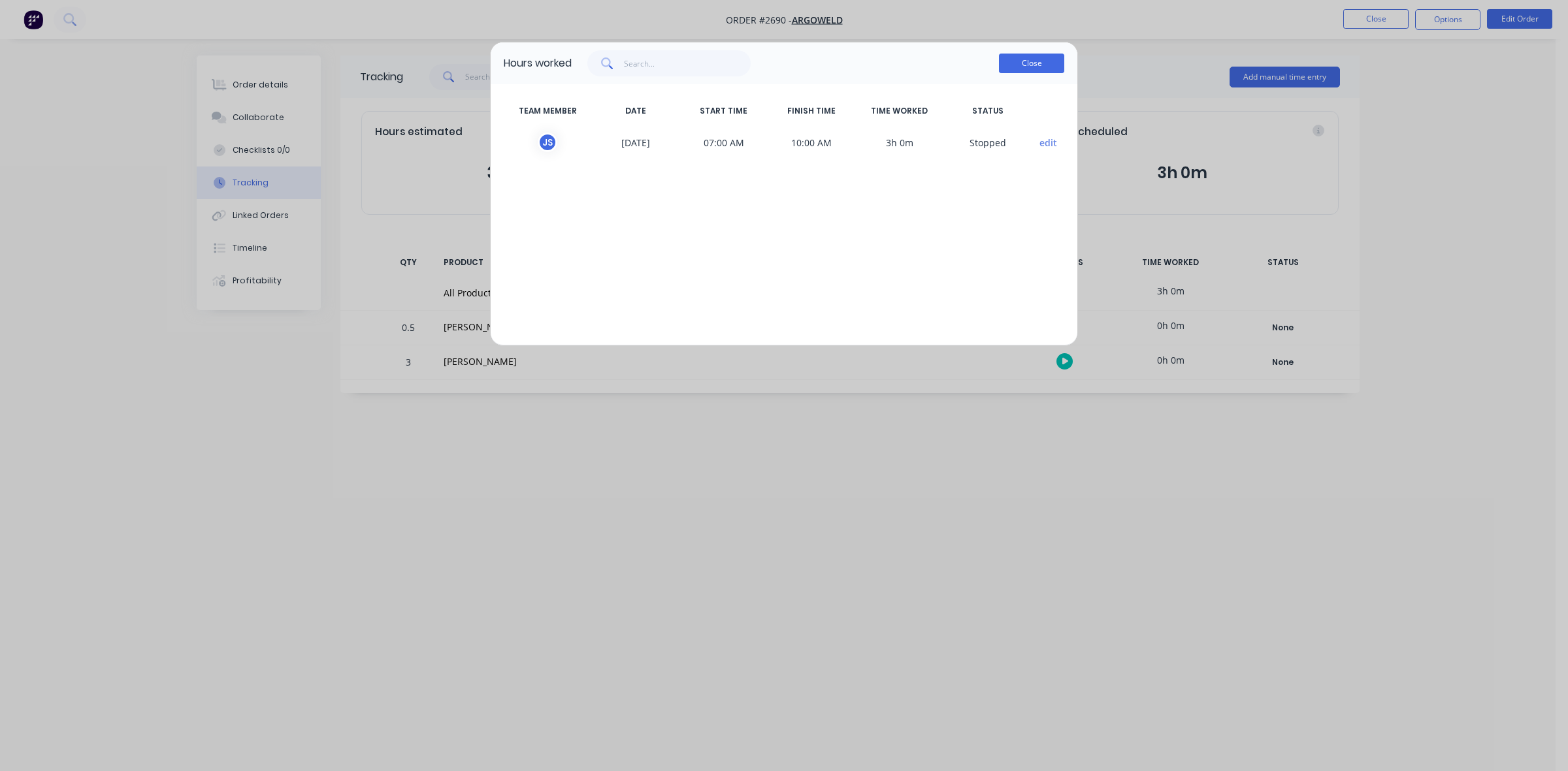
click at [1006, 66] on button "Close" at bounding box center [1031, 63] width 65 height 20
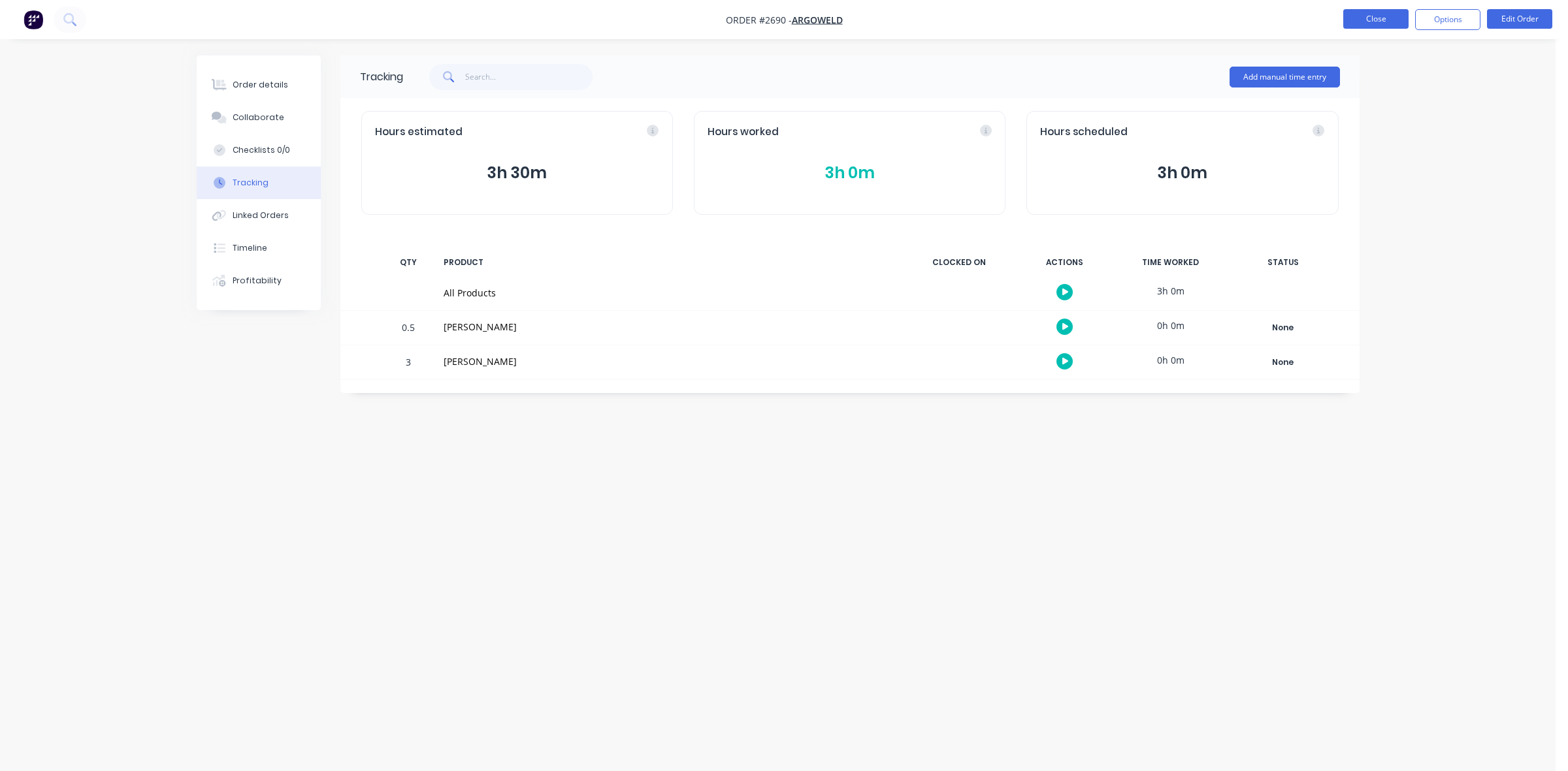
click at [1367, 20] on button "Close" at bounding box center [1375, 19] width 65 height 20
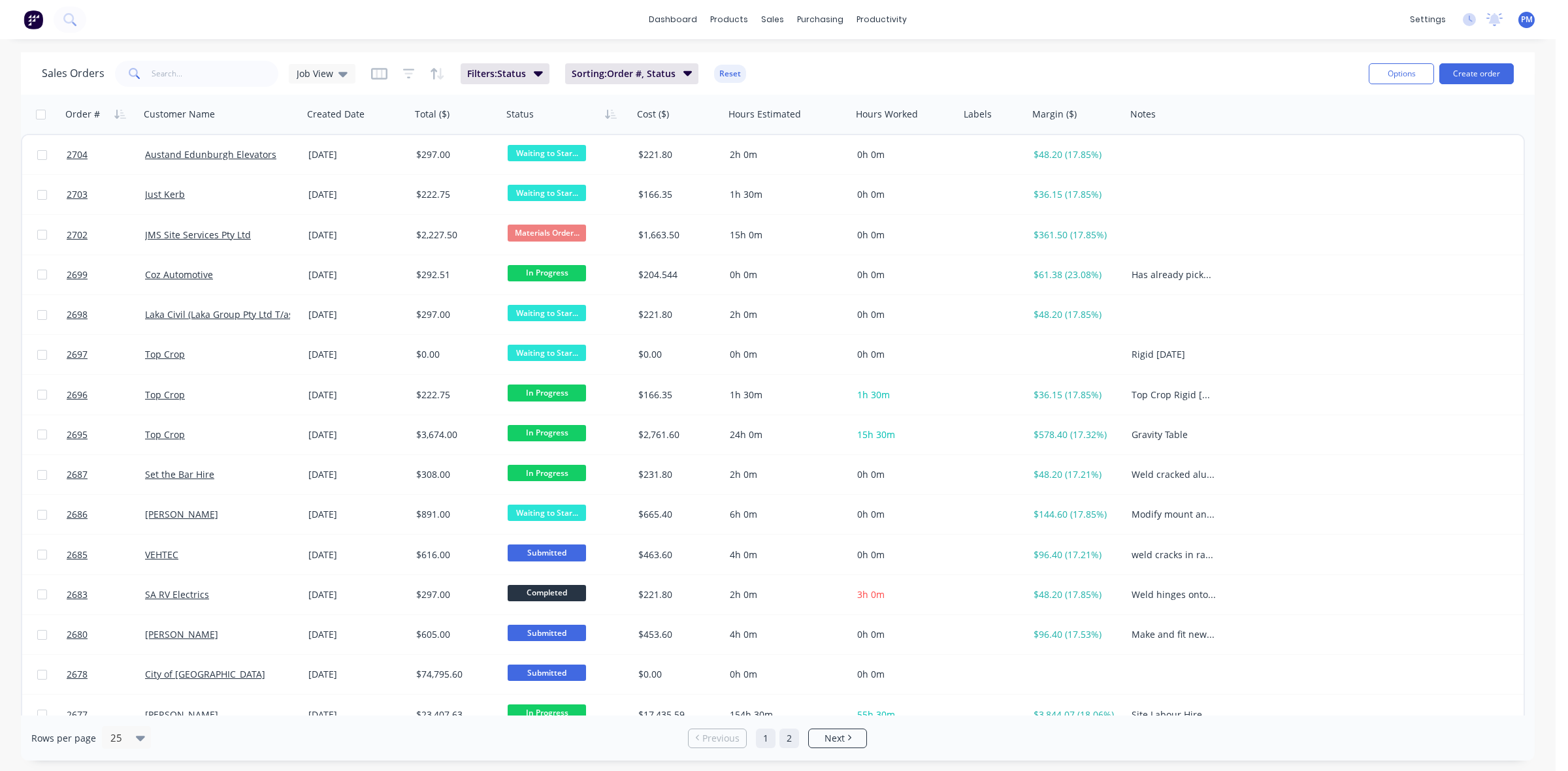
click at [793, 736] on link "2" at bounding box center [789, 738] width 20 height 20
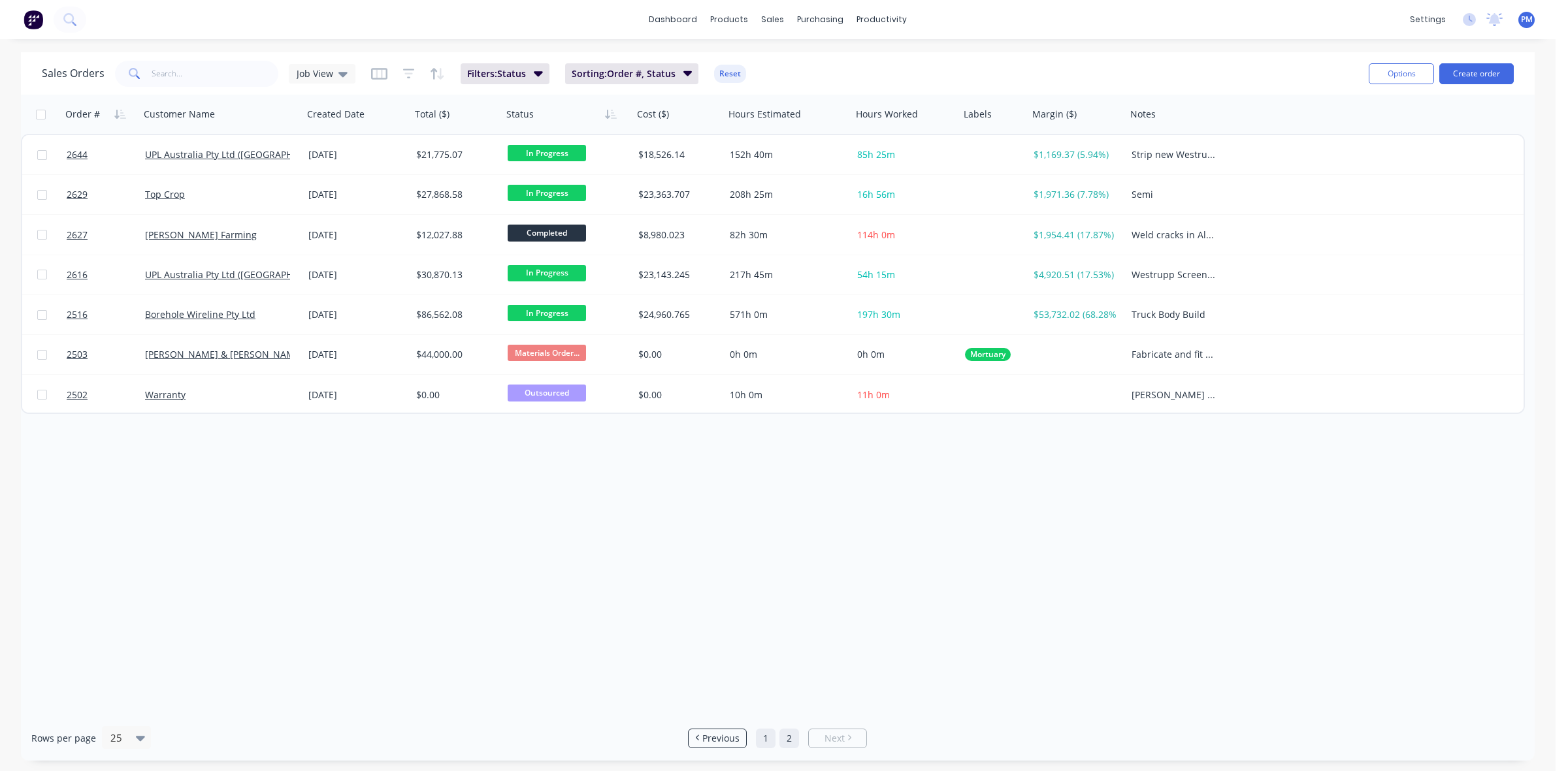
click at [768, 735] on link "1" at bounding box center [765, 738] width 20 height 20
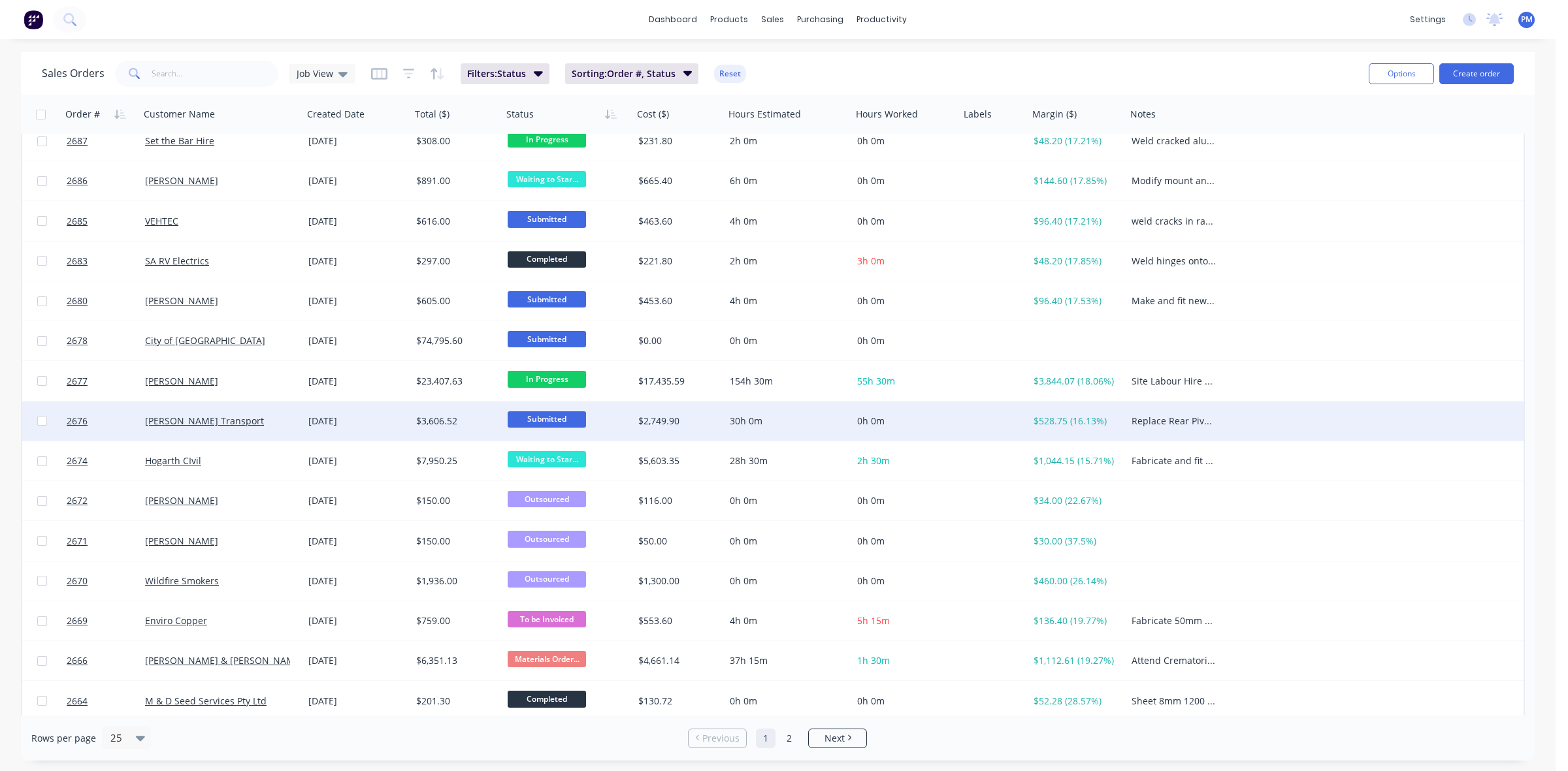
scroll to position [336, 0]
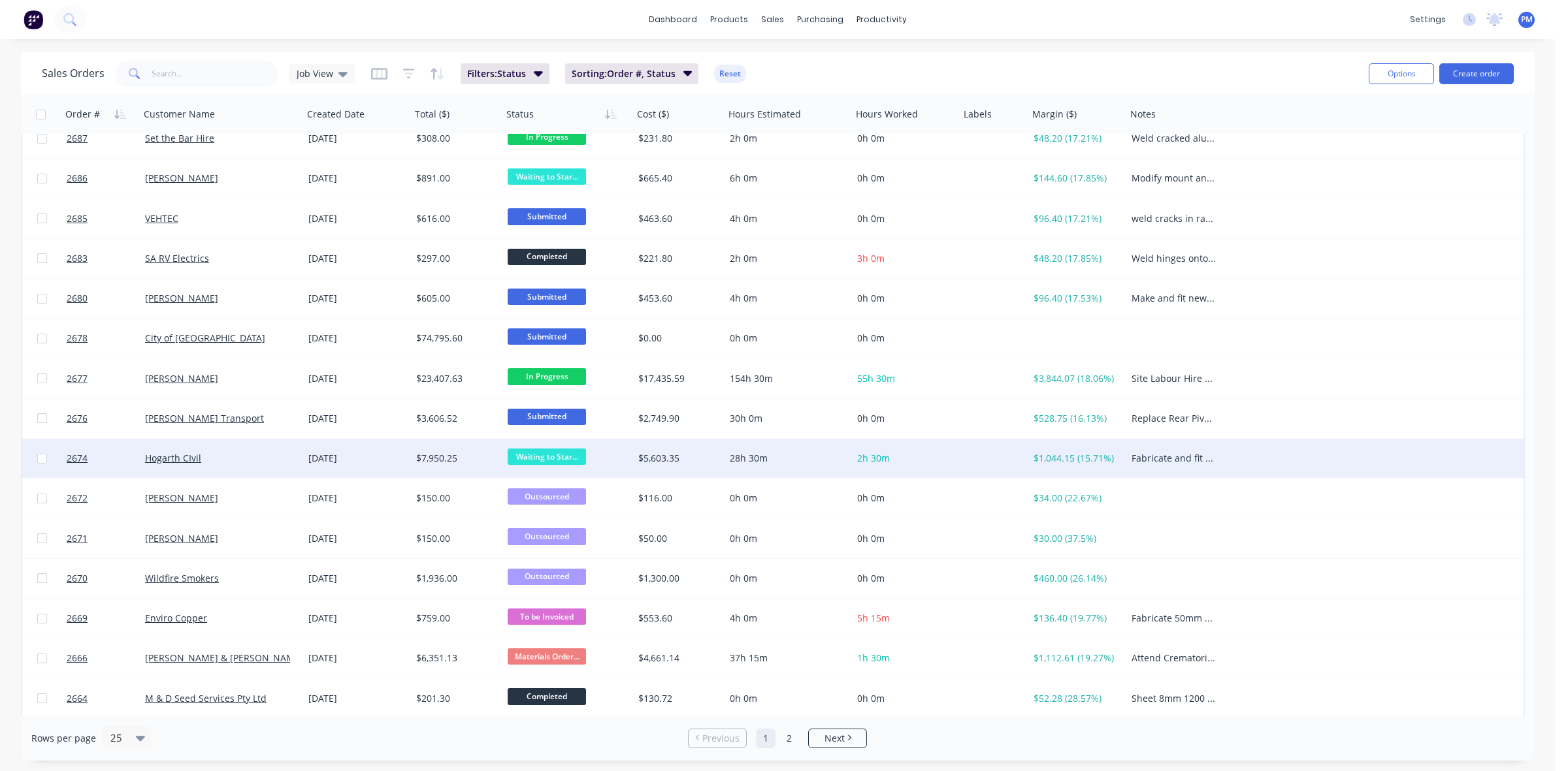
click at [550, 455] on span "Waiting to Star..." at bounding box center [546, 456] width 78 height 16
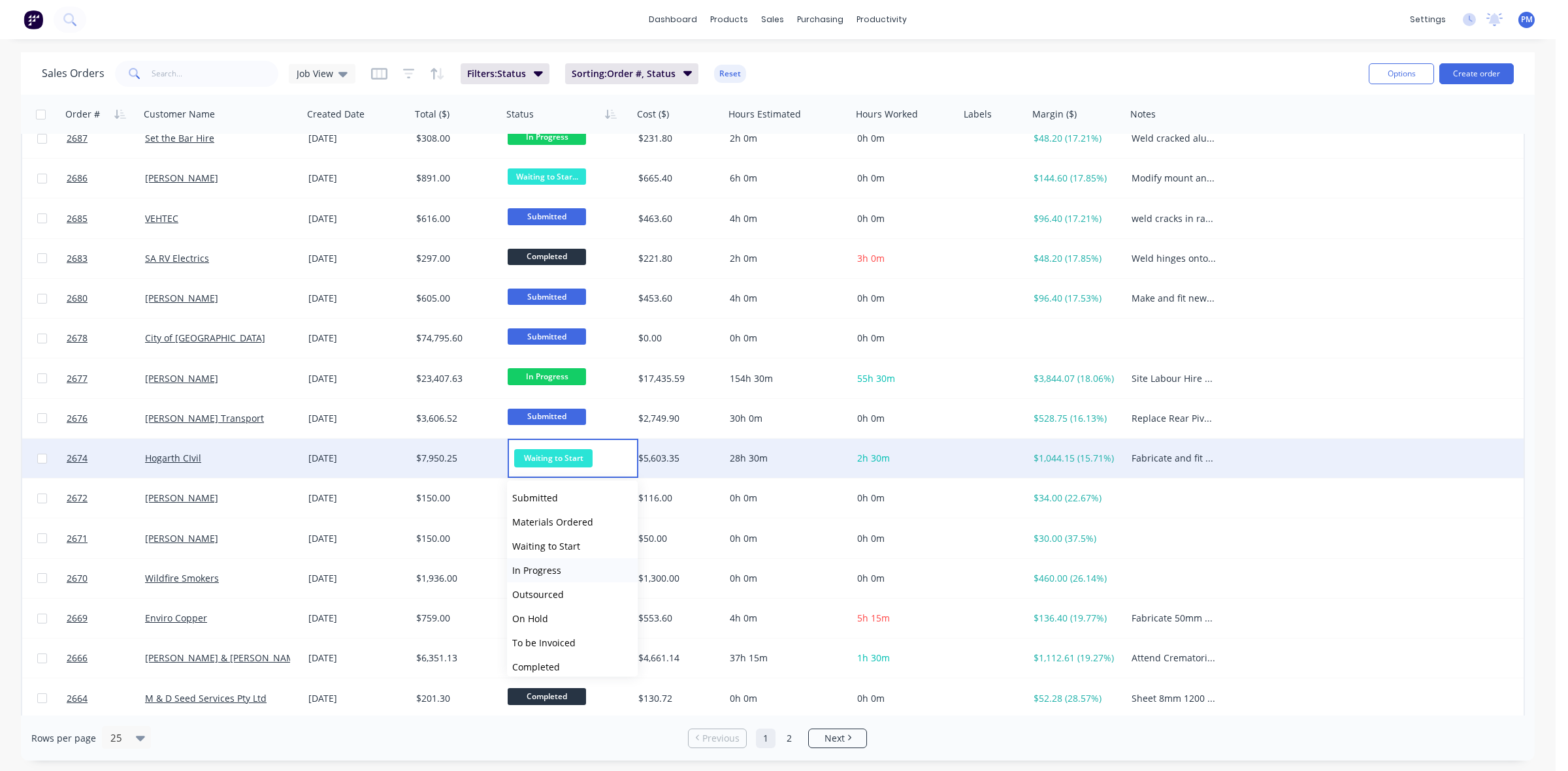
click at [527, 566] on span "In Progress" at bounding box center [536, 570] width 49 height 13
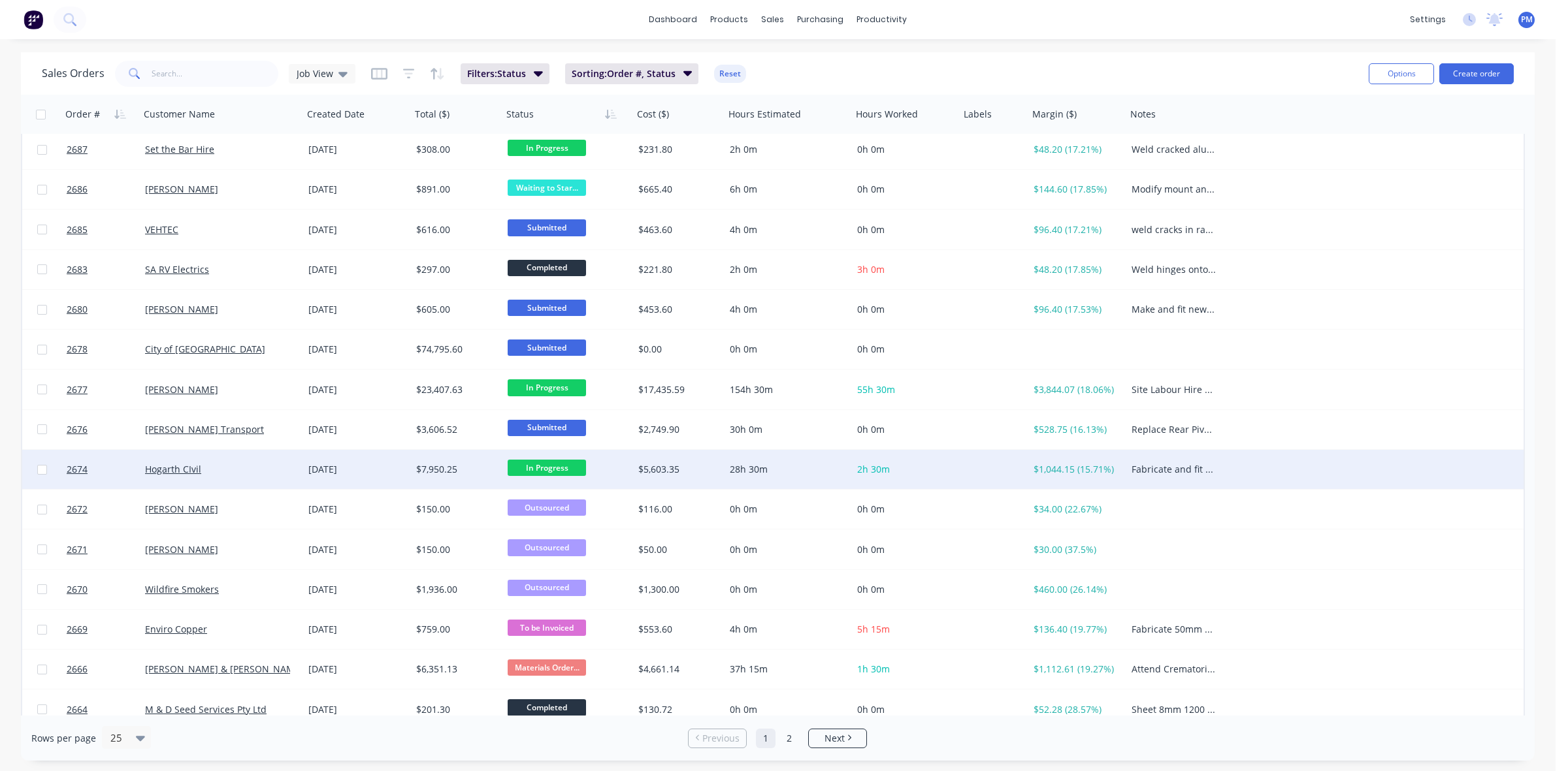
scroll to position [327, 0]
click at [234, 471] on div "Hogarth CIvil" at bounding box center [217, 468] width 145 height 13
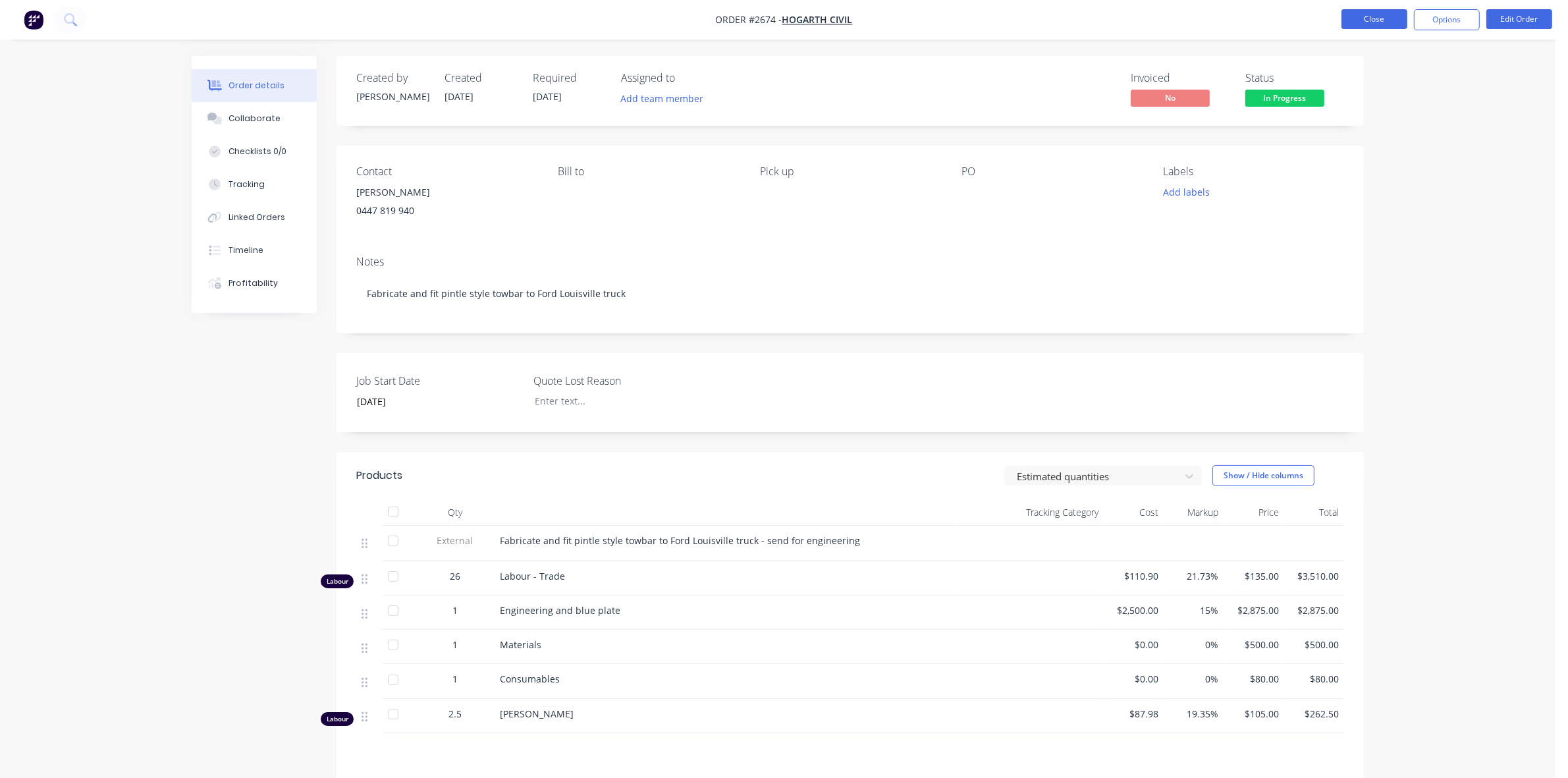
click at [1363, 20] on button "Close" at bounding box center [1374, 19] width 66 height 20
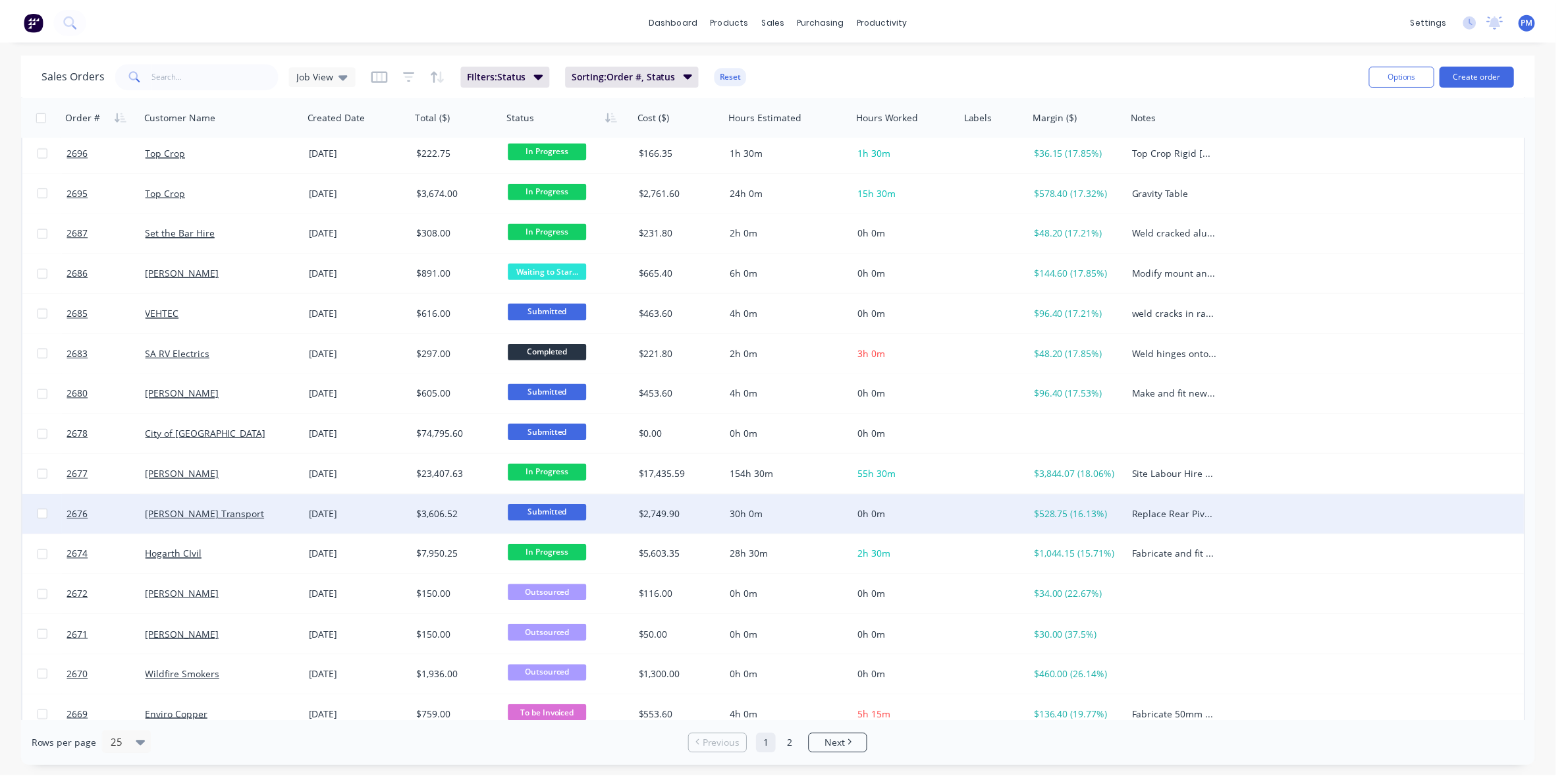
scroll to position [330, 0]
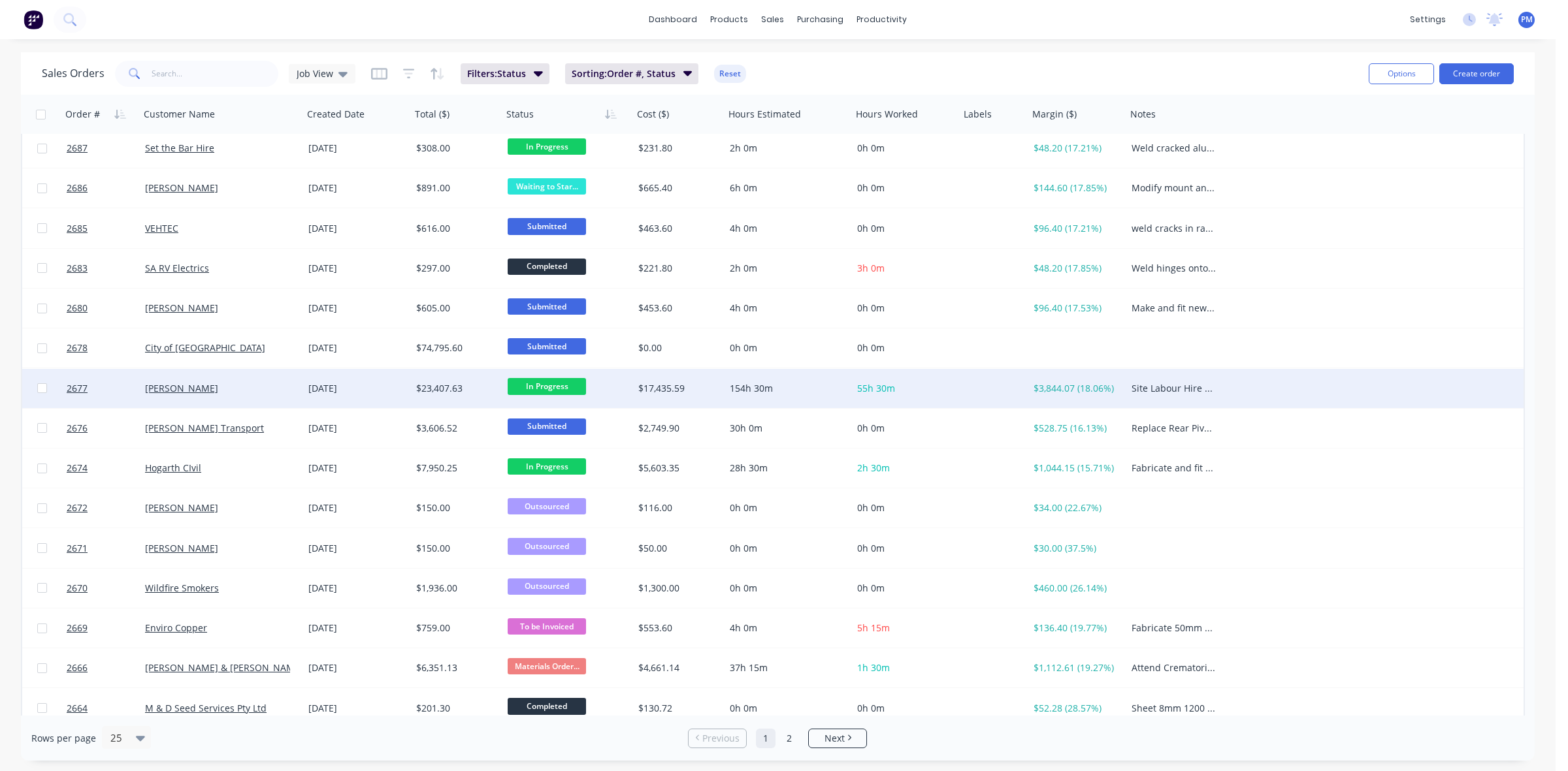
click at [260, 384] on div "[PERSON_NAME]" at bounding box center [217, 388] width 145 height 13
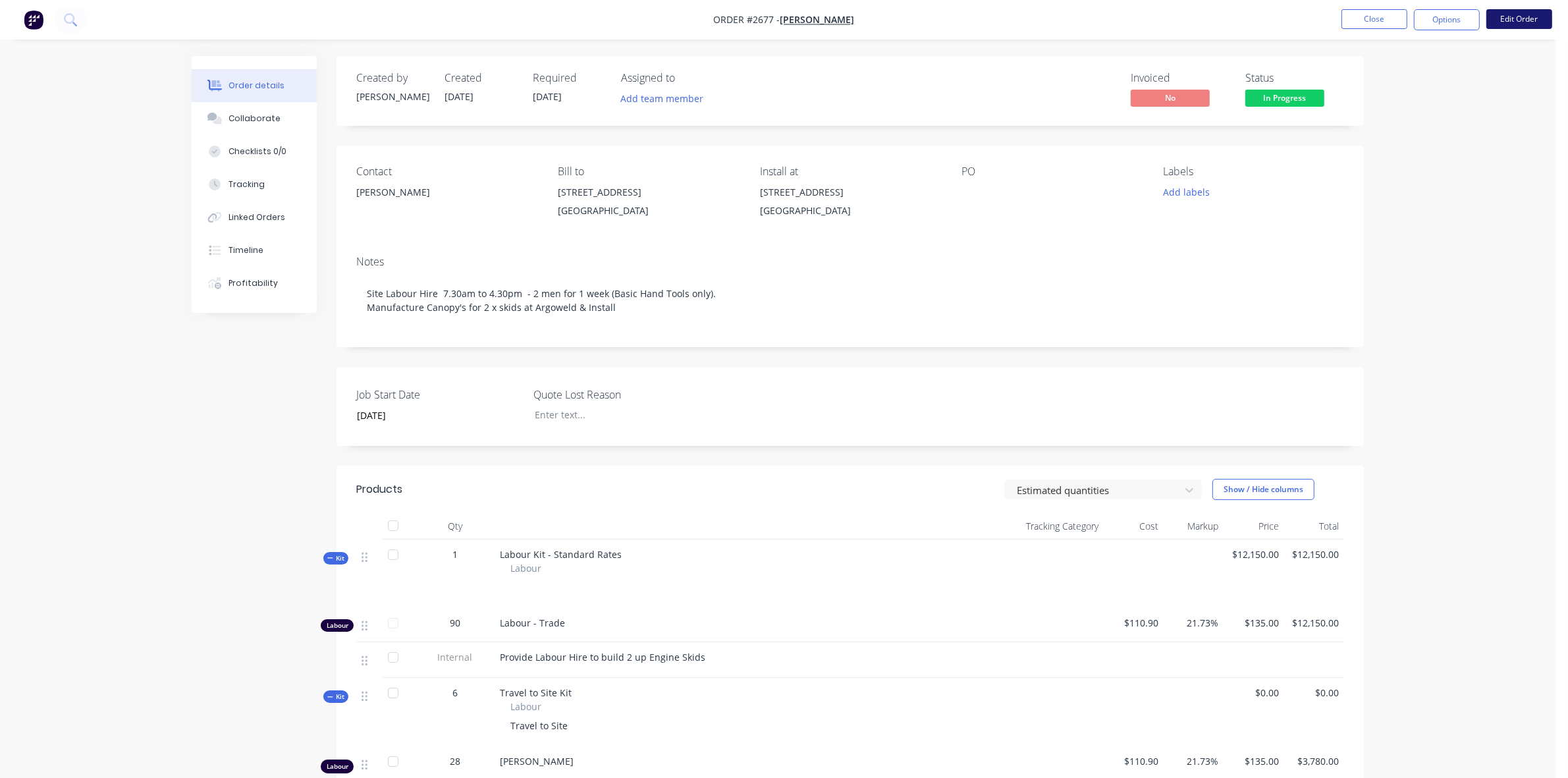
click at [1523, 21] on button "Edit Order" at bounding box center [1518, 19] width 66 height 20
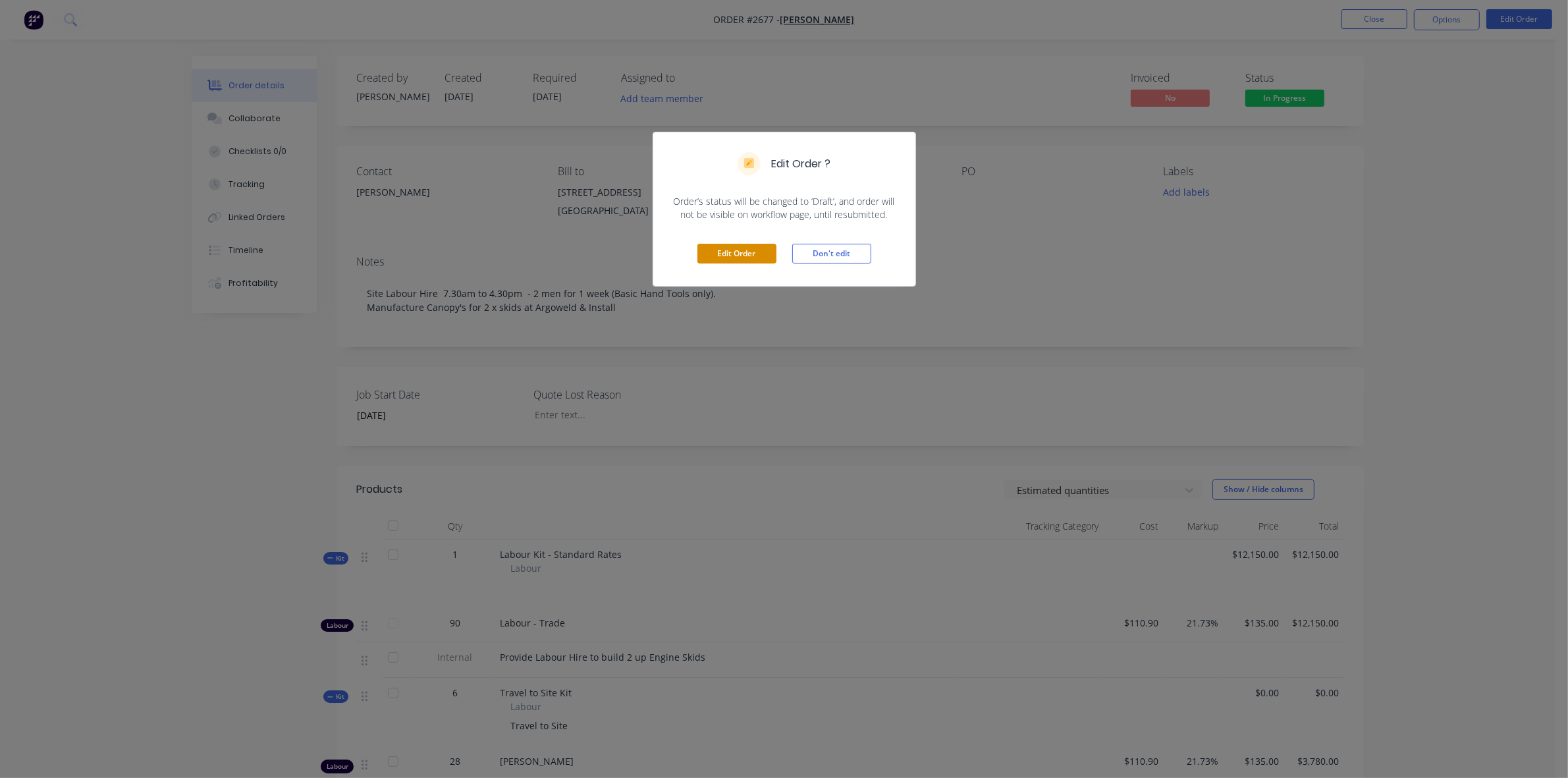
click at [739, 251] on button "Edit Order" at bounding box center [737, 253] width 79 height 20
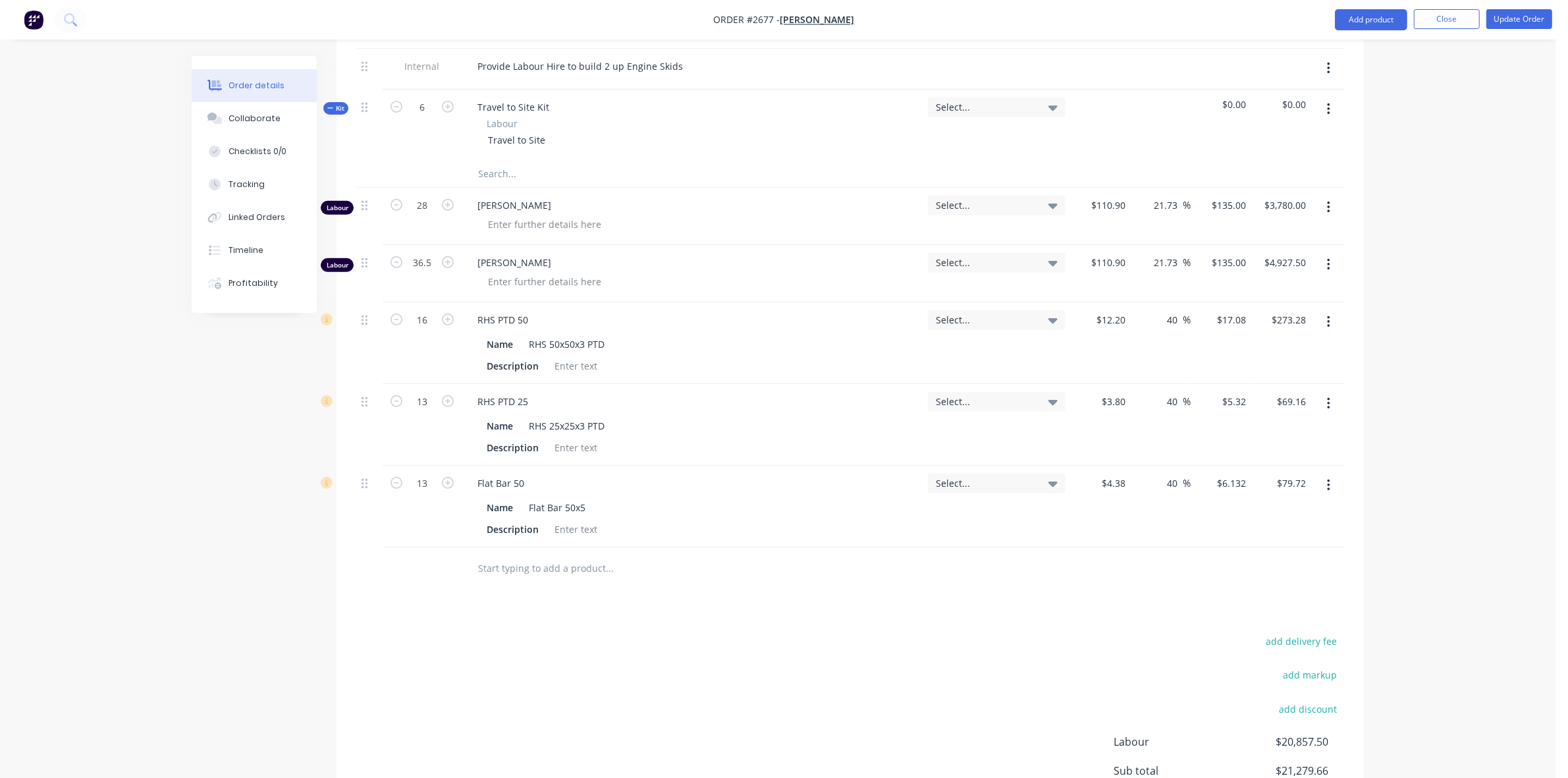
scroll to position [659, 0]
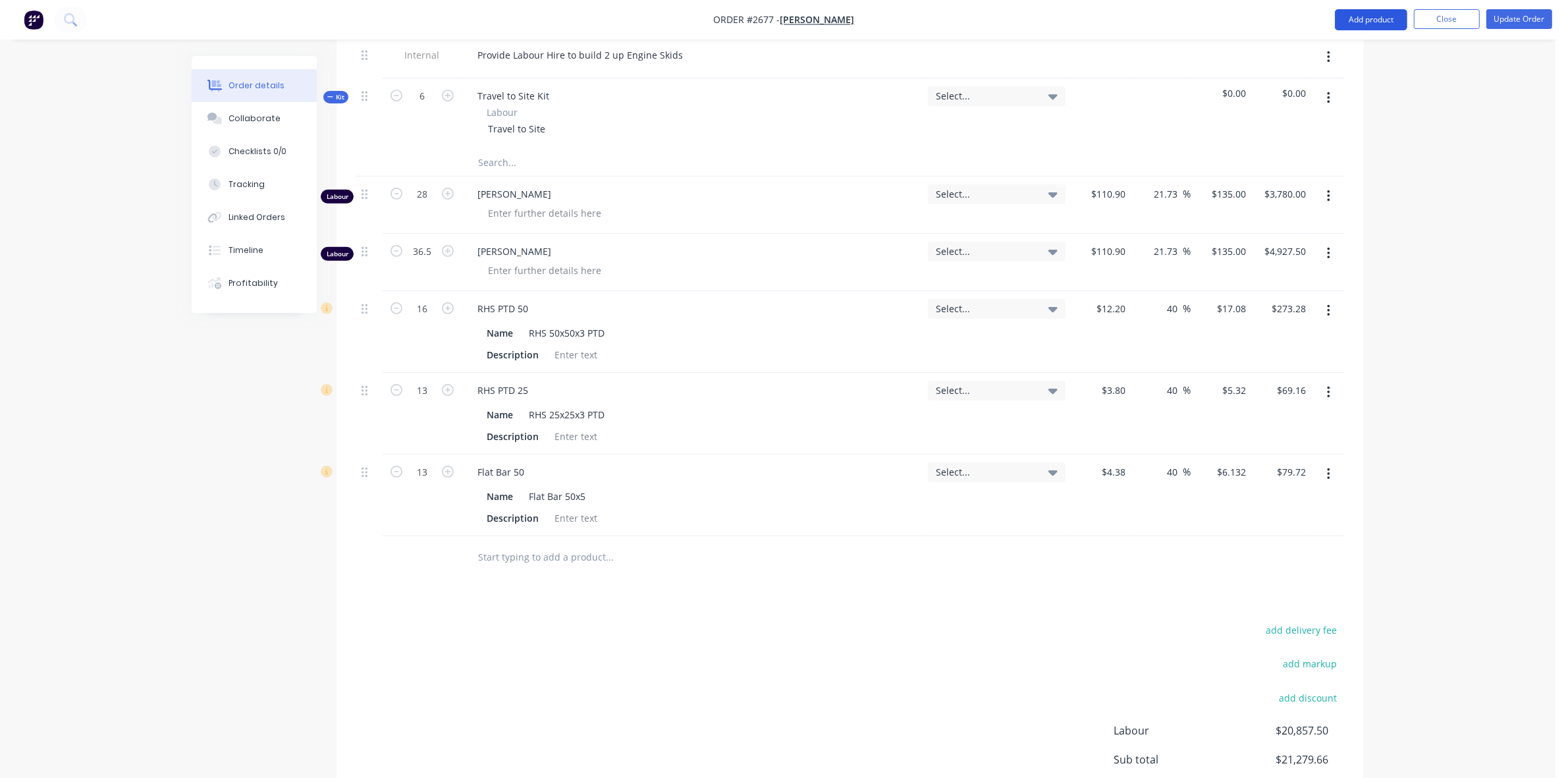
click at [1384, 21] on button "Add product" at bounding box center [1371, 20] width 73 height 21
click at [1324, 81] on div "Basic product" at bounding box center [1344, 80] width 101 height 19
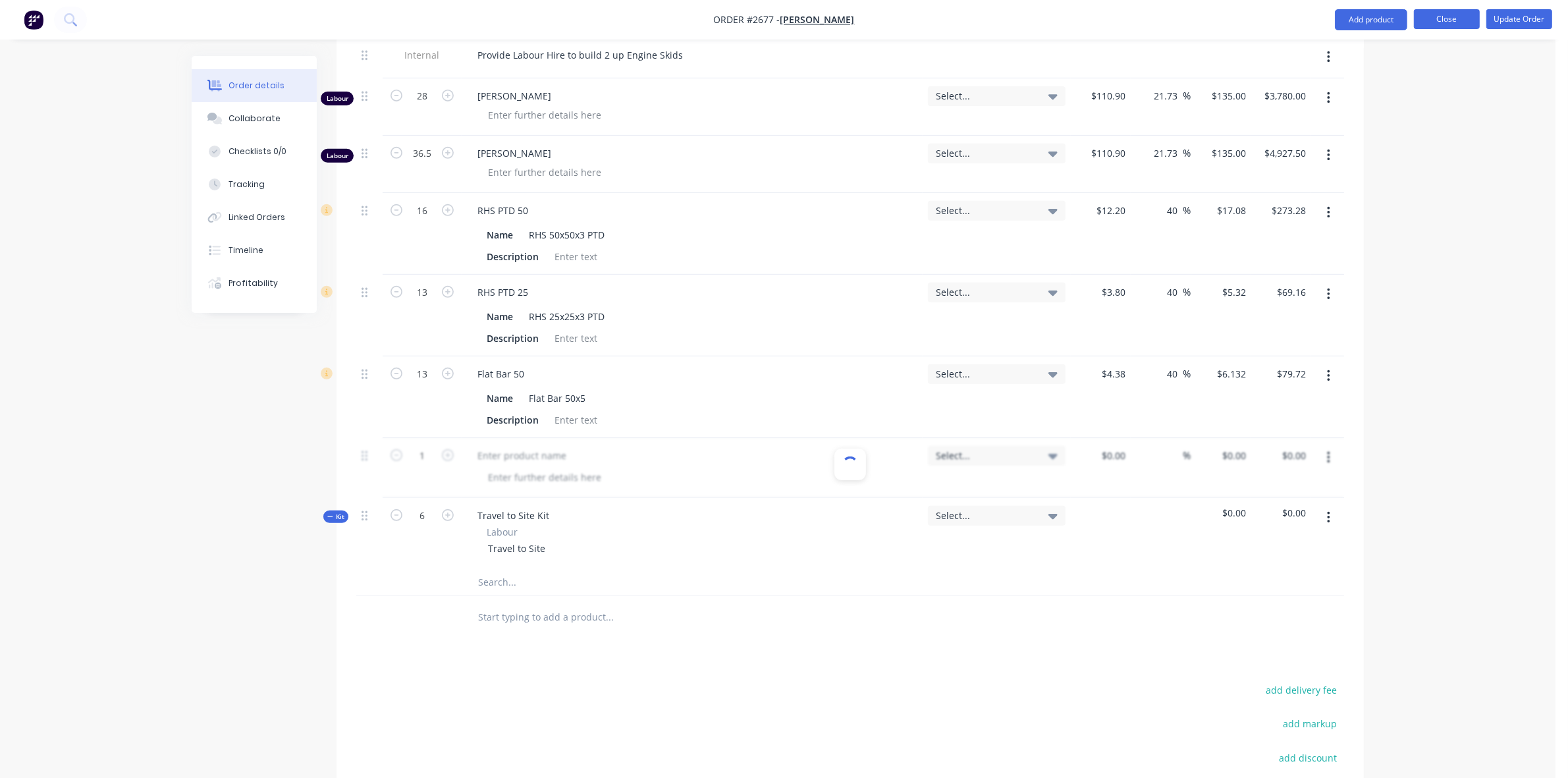
click at [1455, 23] on button "Close" at bounding box center [1446, 19] width 66 height 20
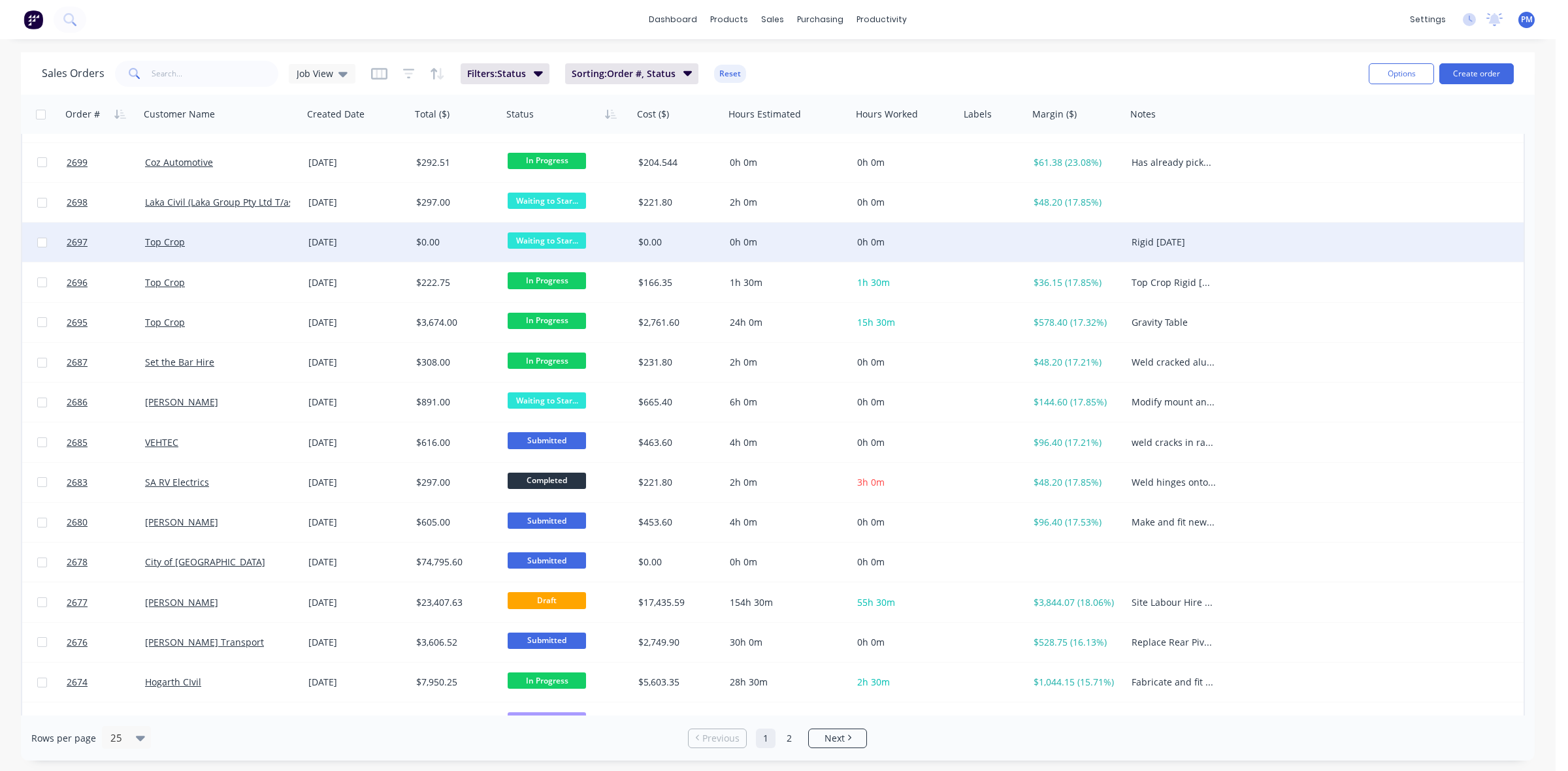
scroll to position [163, 0]
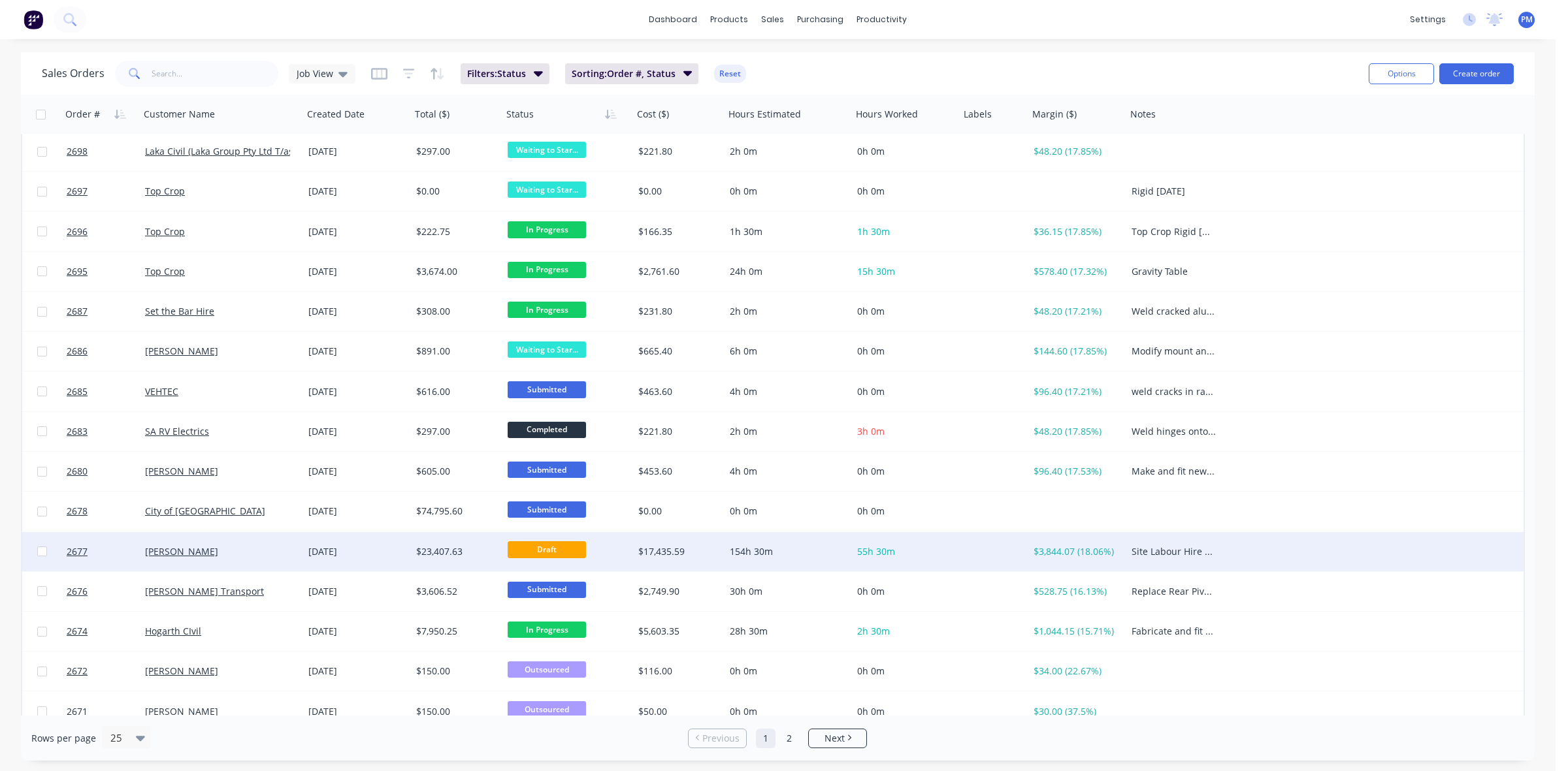
click at [269, 552] on div "[PERSON_NAME]" at bounding box center [217, 552] width 145 height 13
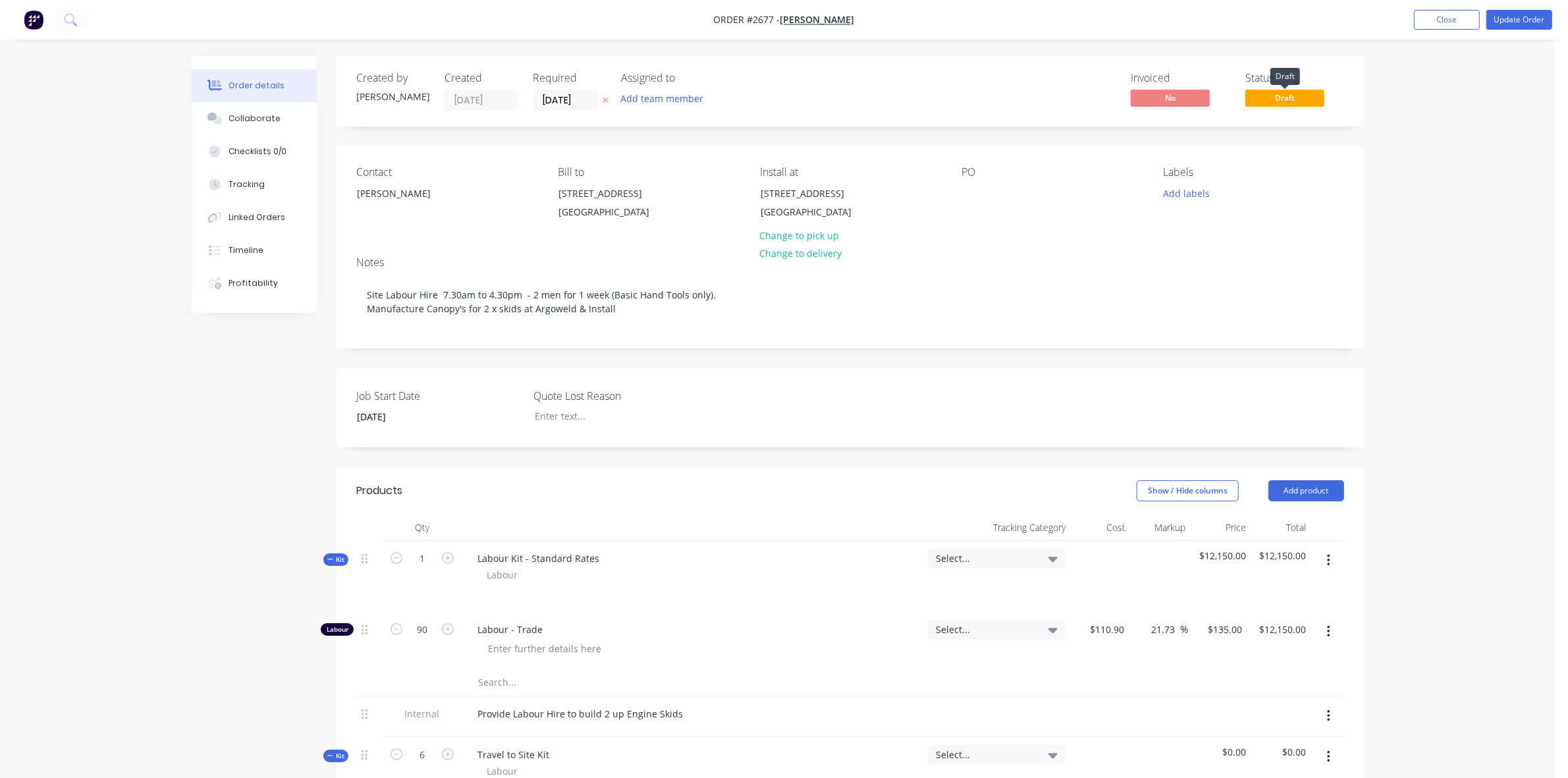
click at [1298, 96] on span "Draft" at bounding box center [1285, 97] width 79 height 17
click at [1521, 21] on button "Update Order" at bounding box center [1518, 19] width 66 height 20
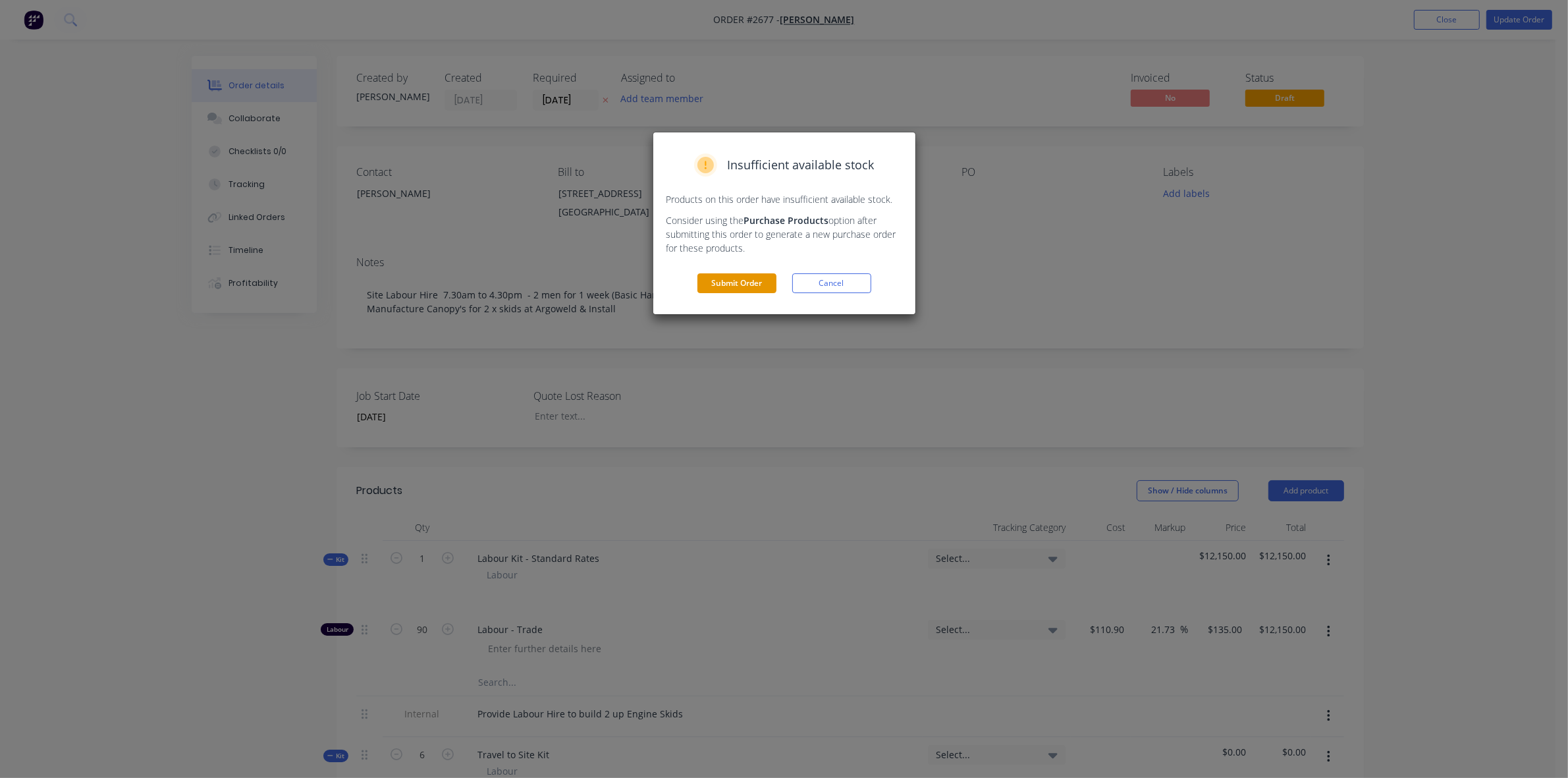
click at [752, 280] on button "Submit Order" at bounding box center [737, 283] width 79 height 20
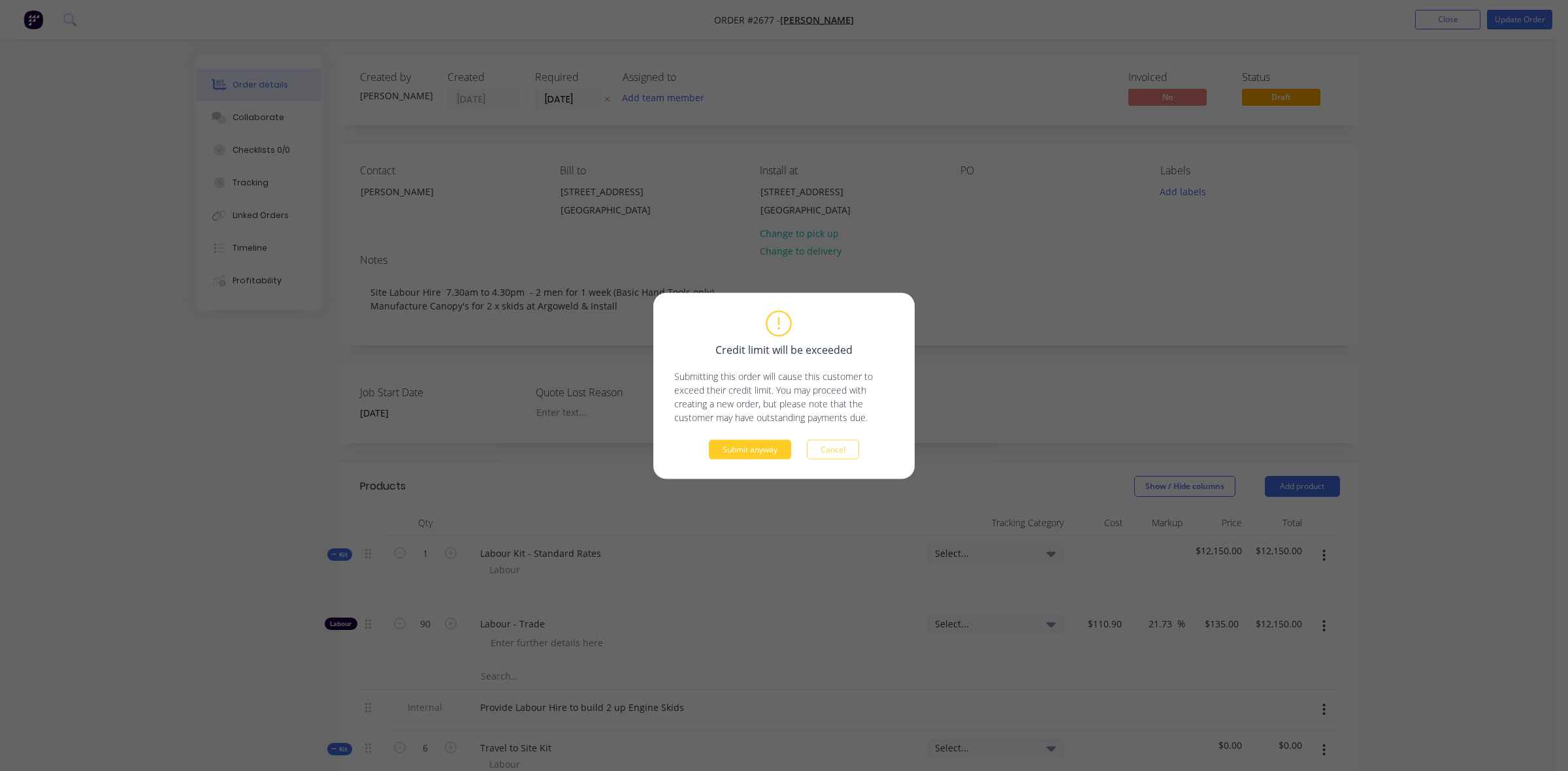
click at [750, 448] on button "Submit anyway" at bounding box center [750, 449] width 82 height 20
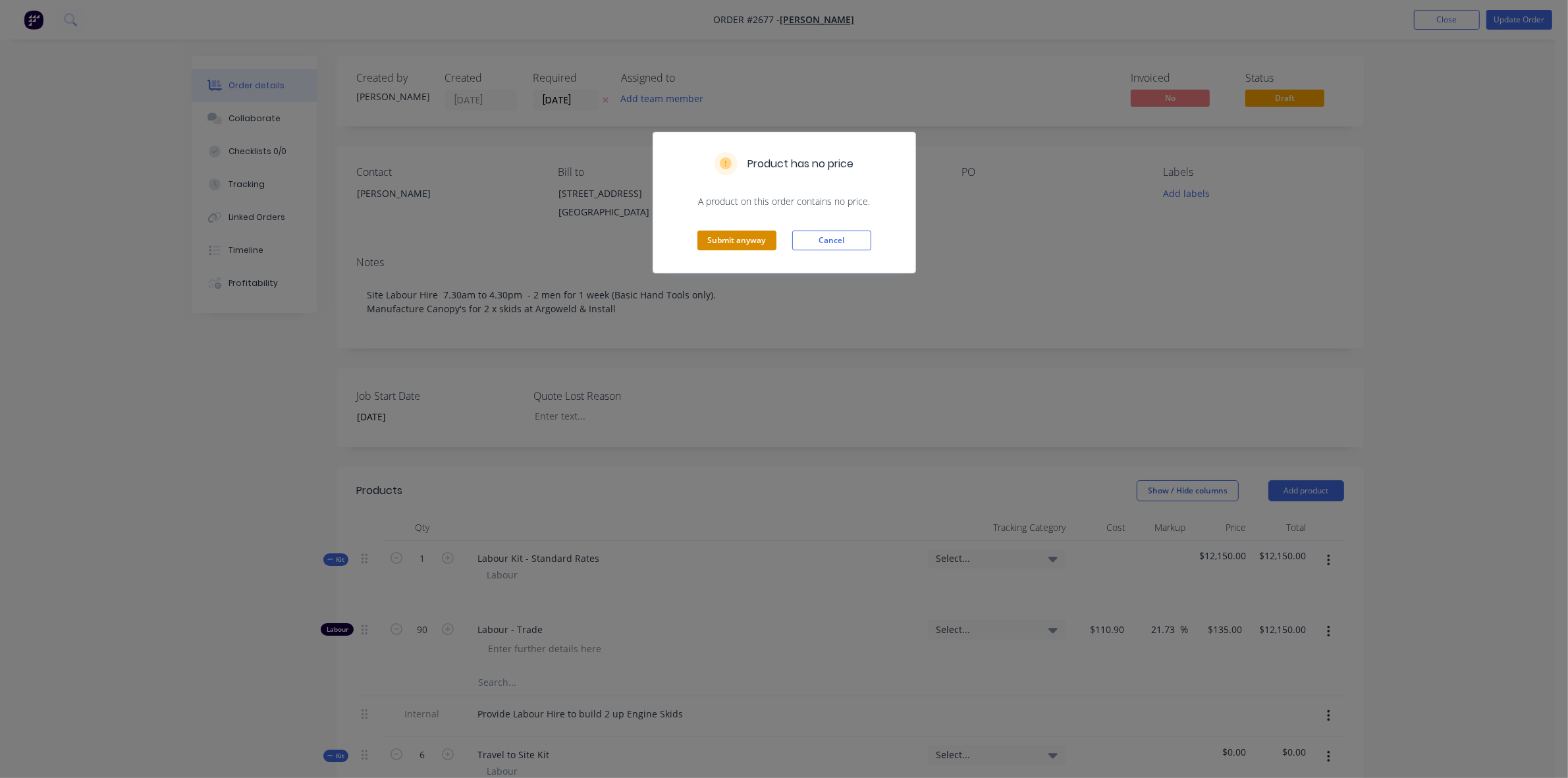
click at [739, 243] on button "Submit anyway" at bounding box center [737, 240] width 79 height 20
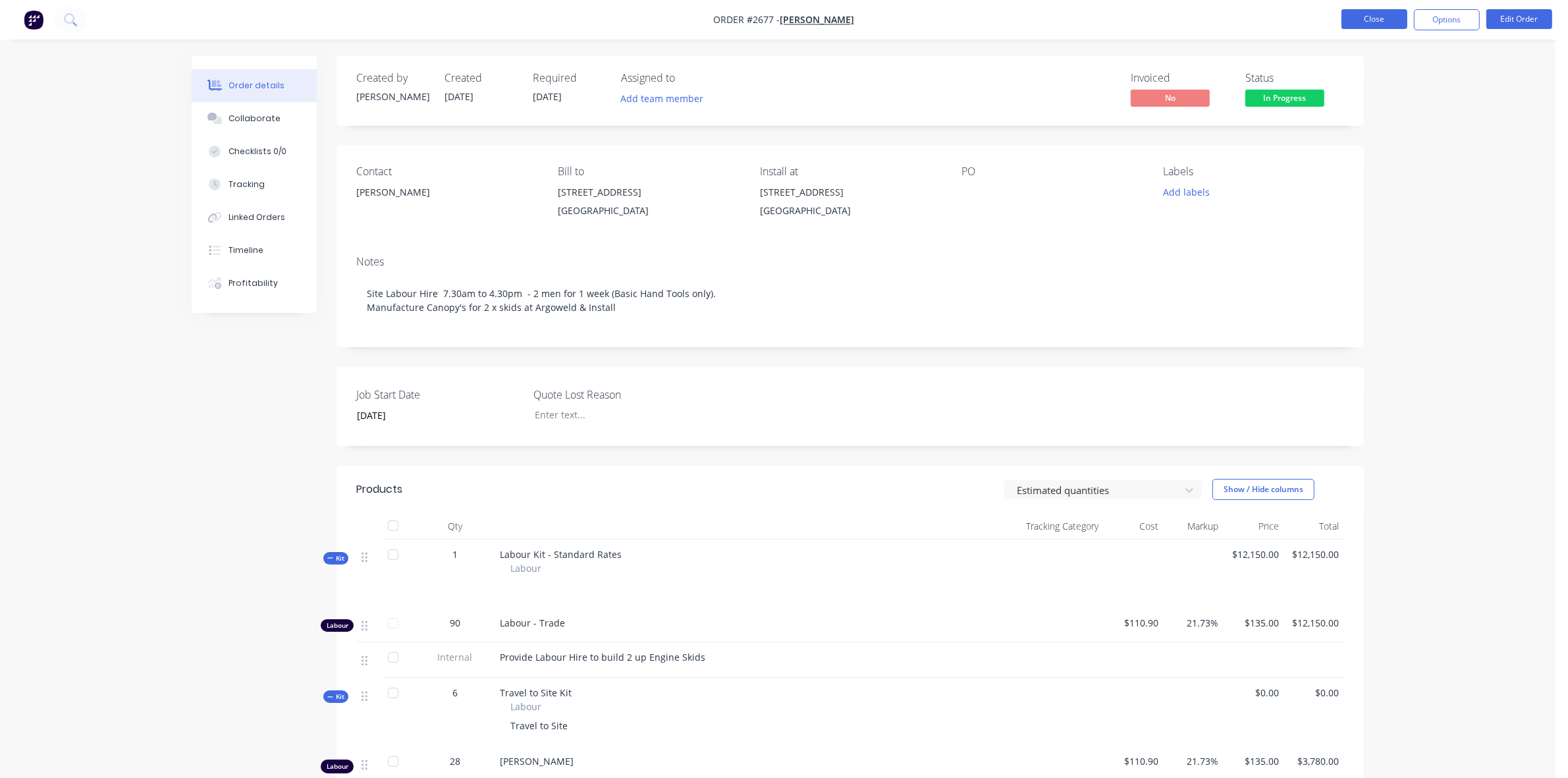
click at [1391, 21] on button "Close" at bounding box center [1374, 19] width 66 height 20
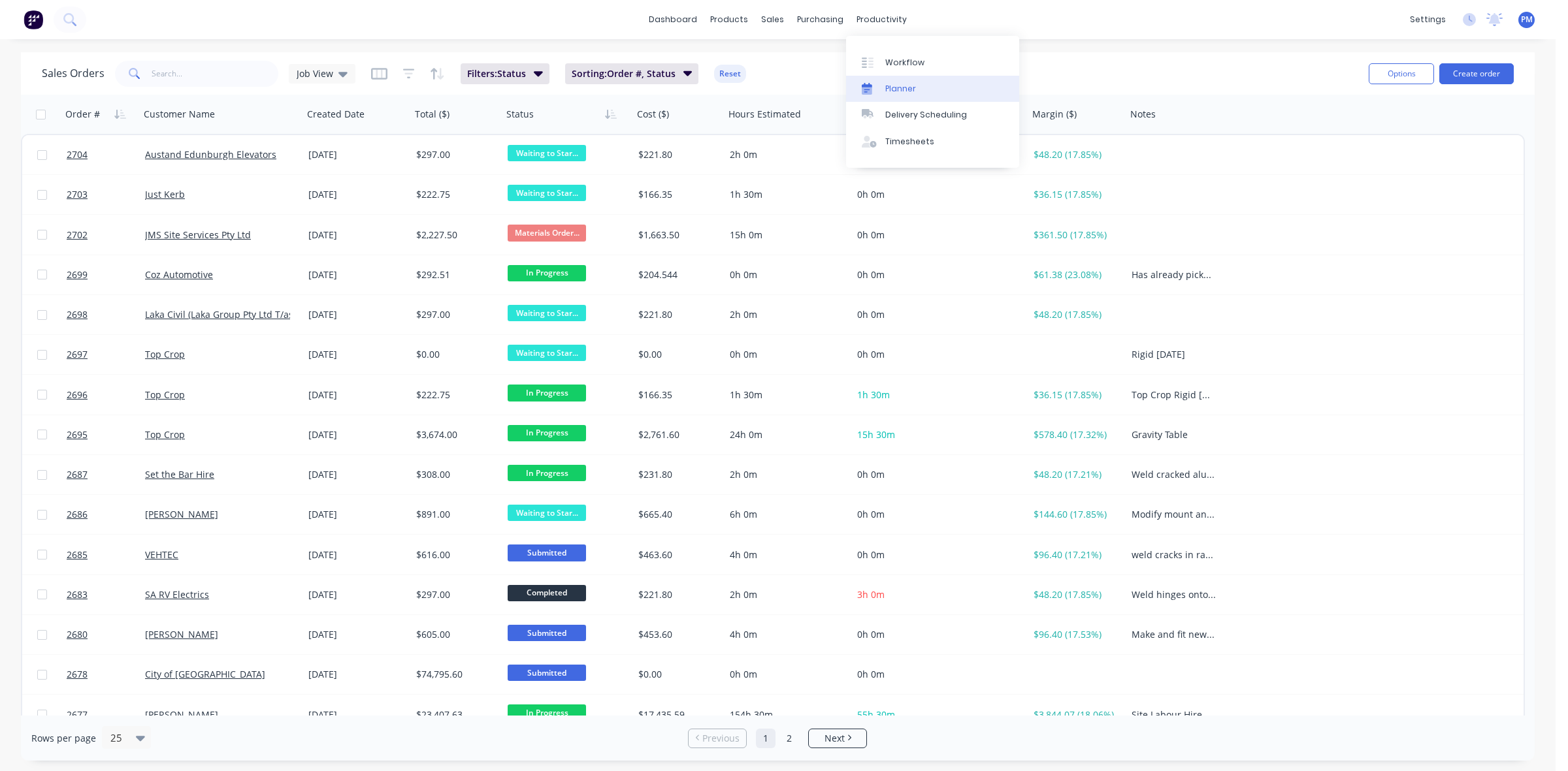
click at [892, 87] on div "Planner" at bounding box center [900, 89] width 31 height 12
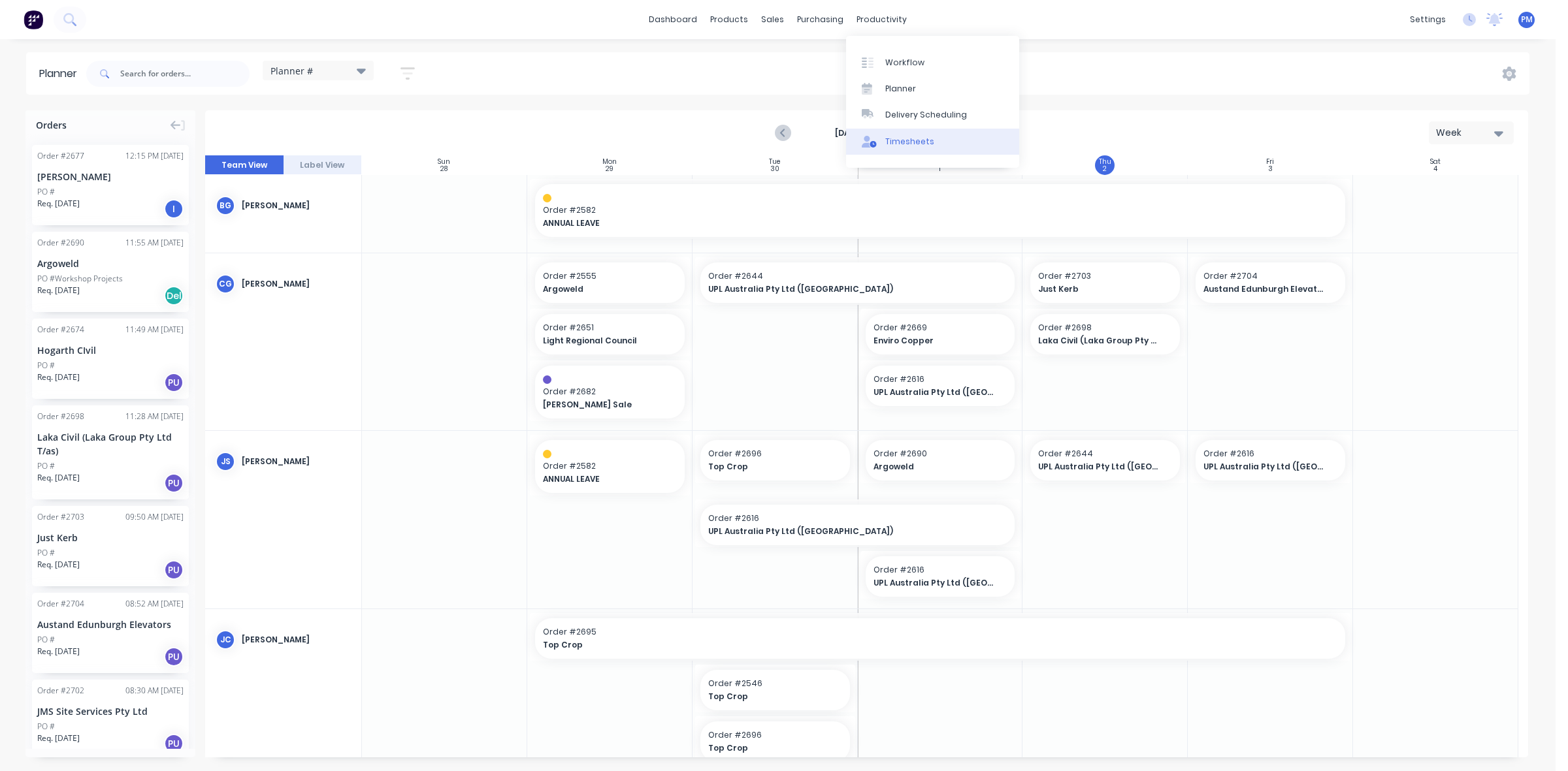
click at [883, 139] on link "Timesheets" at bounding box center [932, 141] width 173 height 26
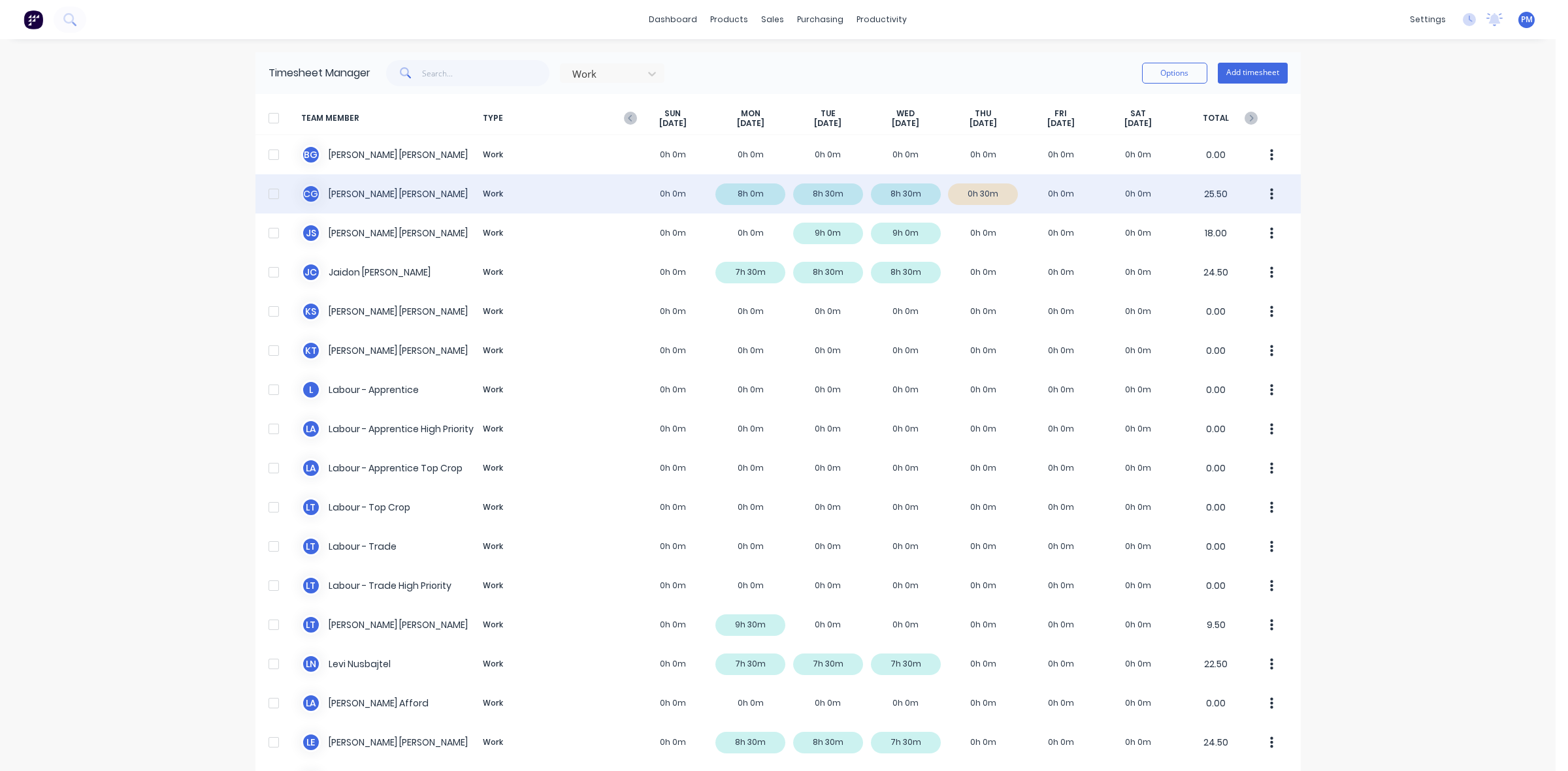
click at [991, 194] on div "C G Clayton Gilbert Work 0h 0m 8h 0m 8h 30m 8h 30m 0h 30m 0h 0m 0h 0m 25.50" at bounding box center [778, 194] width 1045 height 39
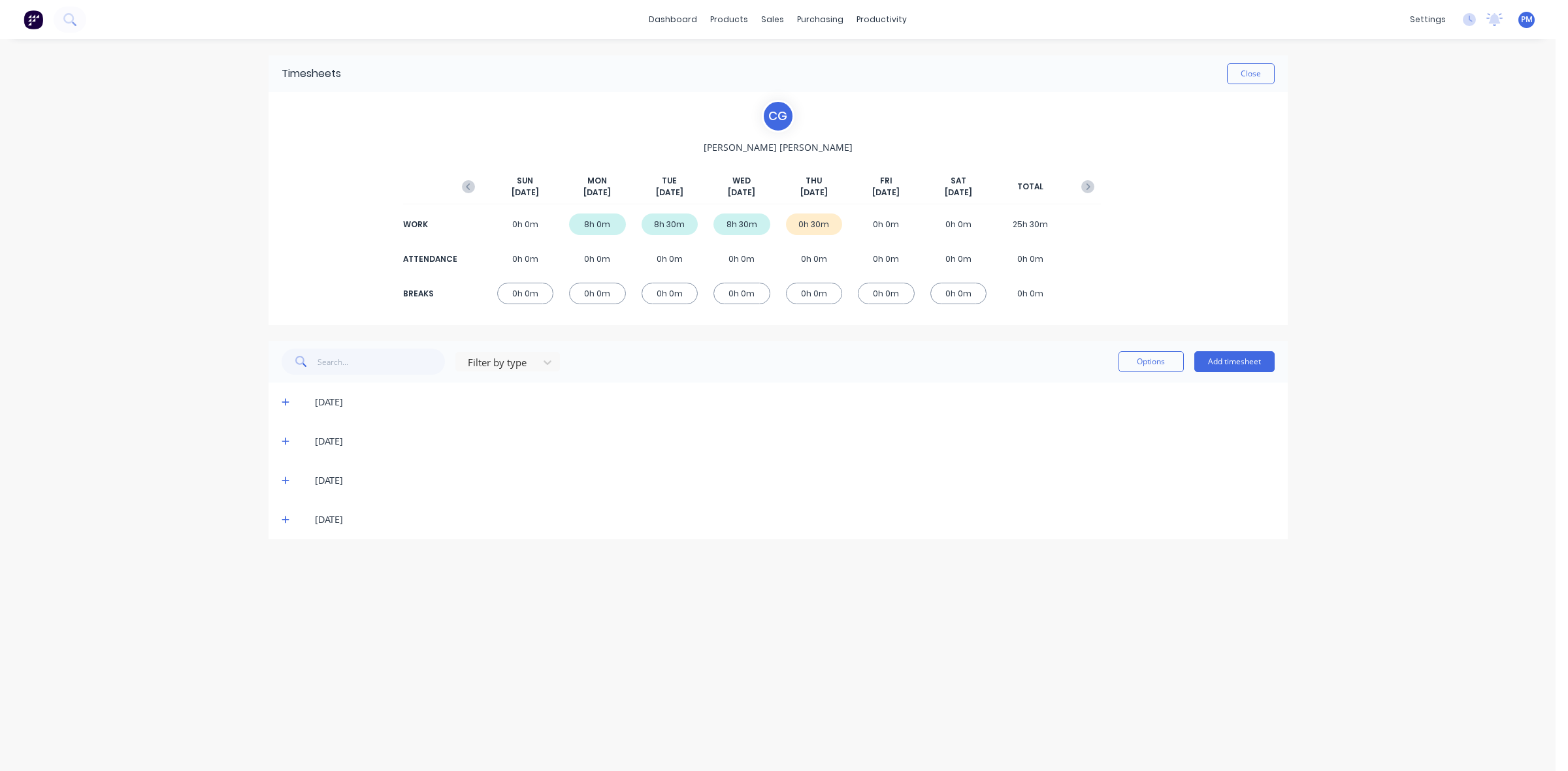
click at [282, 521] on icon at bounding box center [285, 519] width 9 height 9
click at [1239, 74] on button "Close" at bounding box center [1250, 74] width 48 height 21
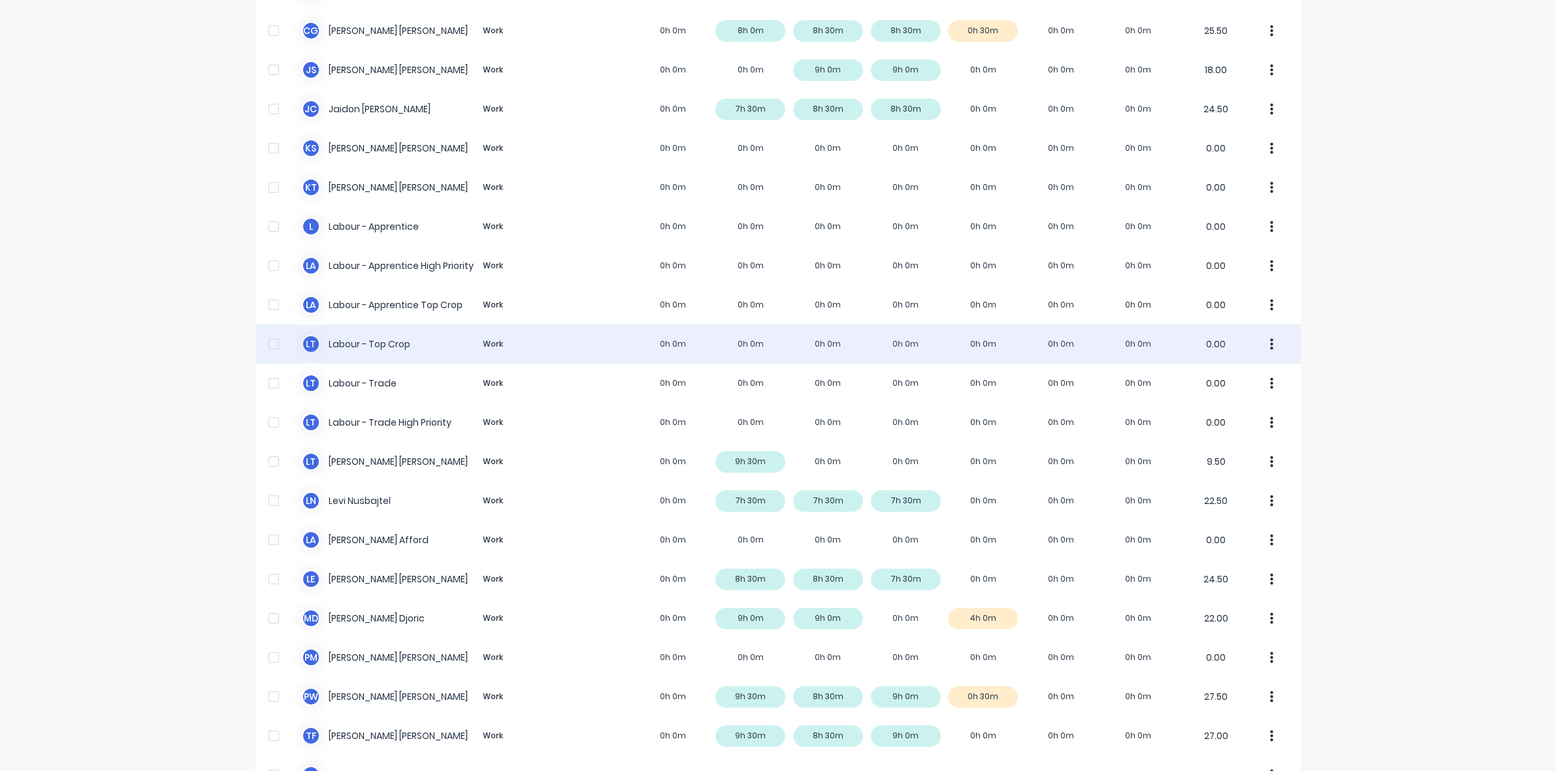
scroll to position [247, 0]
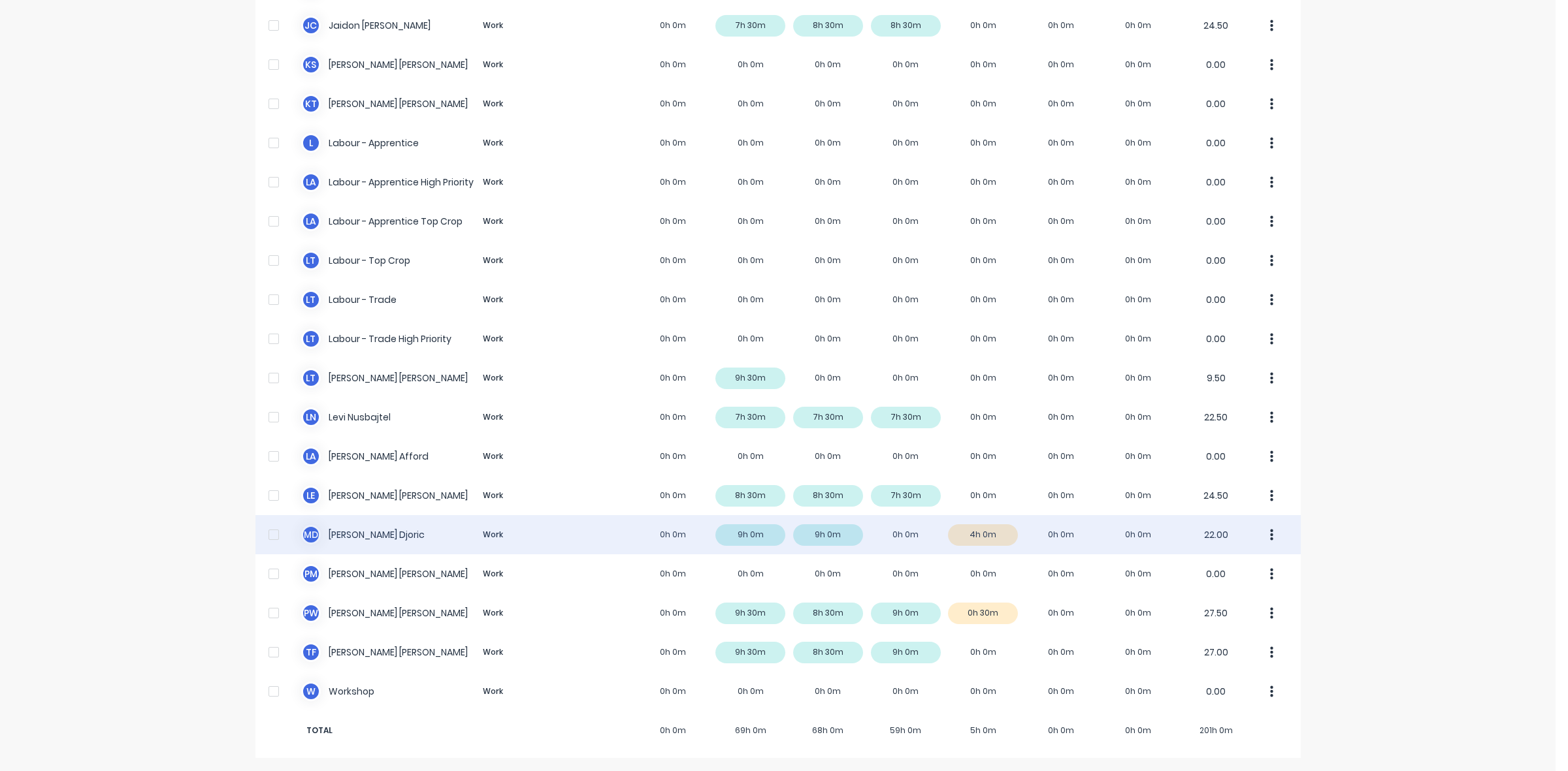
click at [997, 538] on div "M D Micheal Djoric Work 0h 0m 9h 0m 9h 0m 0h 0m 4h 0m 0h 0m 0h 0m 22.00" at bounding box center [778, 534] width 1045 height 39
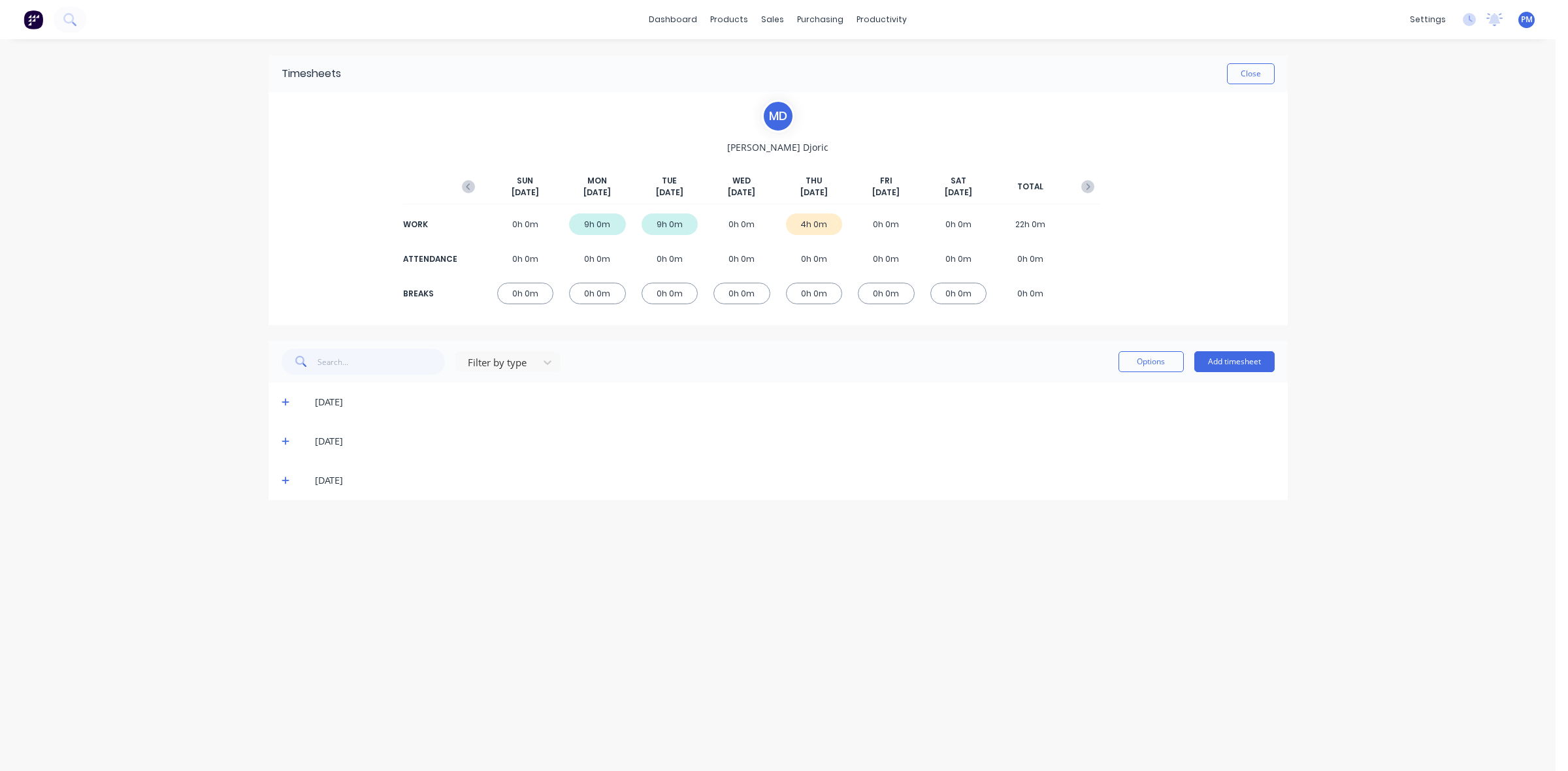
click at [281, 480] on icon at bounding box center [285, 481] width 8 height 8
click at [283, 480] on icon at bounding box center [285, 481] width 8 height 2
click at [1256, 77] on button "Close" at bounding box center [1250, 74] width 48 height 21
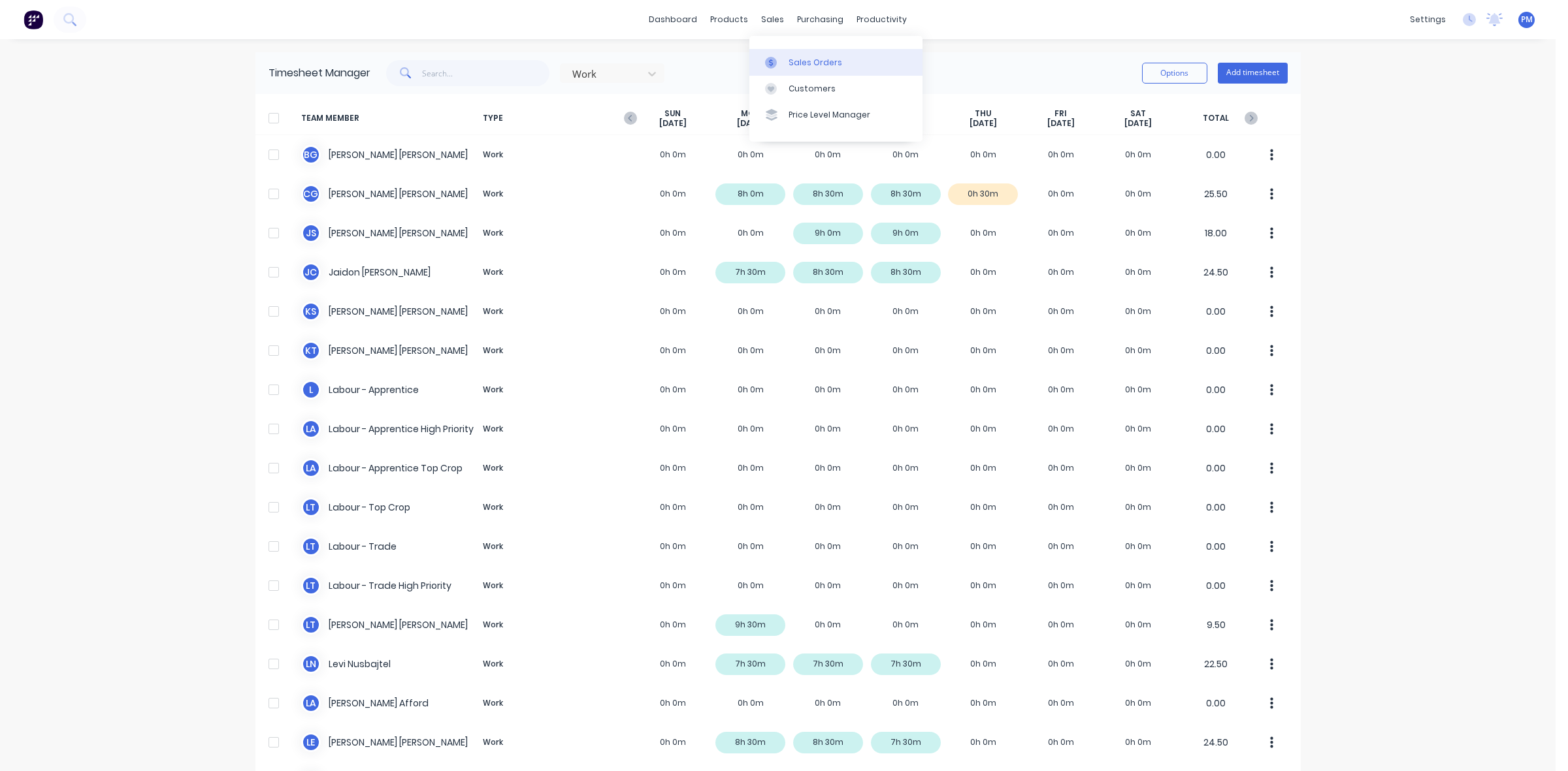
click at [793, 54] on link "Sales Orders" at bounding box center [836, 61] width 173 height 26
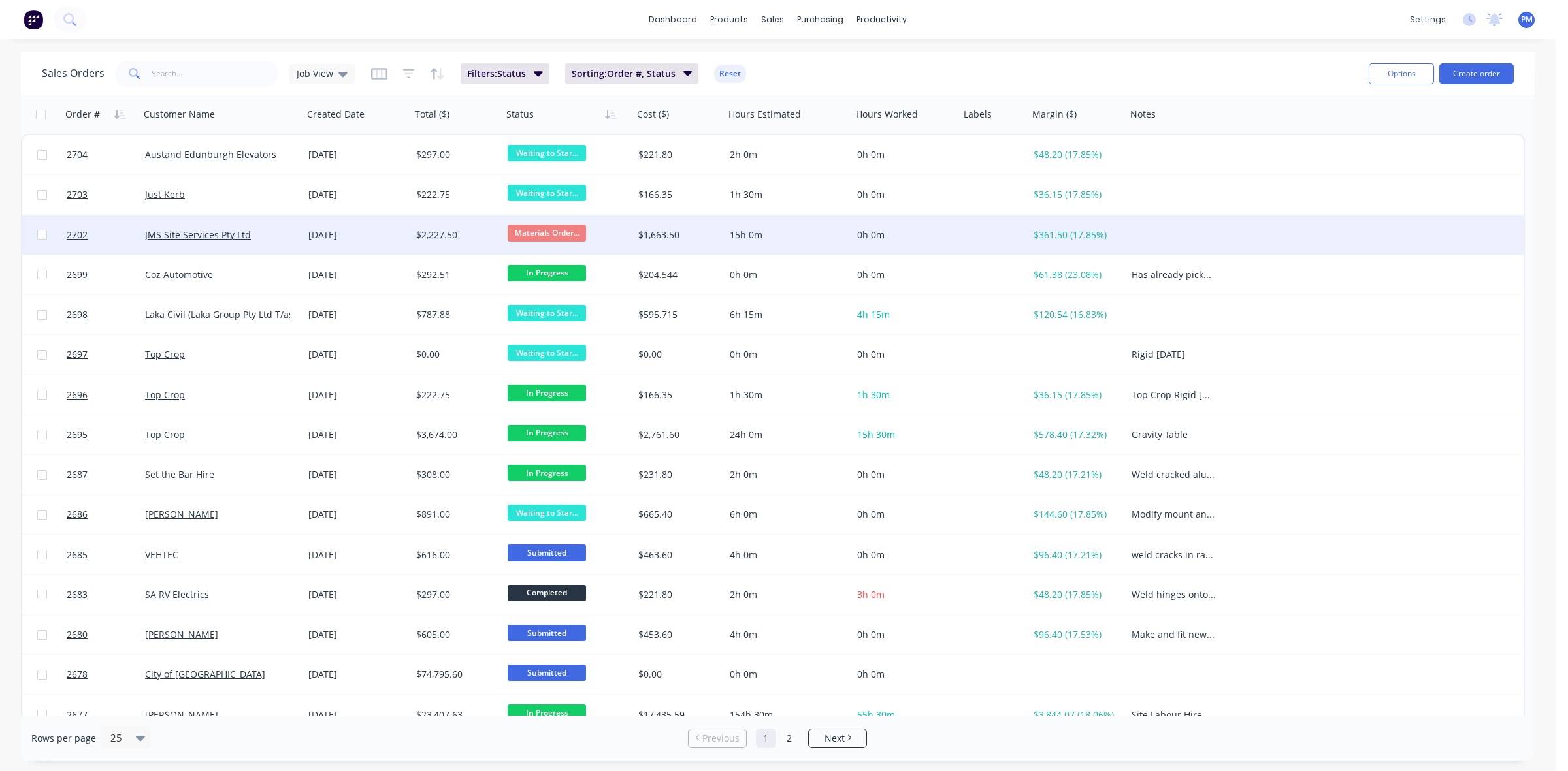
click at [289, 229] on div "JMS Site Services Pty Ltd" at bounding box center [217, 235] width 145 height 13
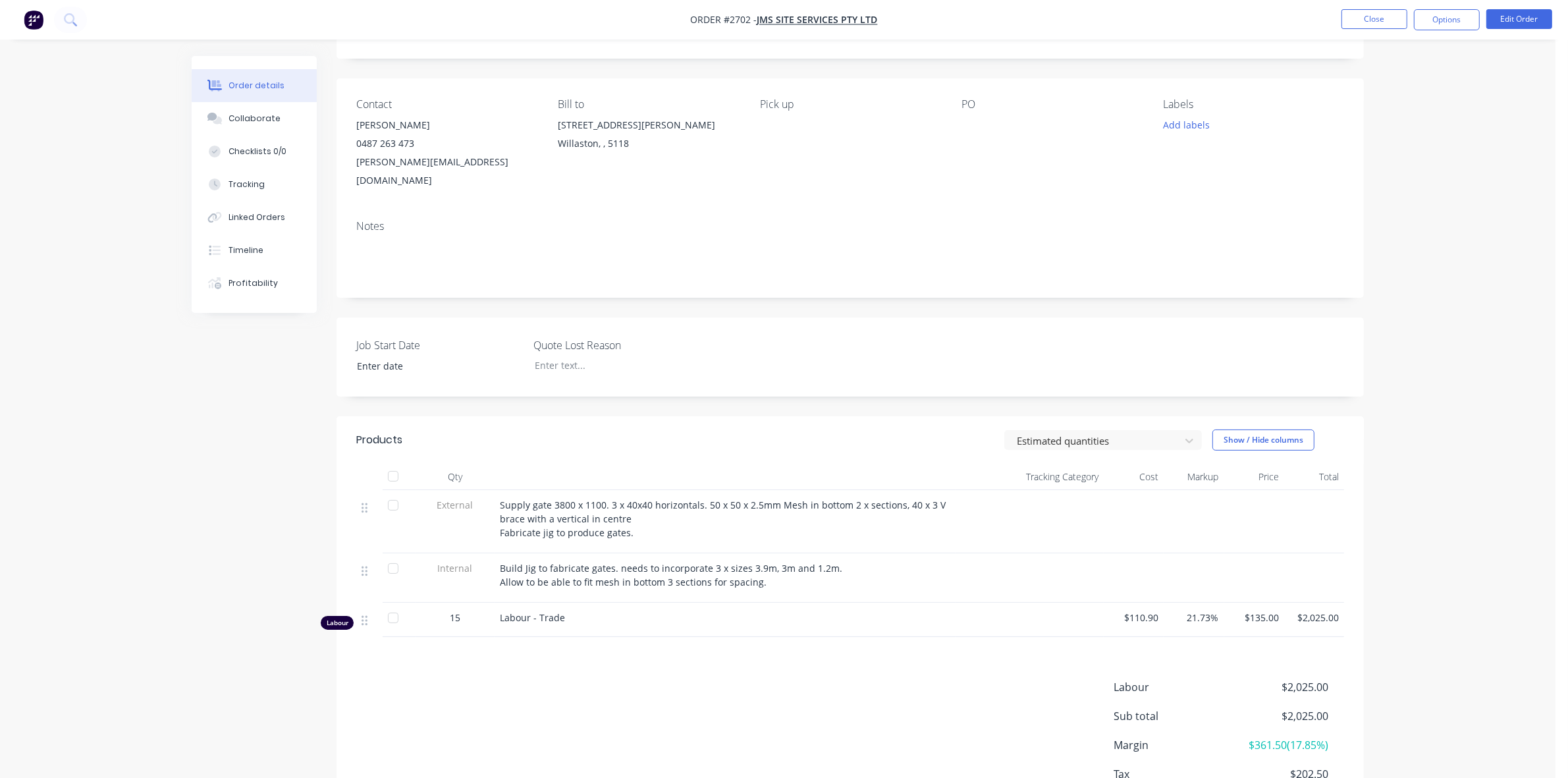
scroll to position [61, 0]
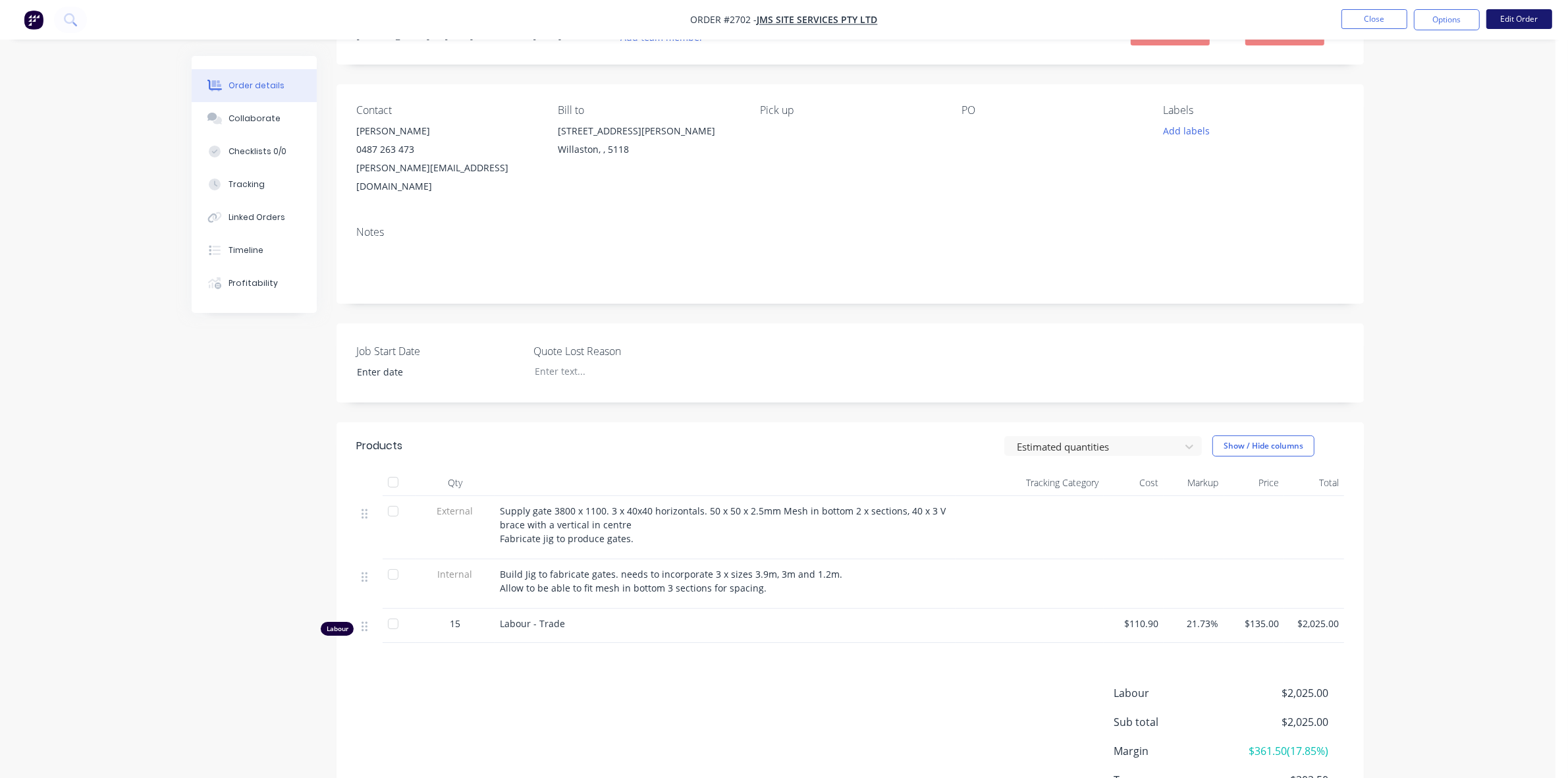
click at [1506, 15] on button "Edit Order" at bounding box center [1518, 19] width 66 height 20
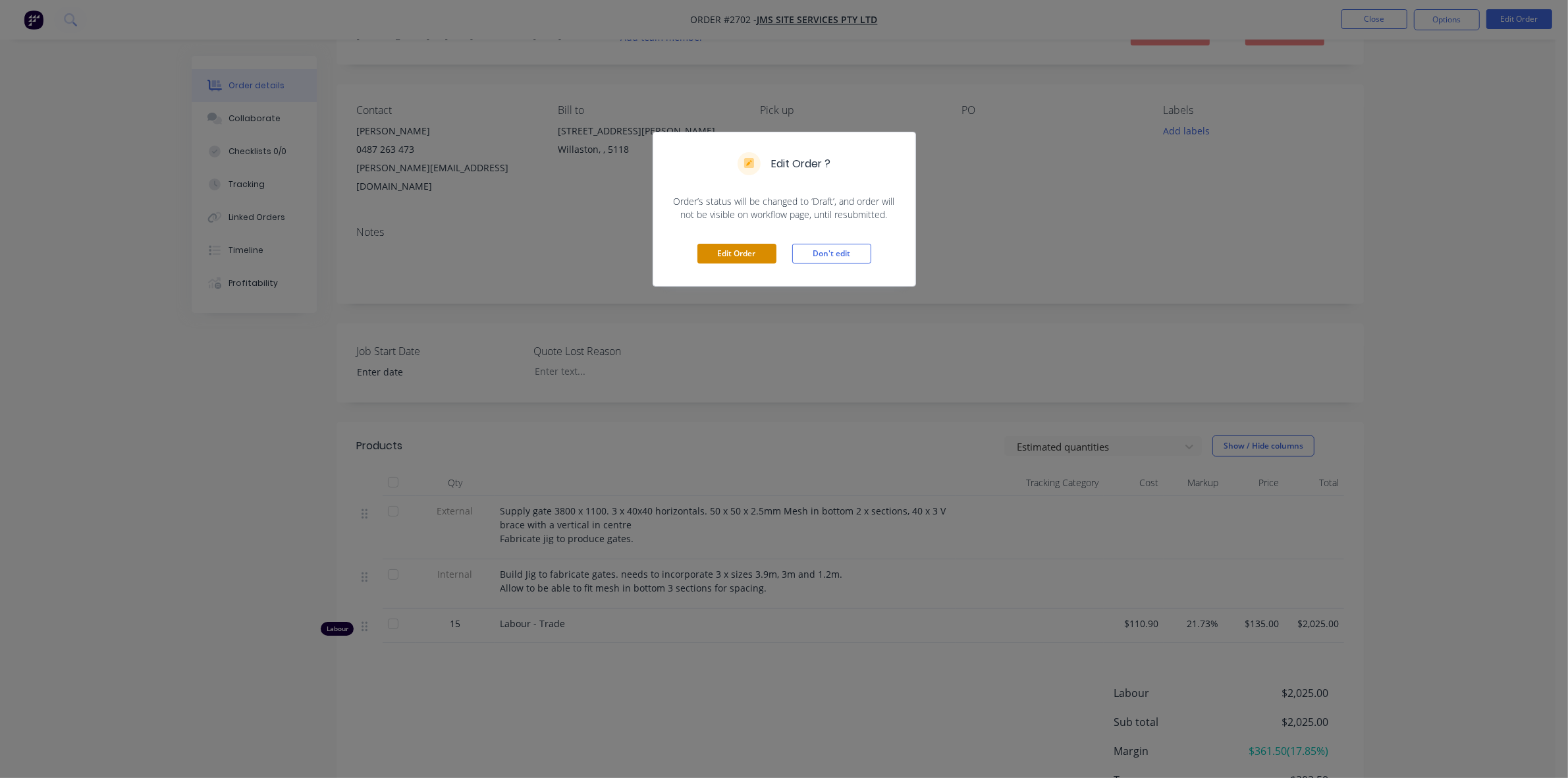
click at [739, 251] on button "Edit Order" at bounding box center [737, 253] width 79 height 20
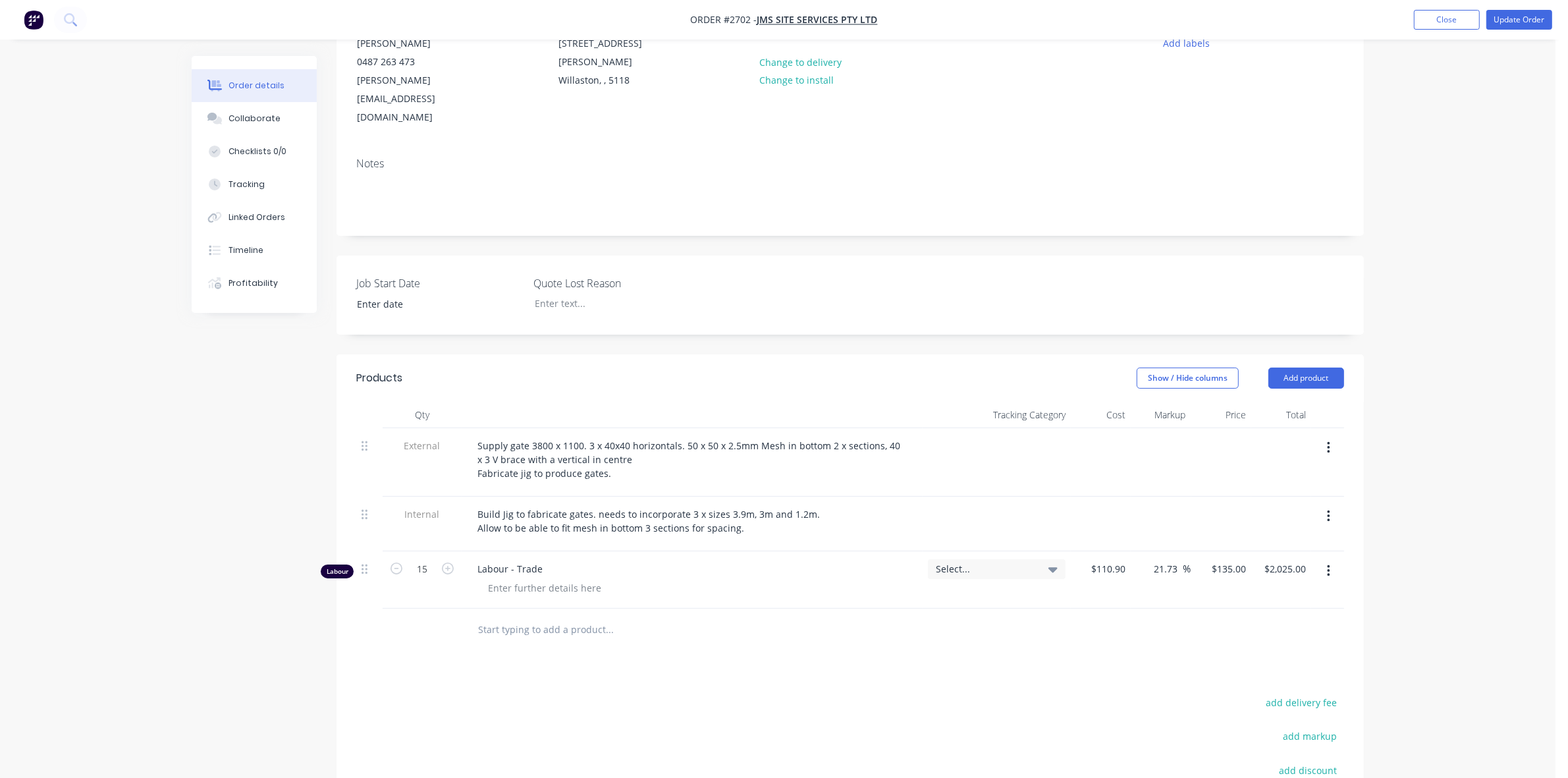
scroll to position [164, 0]
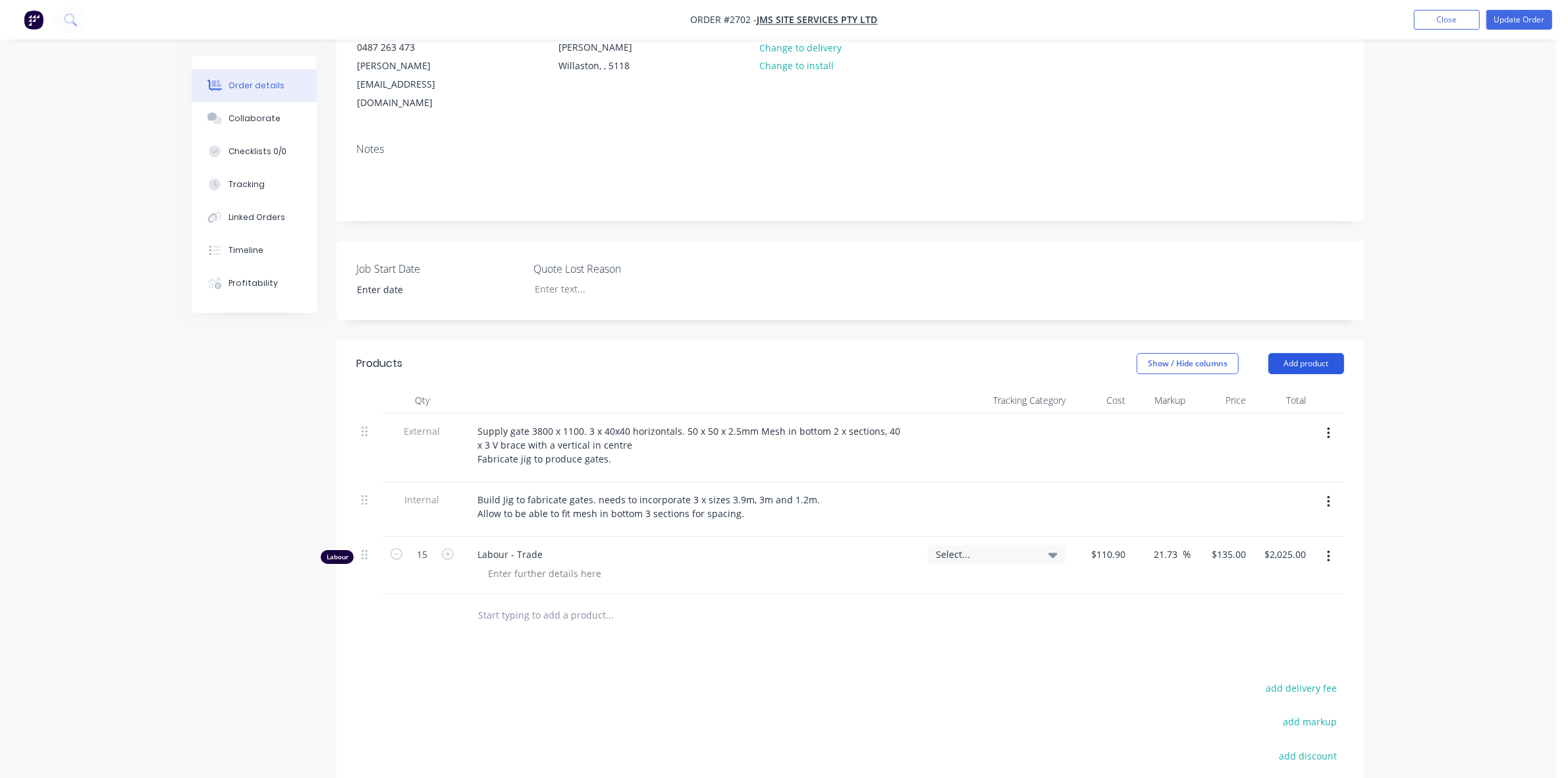
click at [1298, 353] on button "Add product" at bounding box center [1306, 364] width 76 height 21
click at [1257, 414] on div "Basic product" at bounding box center [1281, 423] width 101 height 19
click at [507, 602] on div at bounding box center [522, 612] width 110 height 19
click at [1114, 602] on div "$0.00" at bounding box center [1113, 612] width 36 height 19
type input "$25.00"
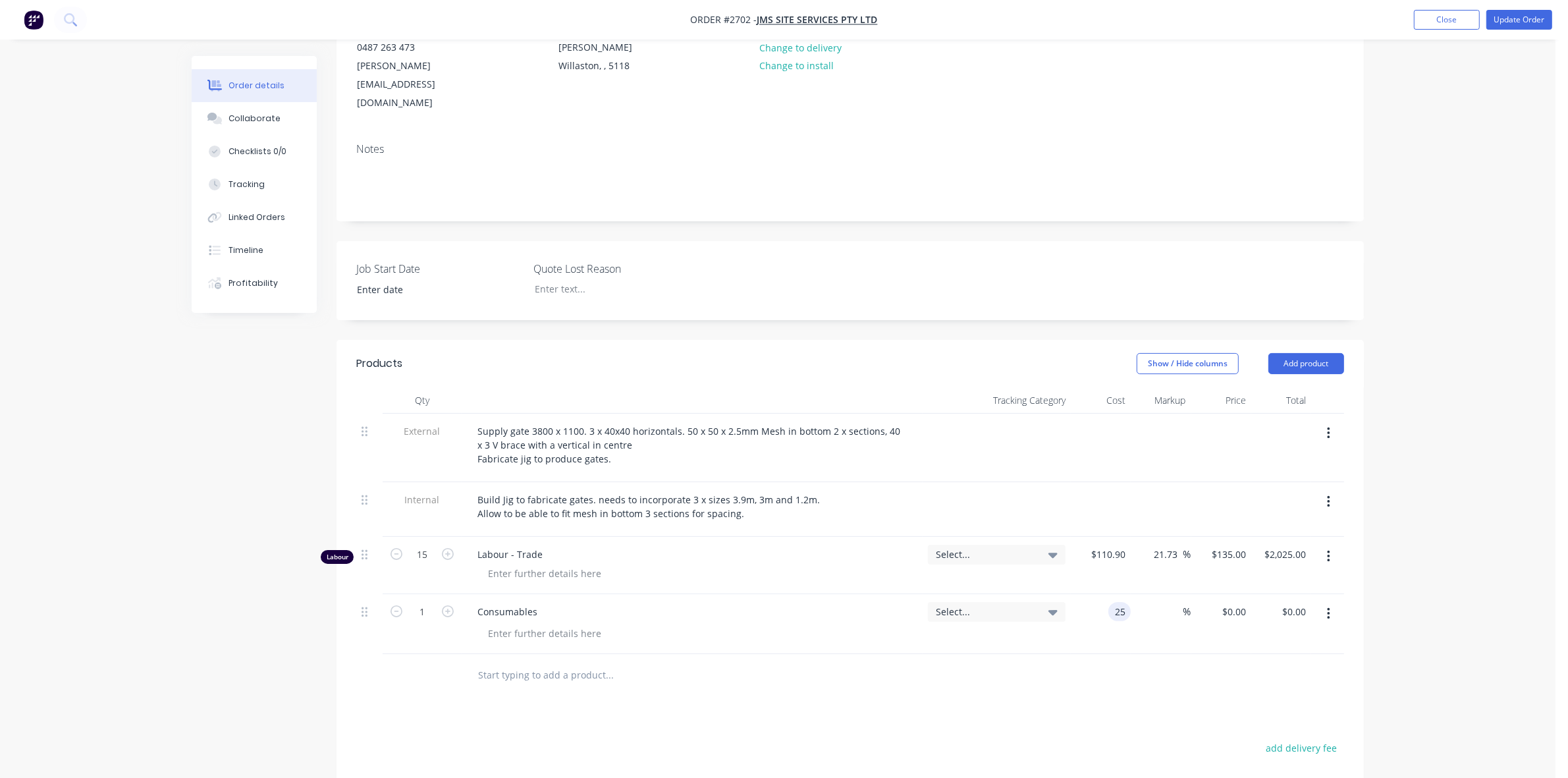
type input "$25.00"
click at [1199, 608] on div "$25.00 $0.00" at bounding box center [1221, 625] width 60 height 60
click at [1509, 21] on button "Update Order" at bounding box center [1518, 19] width 66 height 20
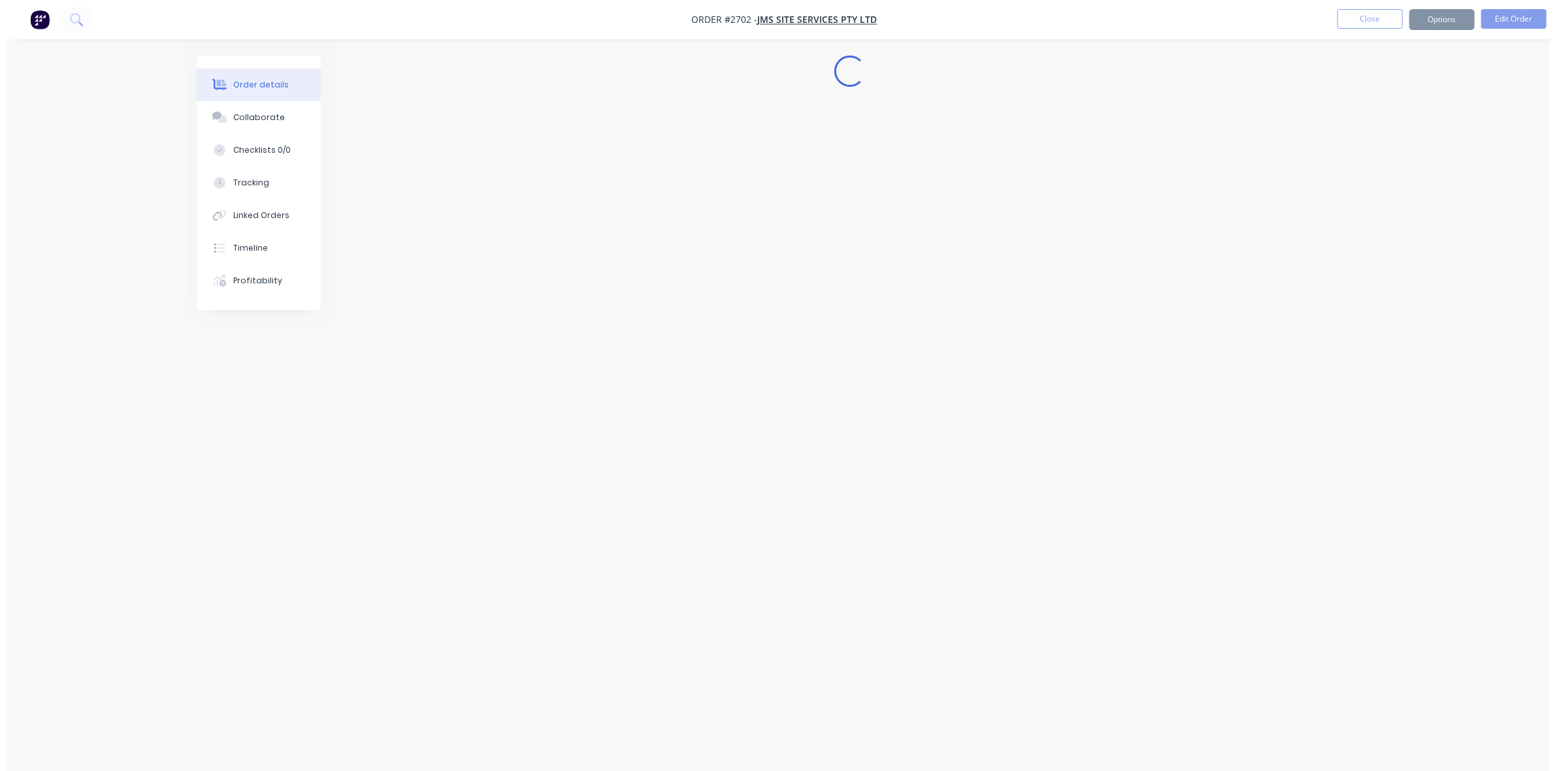
scroll to position [0, 0]
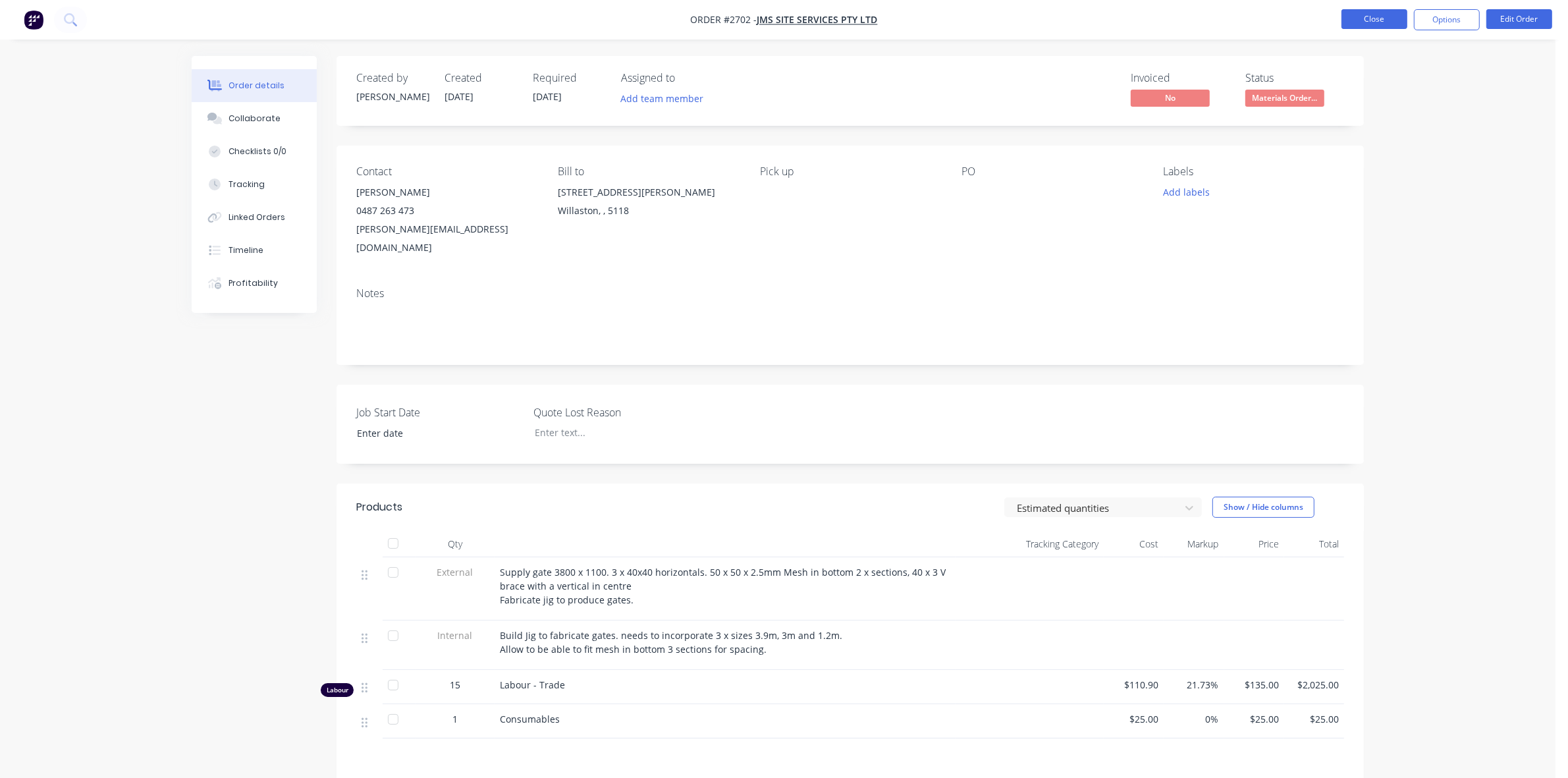
click at [1387, 17] on button "Close" at bounding box center [1374, 19] width 66 height 20
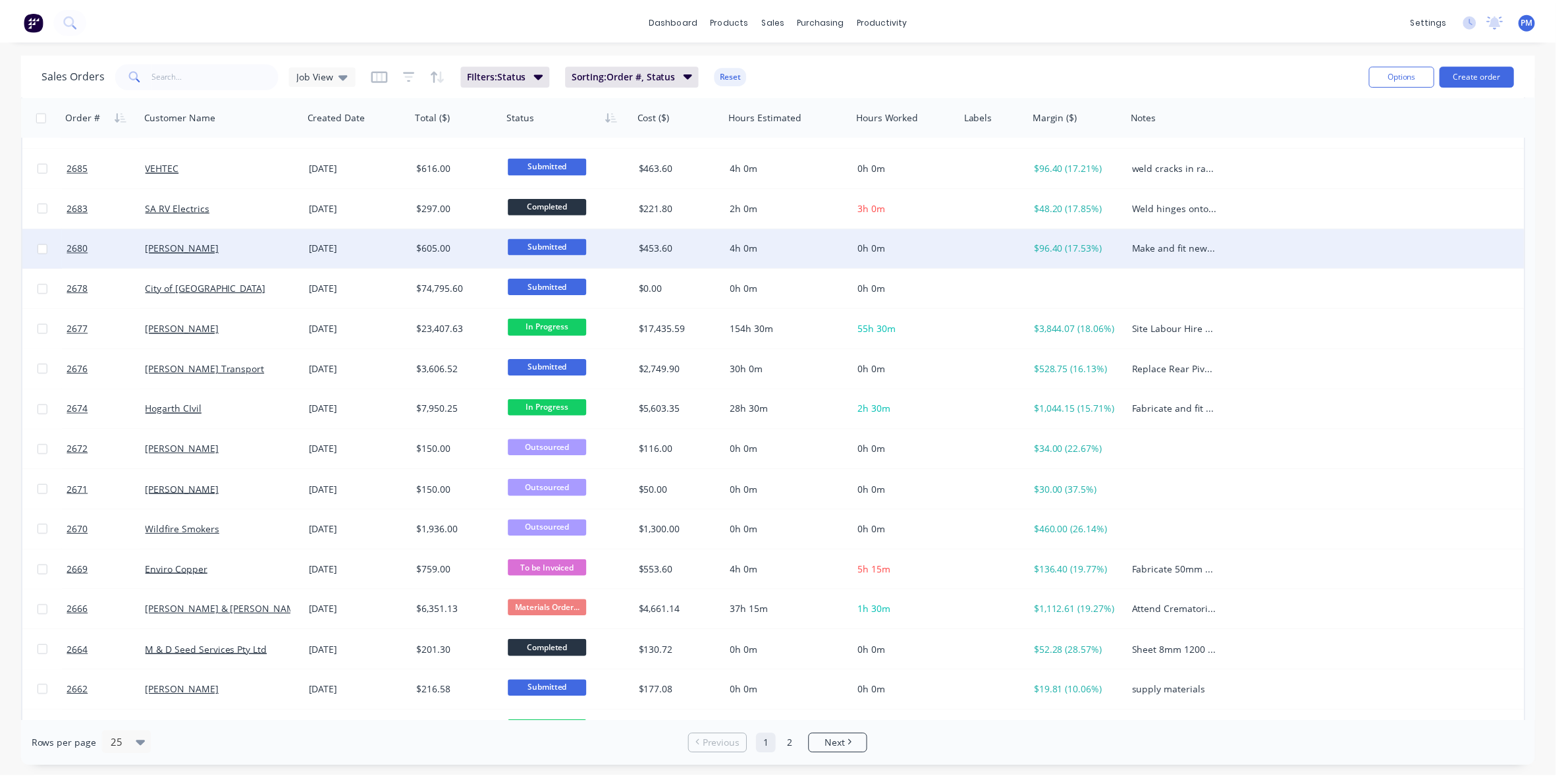
scroll to position [412, 0]
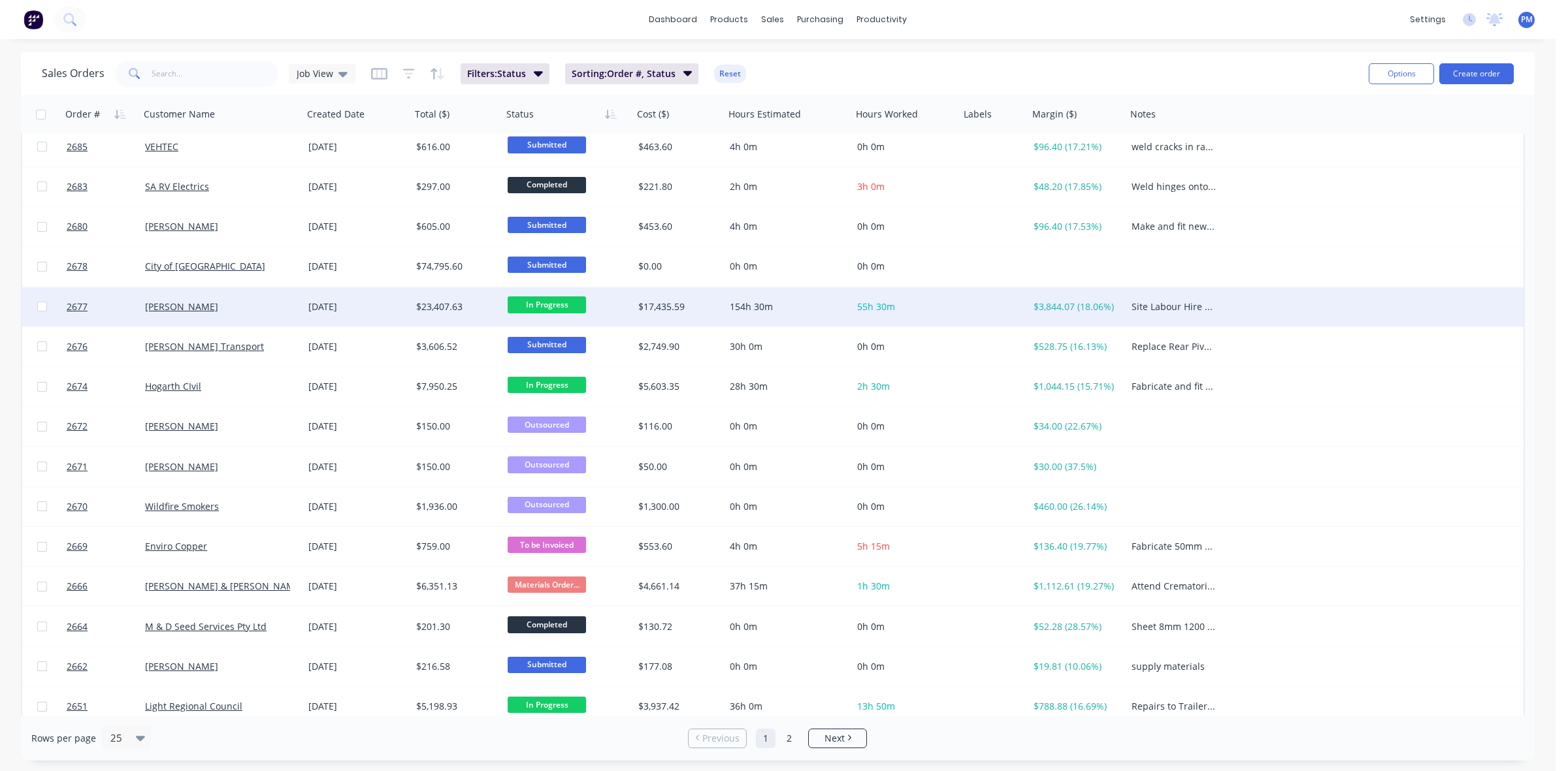
click at [263, 307] on div "[PERSON_NAME]" at bounding box center [217, 306] width 145 height 13
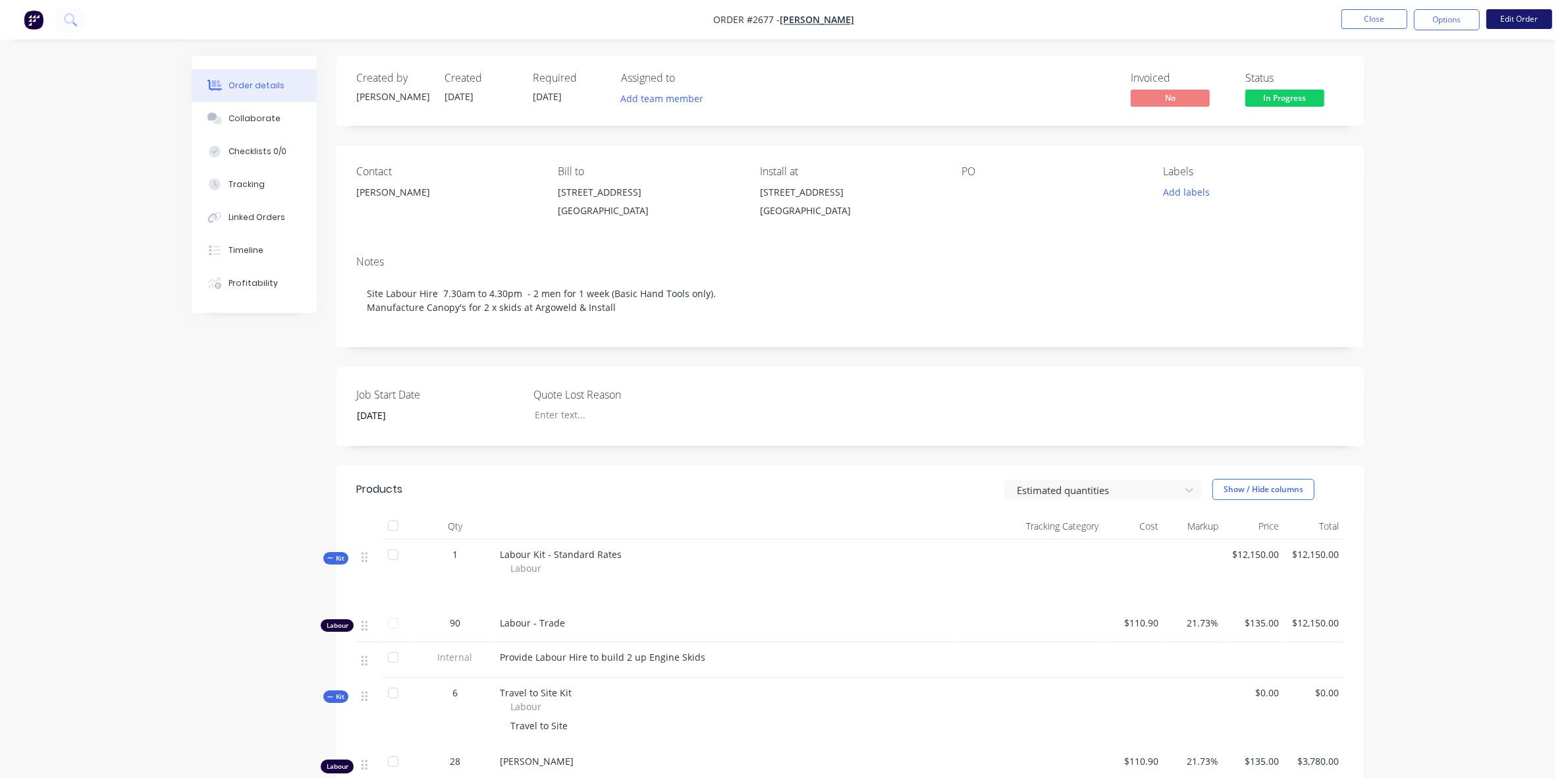
click at [1522, 14] on button "Edit Order" at bounding box center [1518, 19] width 66 height 20
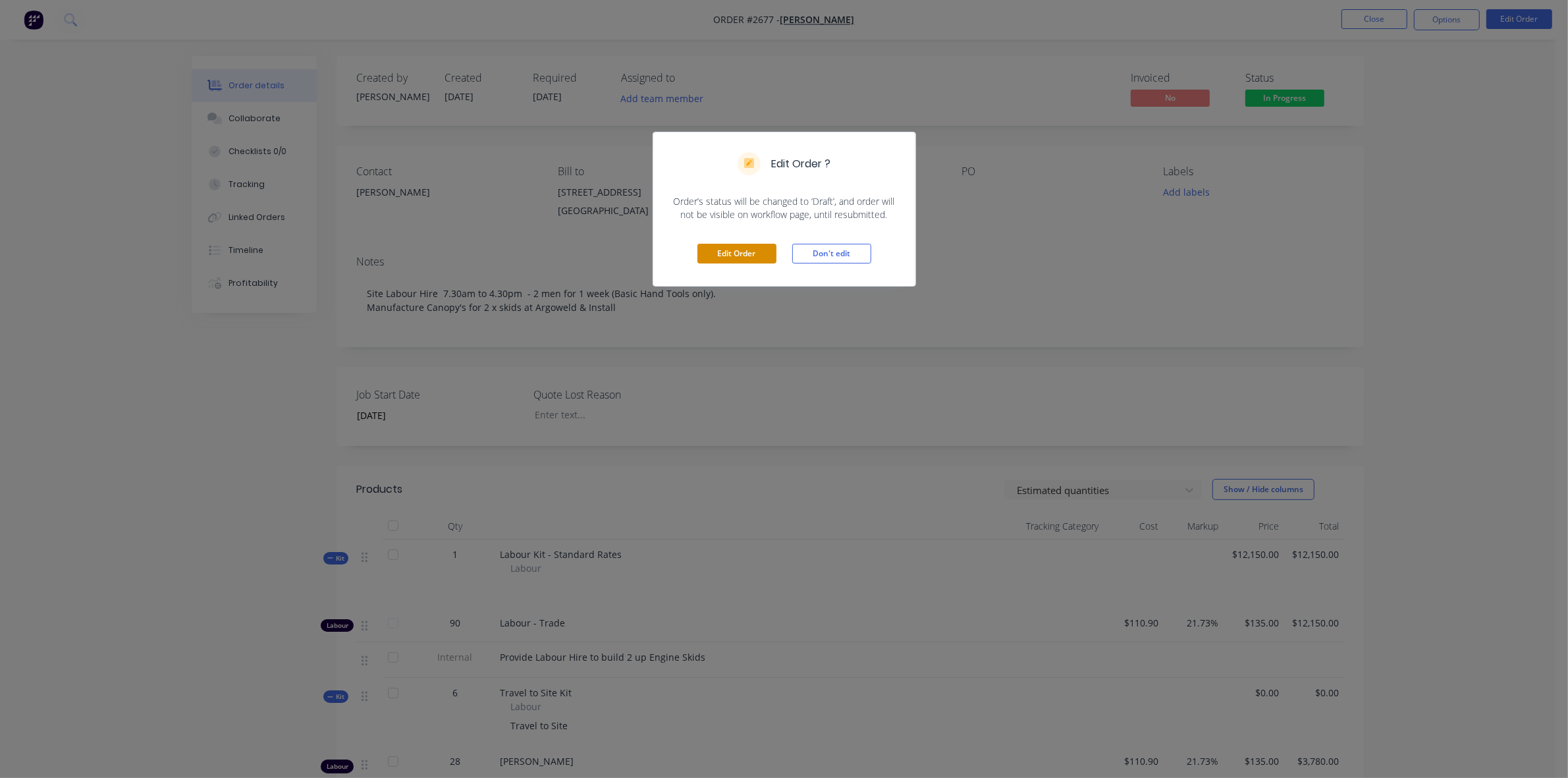
click at [745, 247] on button "Edit Order" at bounding box center [737, 253] width 79 height 20
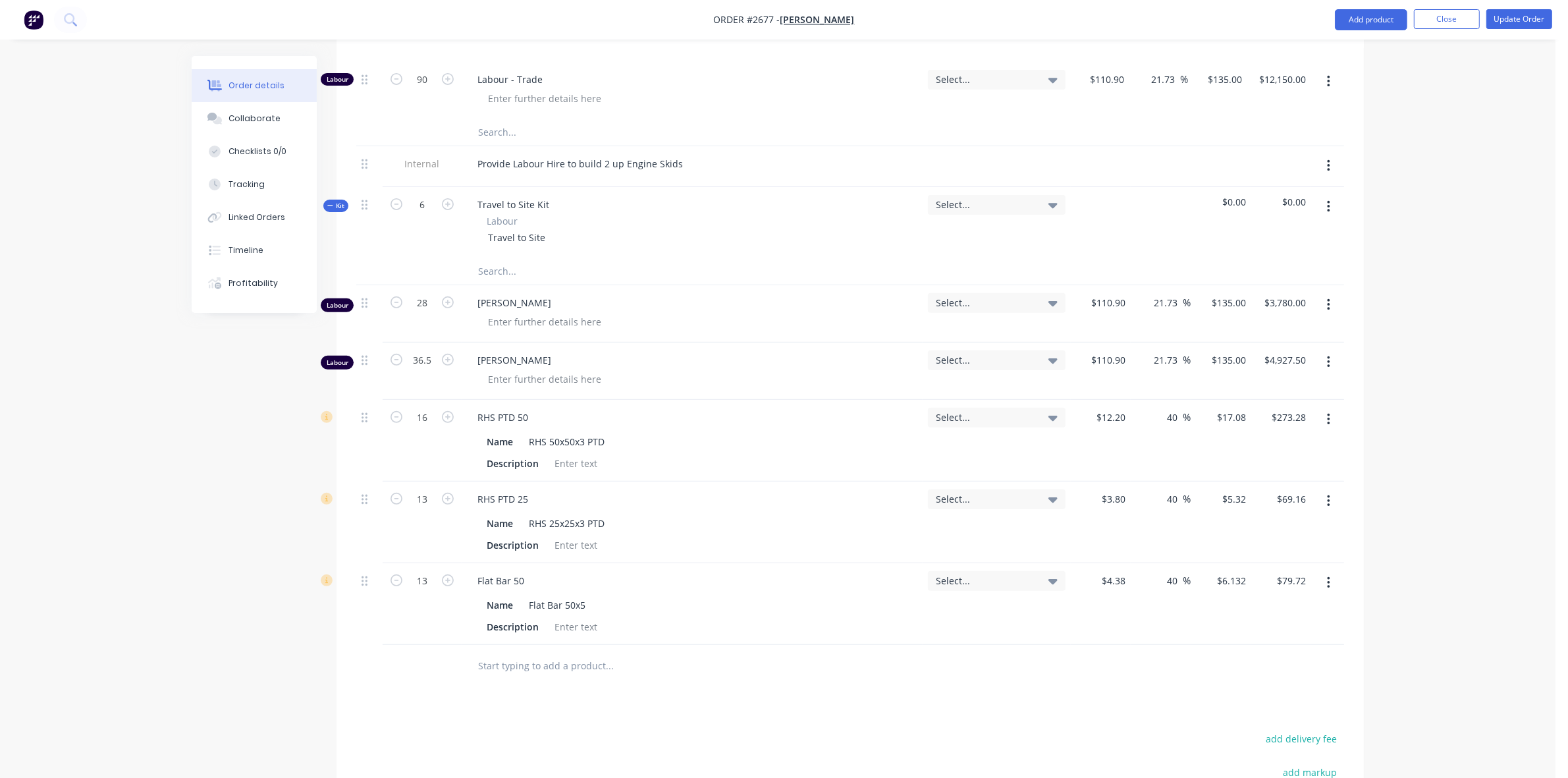
scroll to position [494, 0]
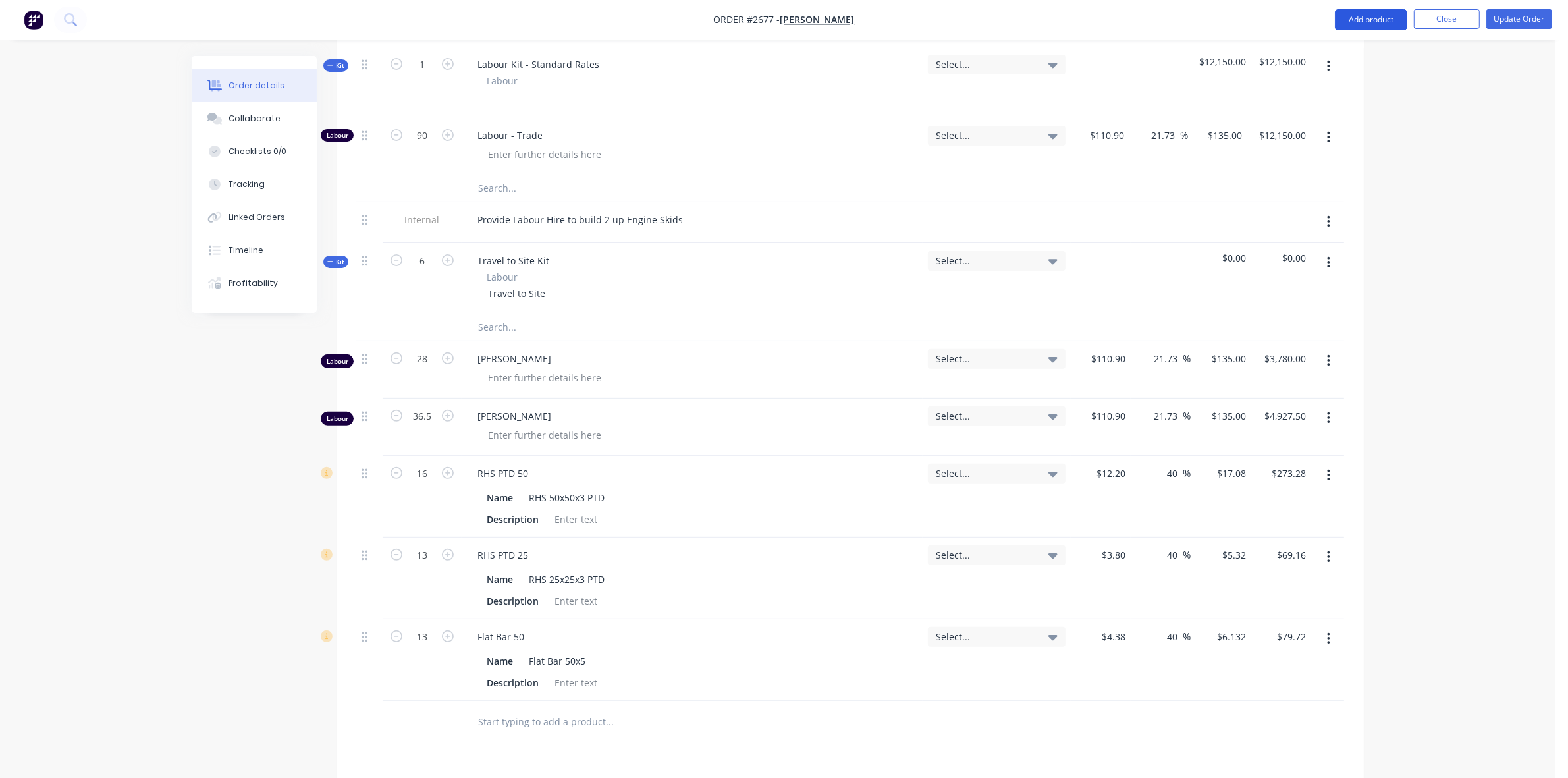
click at [1363, 25] on button "Add product" at bounding box center [1371, 20] width 73 height 21
click at [1322, 74] on div "Basic product" at bounding box center [1344, 80] width 101 height 19
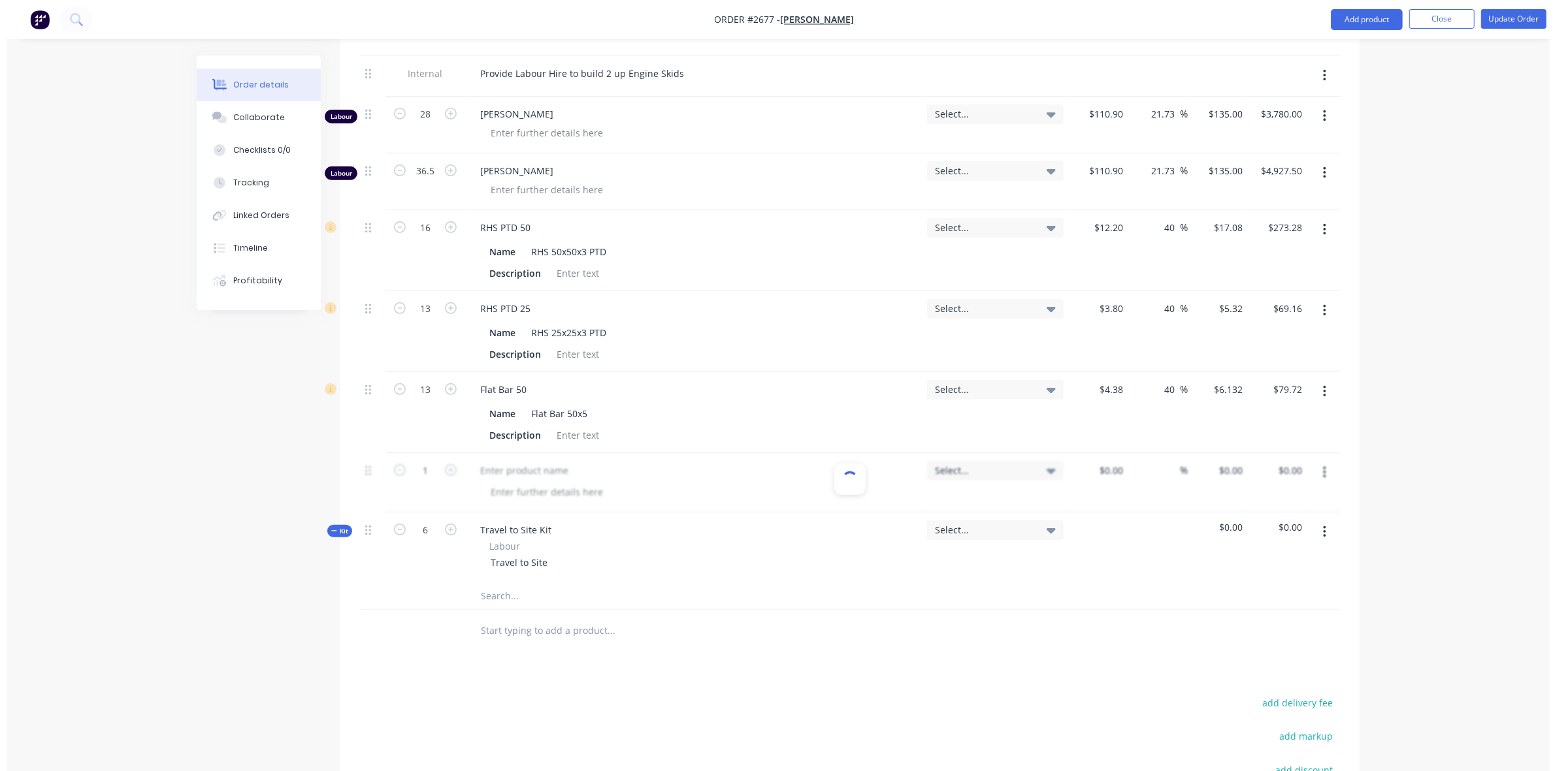
scroll to position [863, 0]
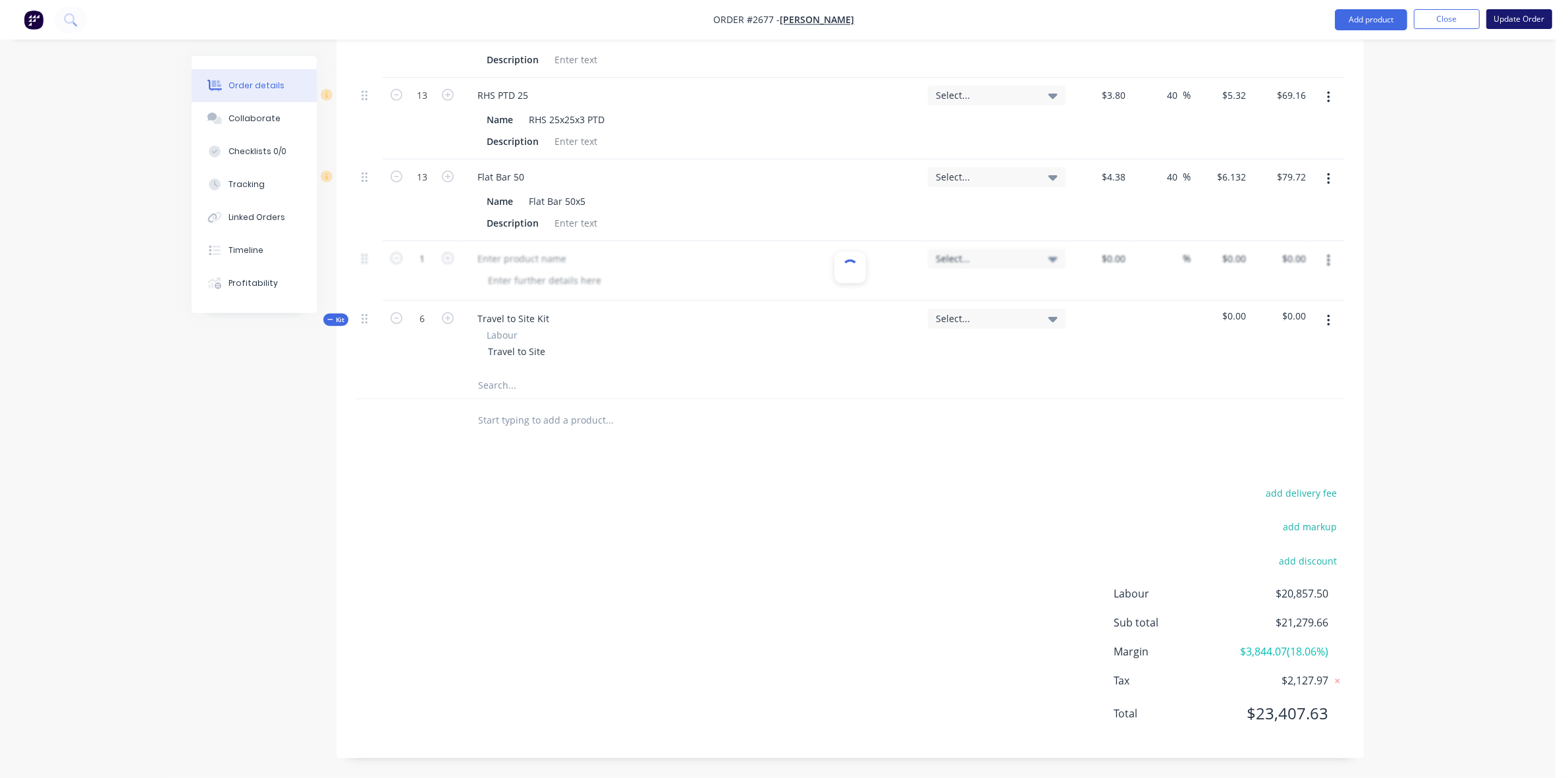
click at [1521, 21] on button "Update Order" at bounding box center [1518, 19] width 66 height 20
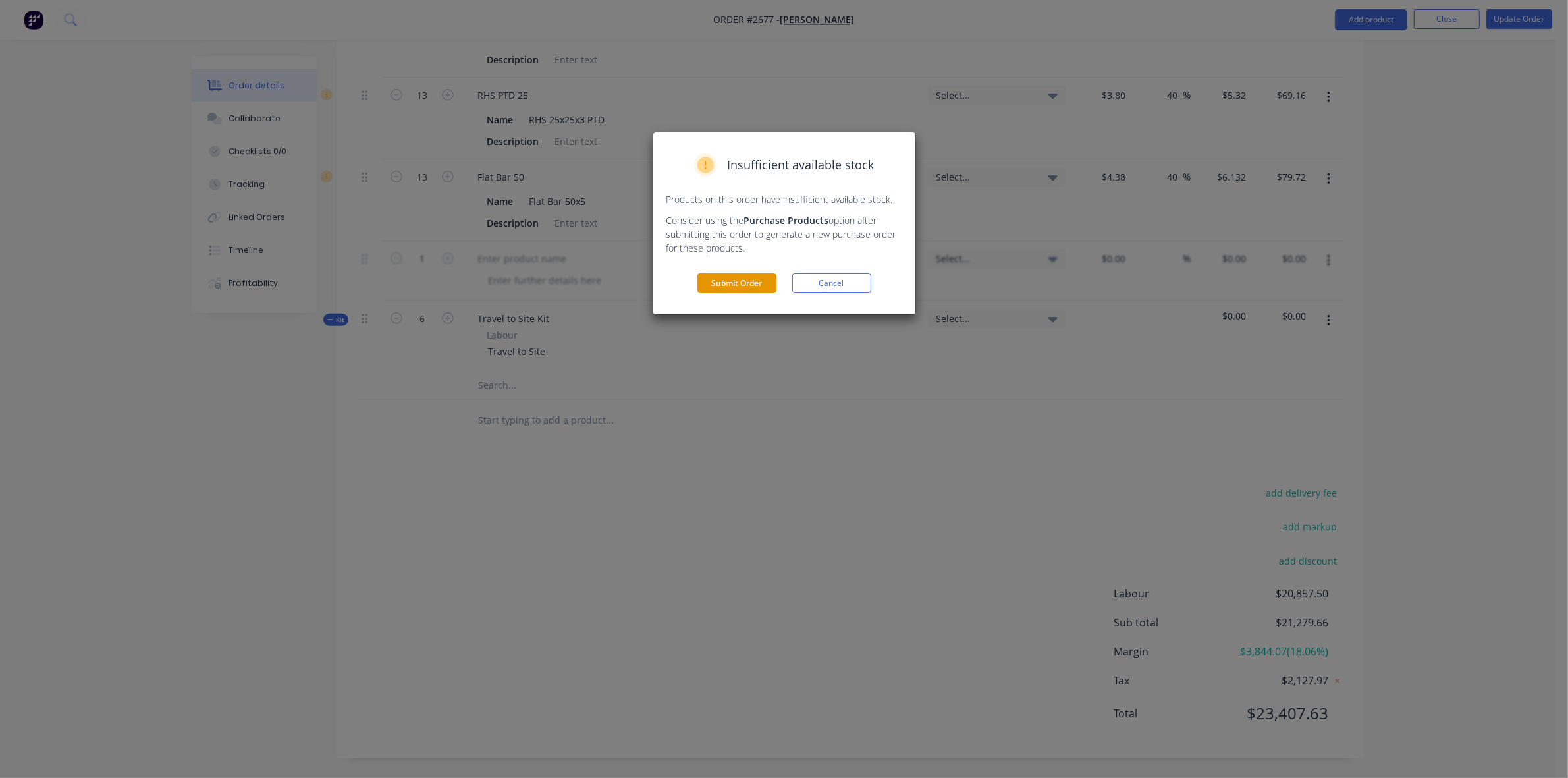
click at [748, 285] on button "Submit Order" at bounding box center [737, 283] width 79 height 20
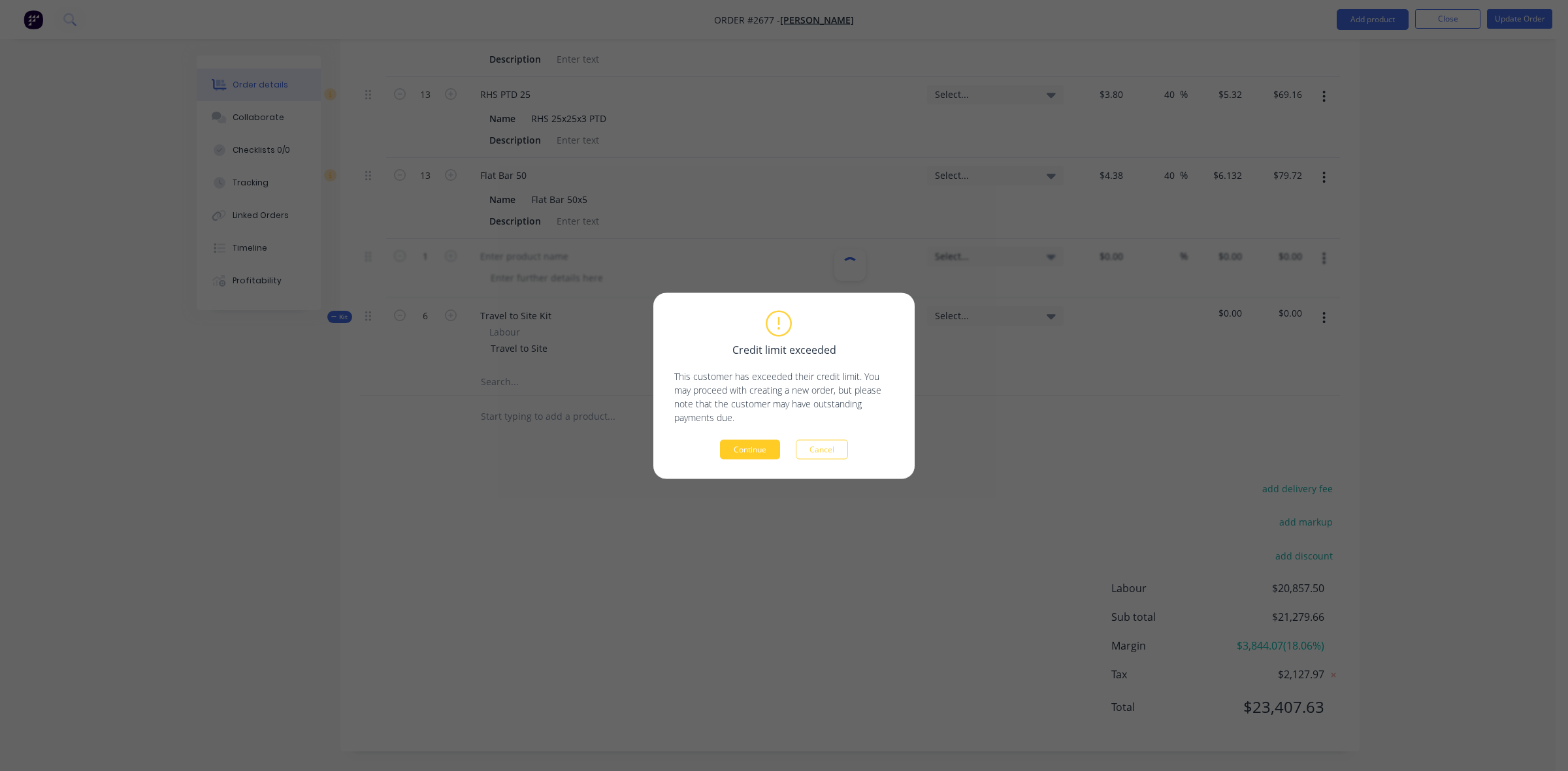
click at [753, 441] on button "Continue" at bounding box center [750, 449] width 60 height 20
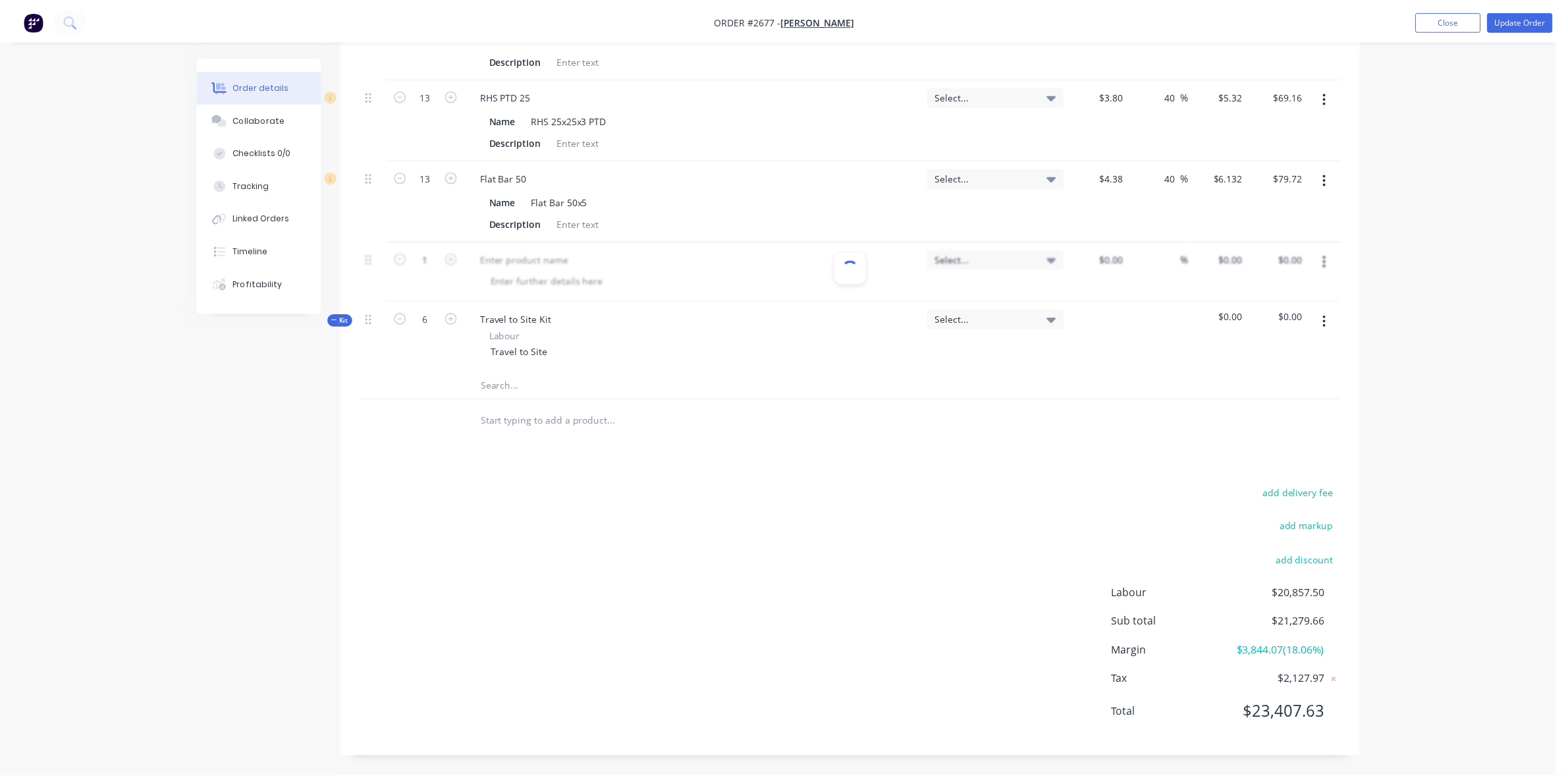
scroll to position [0, 0]
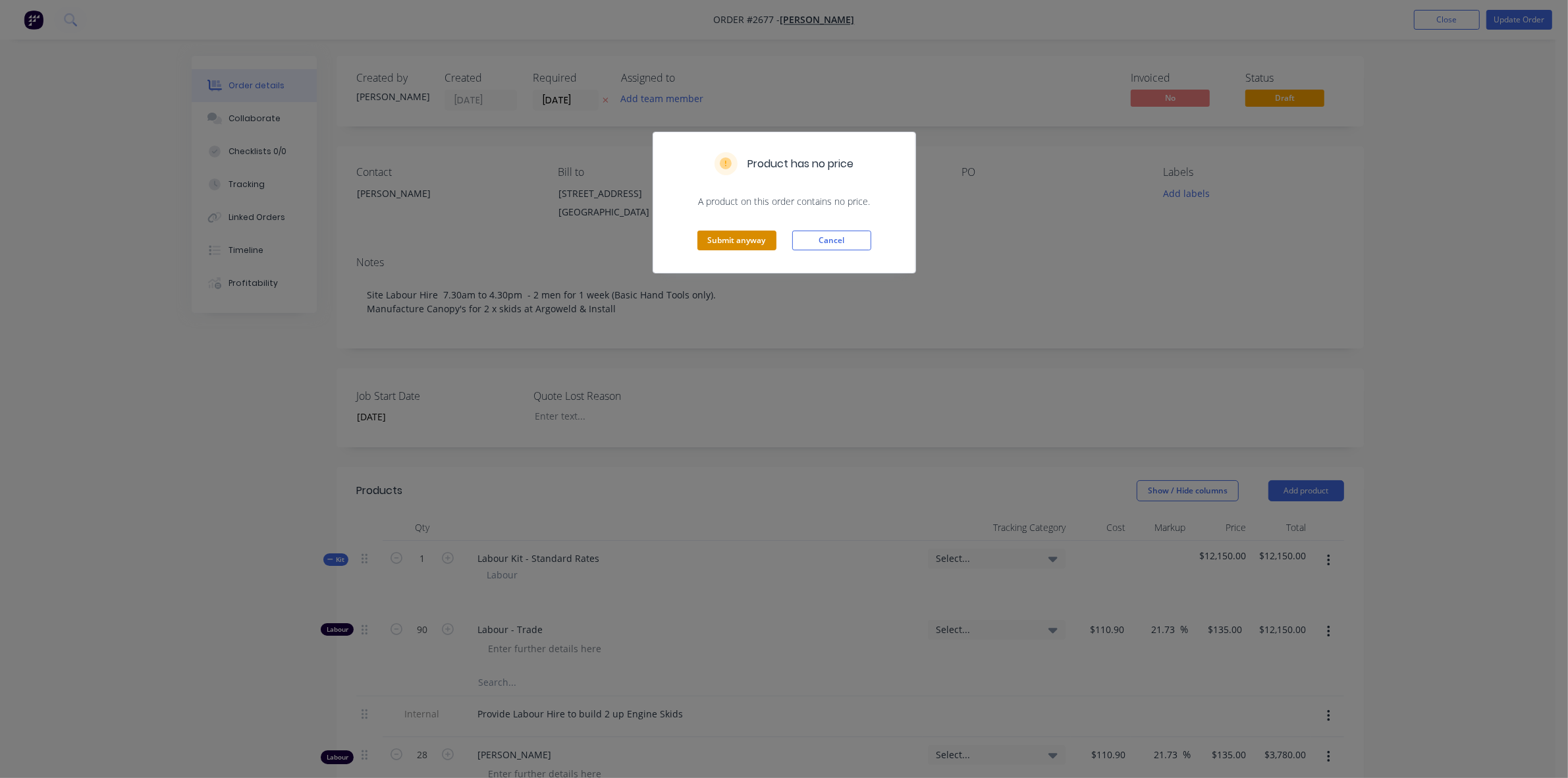
click at [725, 241] on button "Submit anyway" at bounding box center [737, 240] width 79 height 20
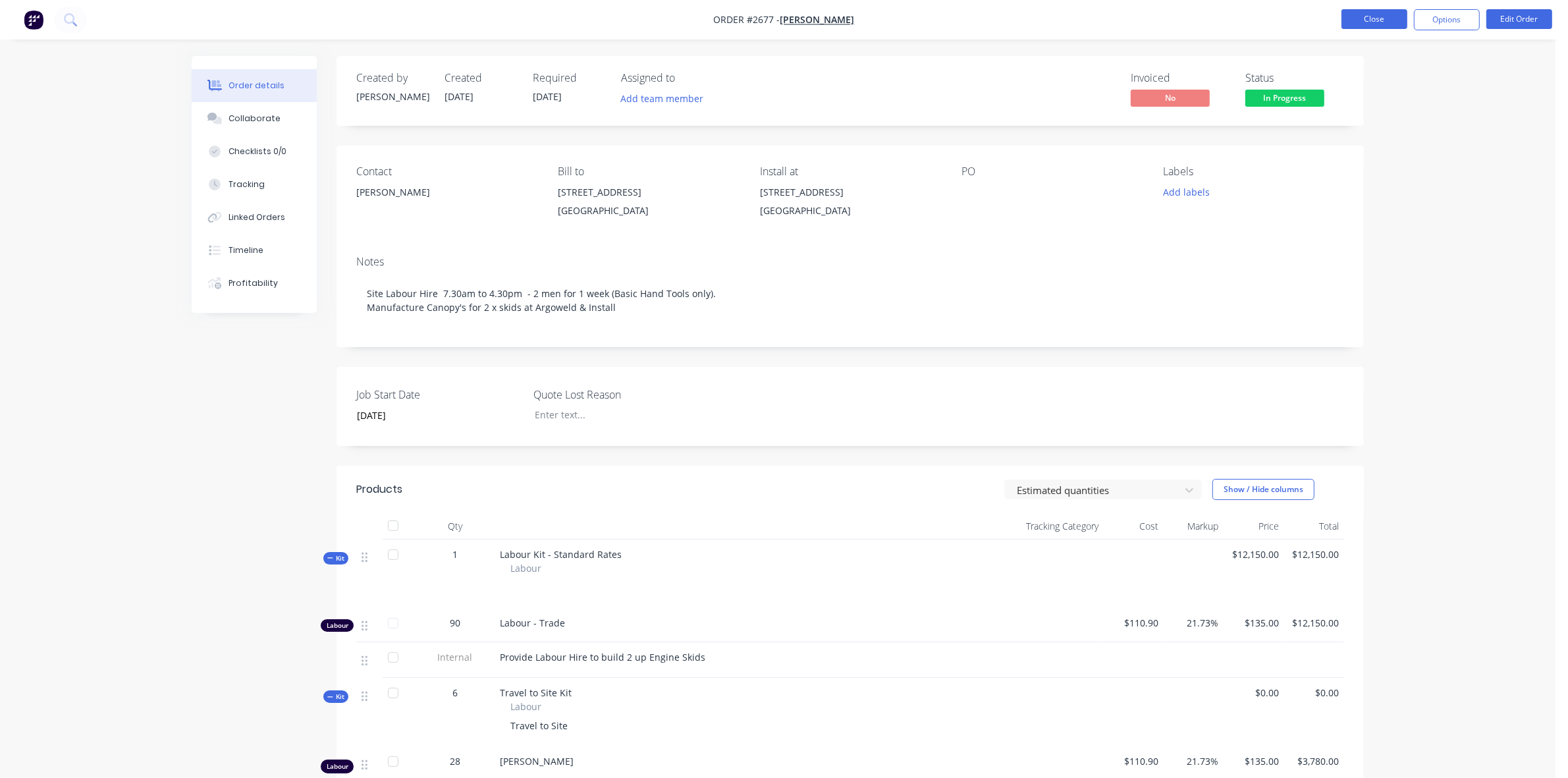
click at [1370, 21] on button "Close" at bounding box center [1374, 19] width 66 height 20
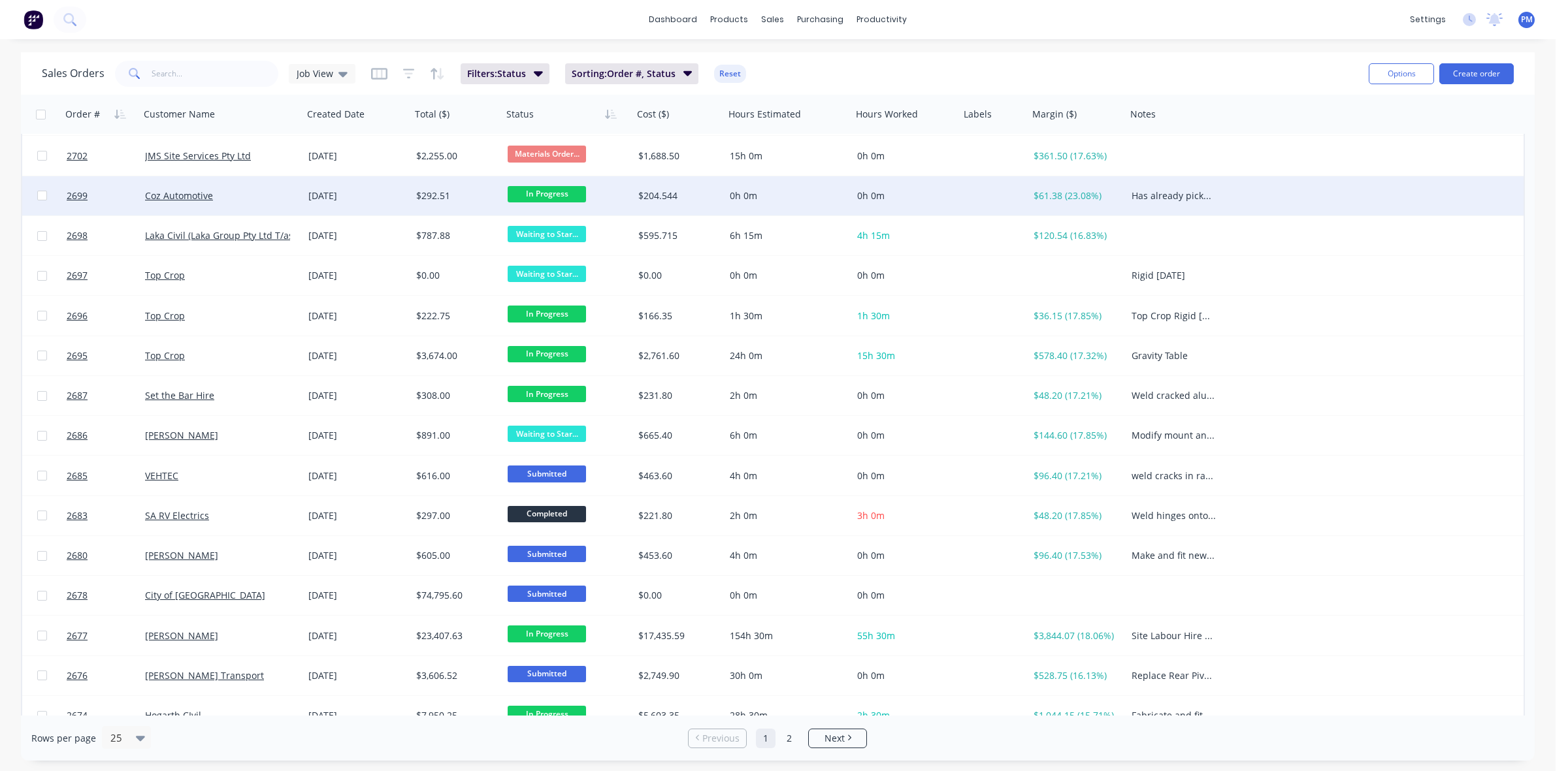
scroll to position [81, 0]
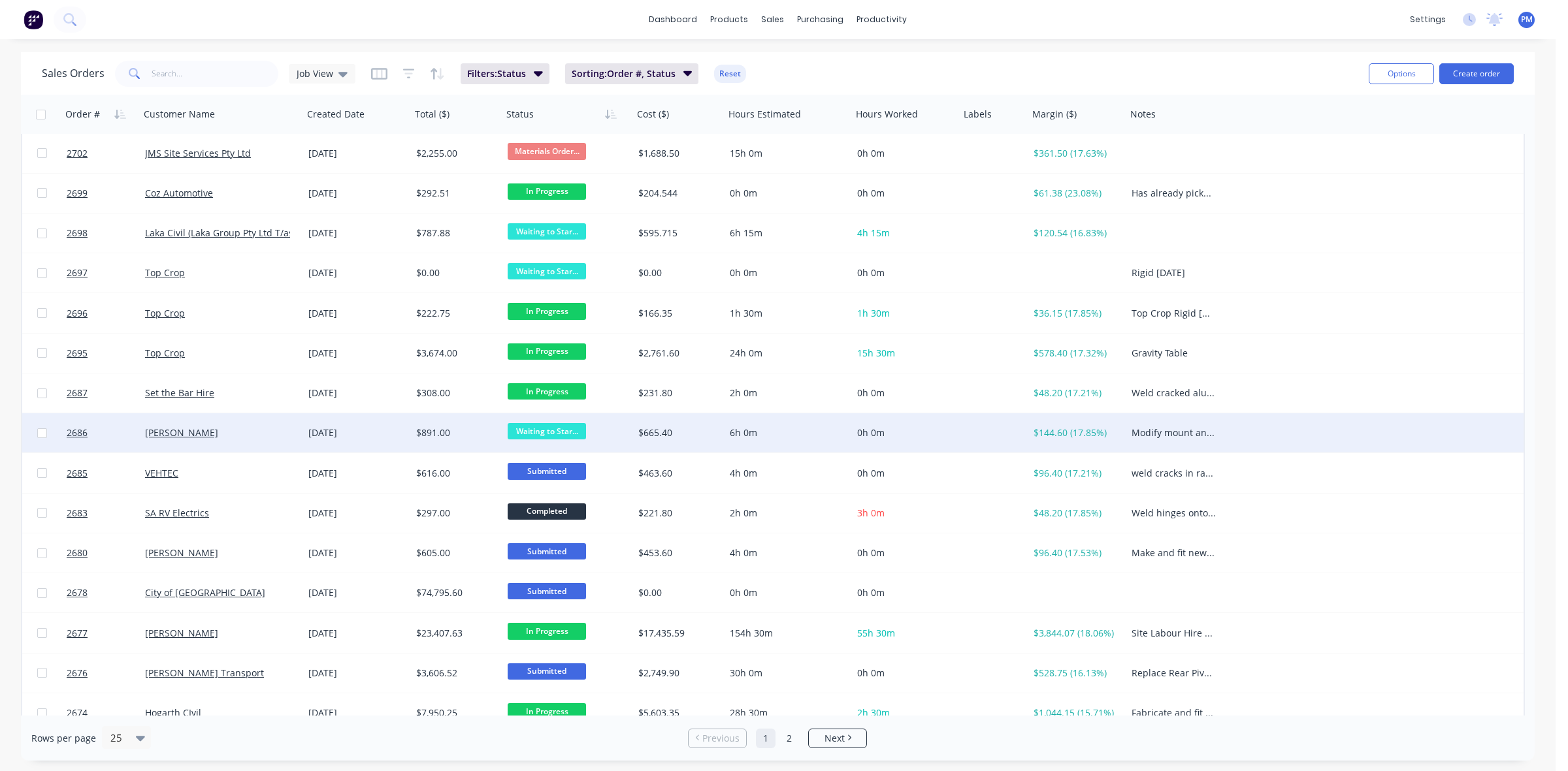
click at [546, 428] on span "Waiting to Star..." at bounding box center [546, 431] width 78 height 16
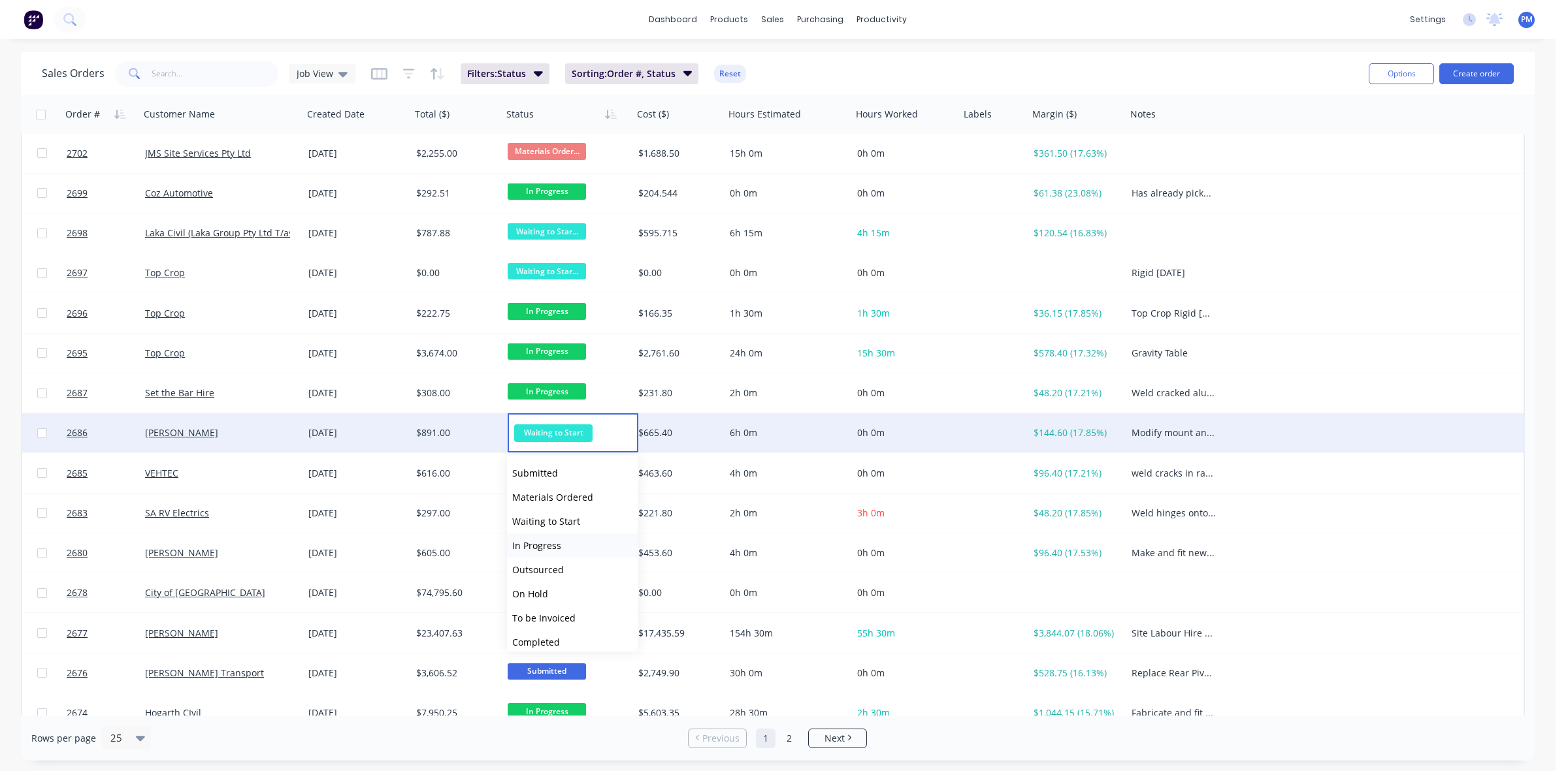
click at [539, 540] on span "In Progress" at bounding box center [536, 545] width 49 height 13
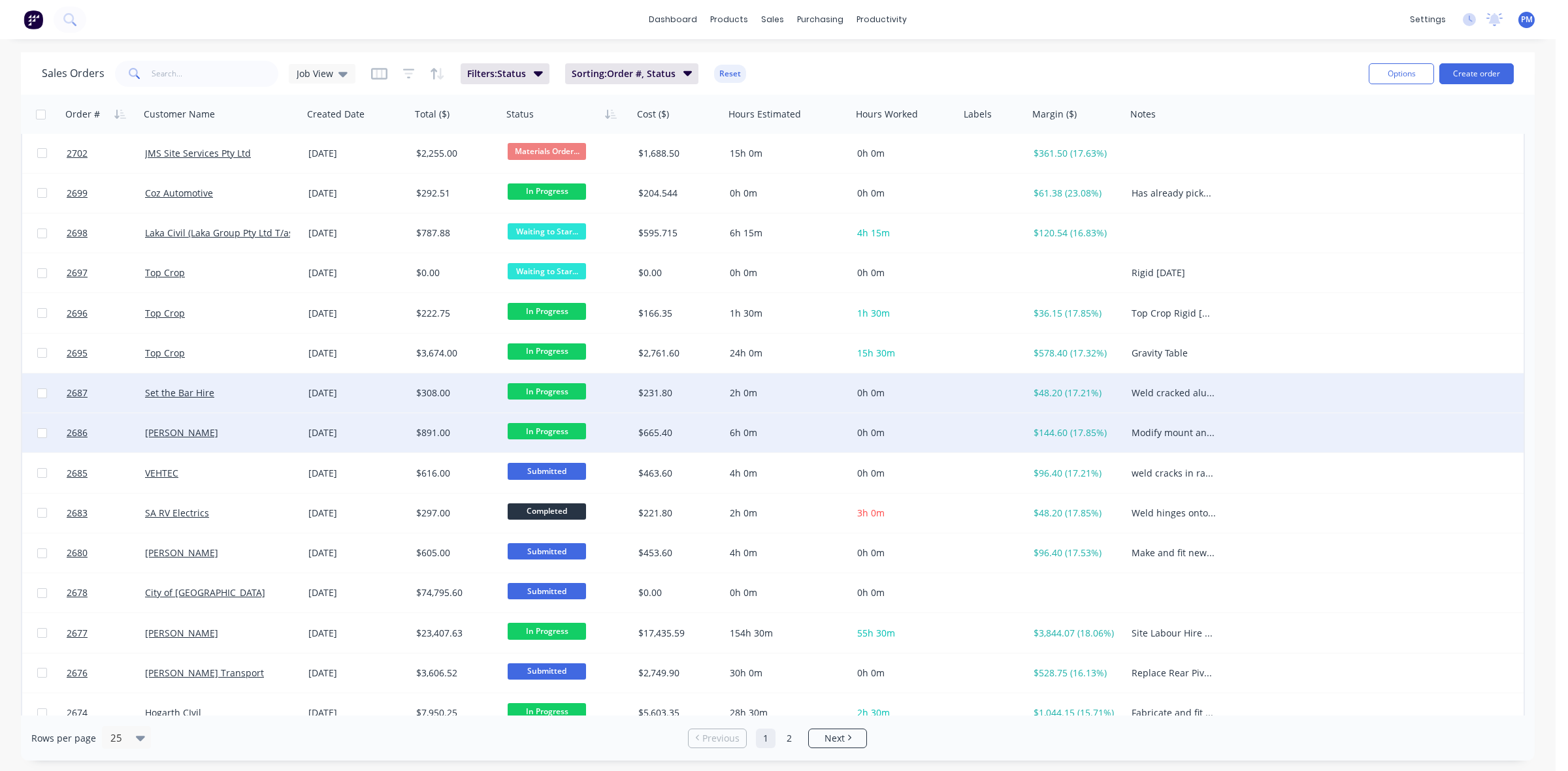
scroll to position [0, 0]
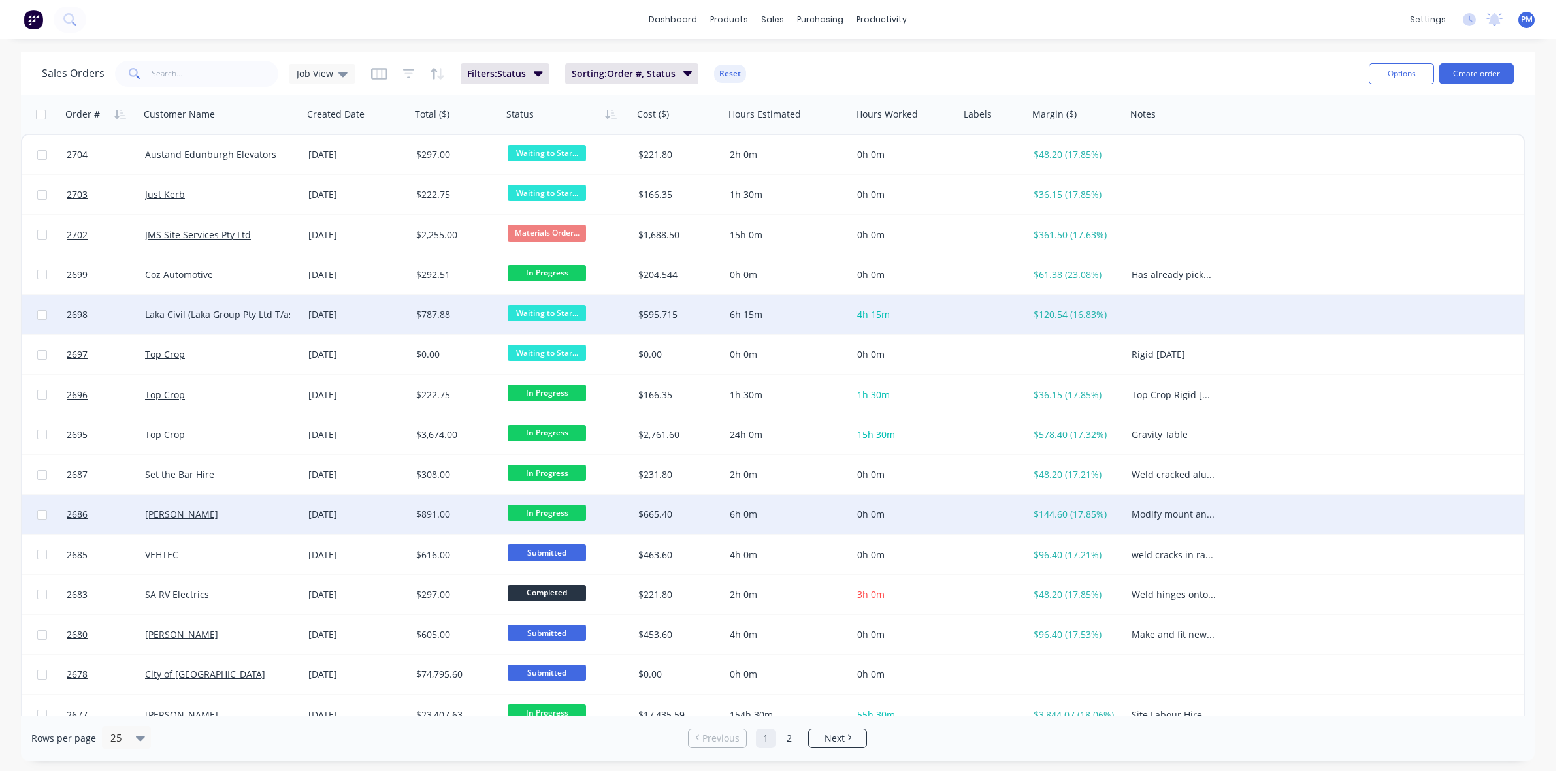
click at [371, 315] on div "[DATE]" at bounding box center [357, 314] width 97 height 13
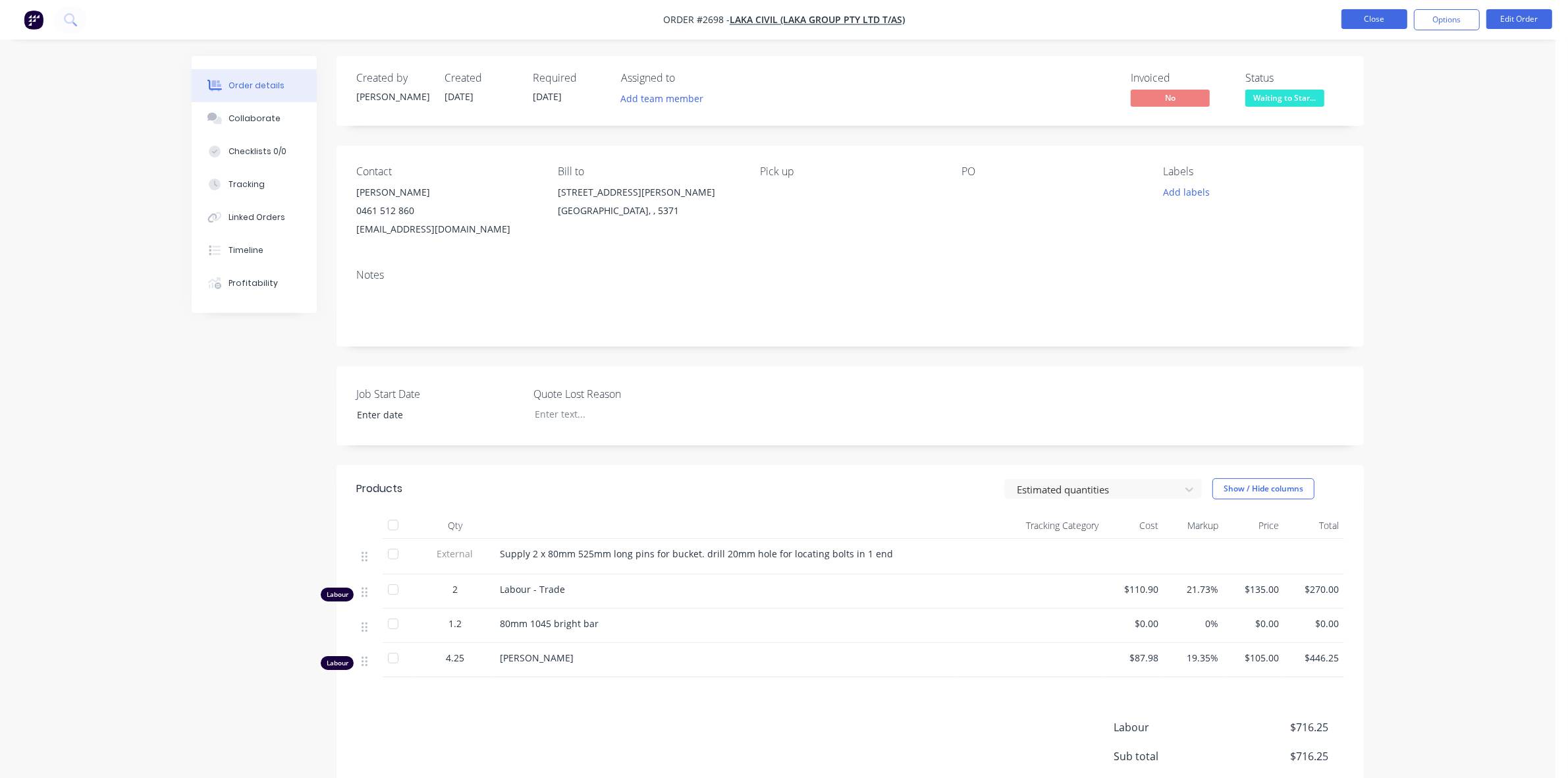
click at [1374, 13] on button "Close" at bounding box center [1374, 19] width 66 height 20
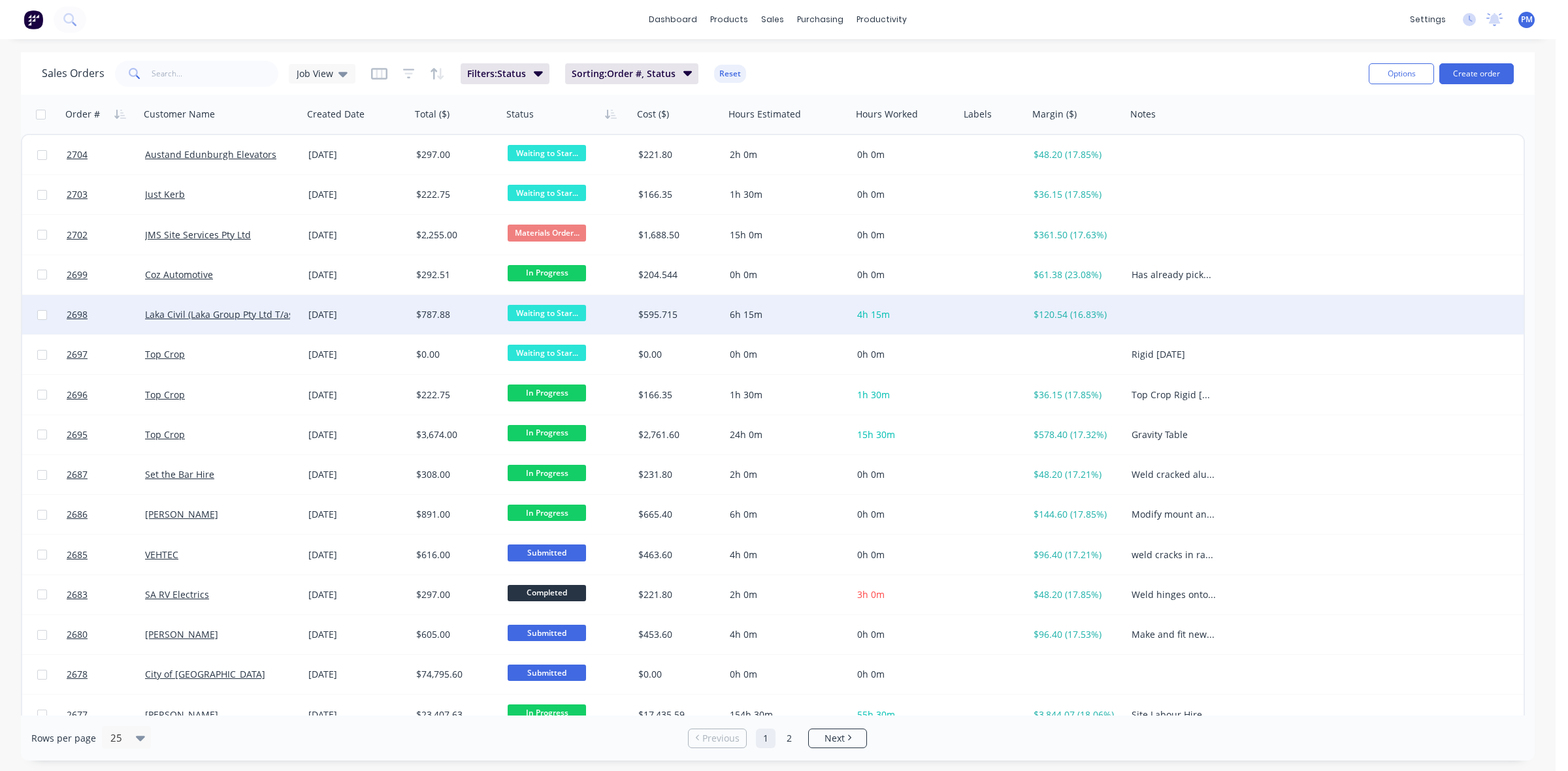
click at [527, 313] on span "Waiting to Star..." at bounding box center [546, 313] width 78 height 16
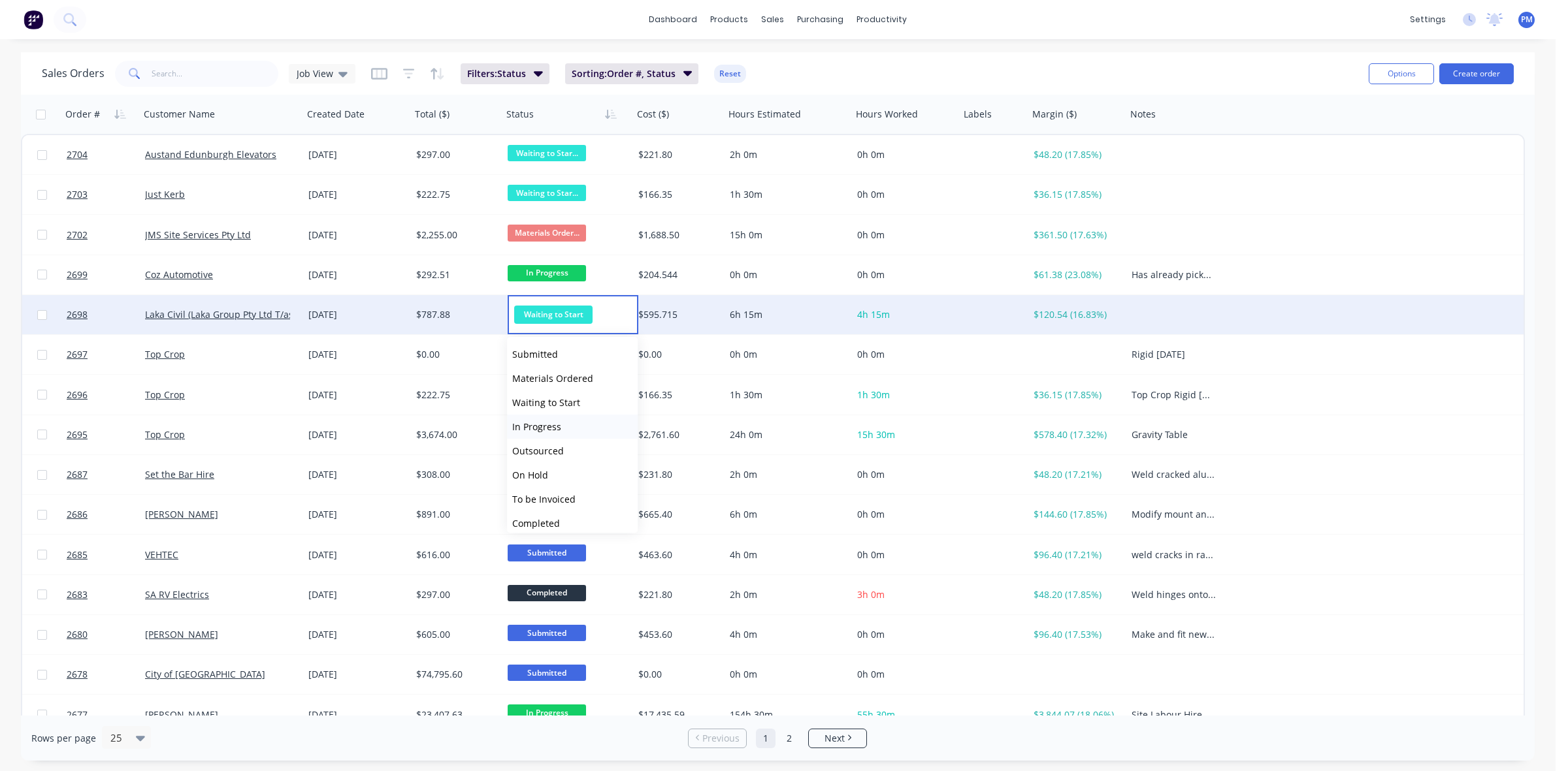
click at [539, 425] on span "In Progress" at bounding box center [536, 427] width 49 height 13
